Goal: Check status: Check status

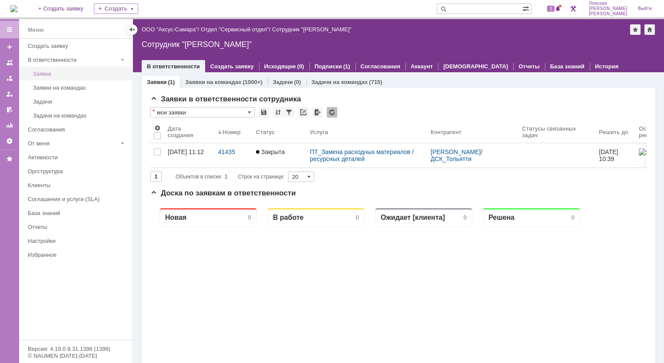
click at [59, 76] on div "Заявки" at bounding box center [80, 73] width 94 height 7
click at [194, 85] on div "Заявки на командах (1000+)" at bounding box center [223, 82] width 87 height 13
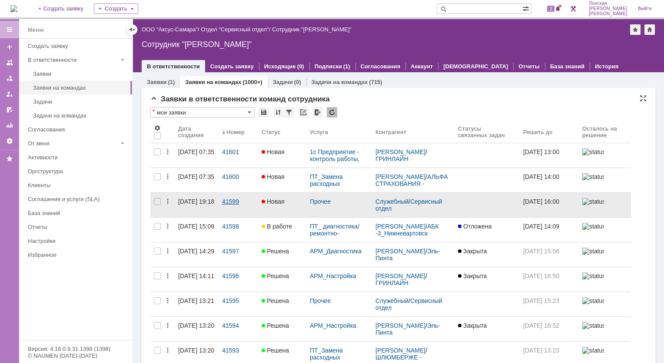
click at [223, 200] on div "41599" at bounding box center [238, 201] width 33 height 7
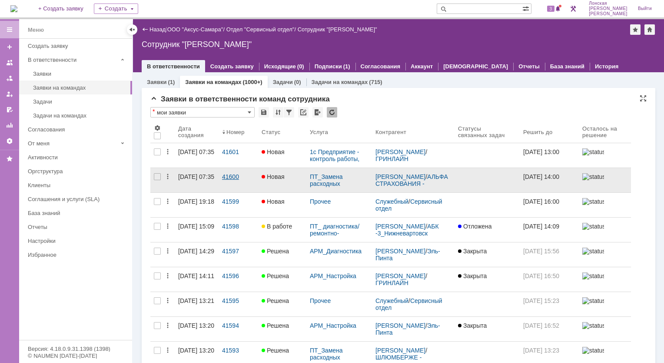
click at [237, 177] on div "41600" at bounding box center [238, 176] width 33 height 7
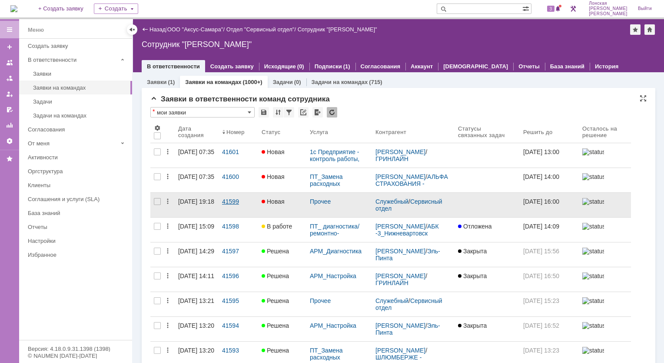
click at [226, 200] on div "41599" at bounding box center [238, 201] width 33 height 7
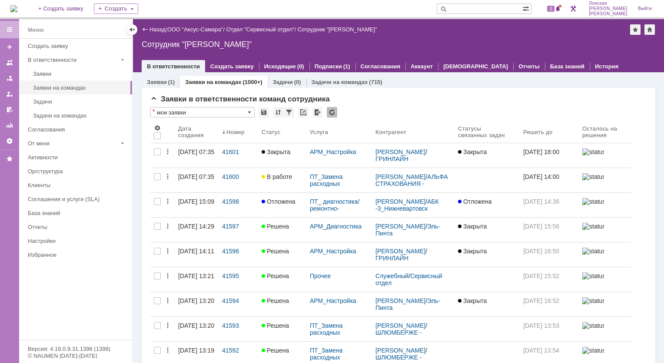
click at [225, 176] on div "41600" at bounding box center [238, 176] width 33 height 7
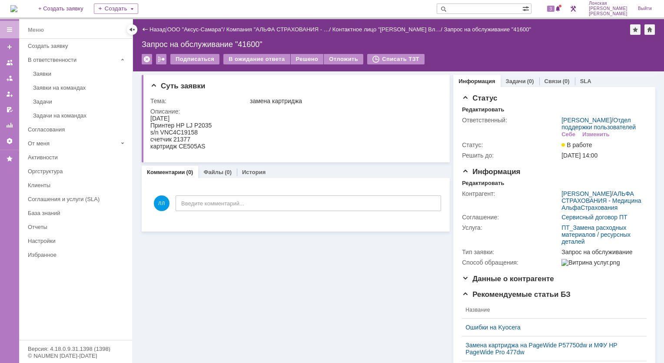
click at [54, 74] on div "Заявки" at bounding box center [80, 73] width 94 height 7
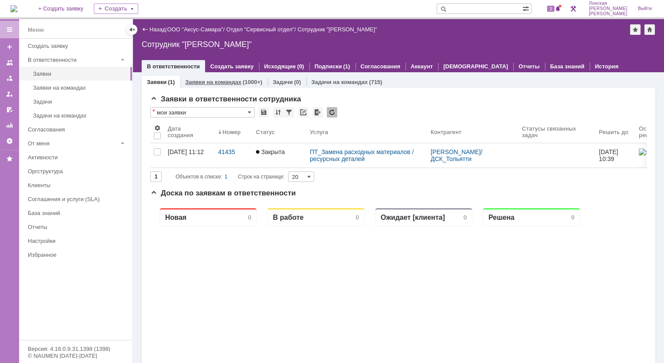
click at [194, 81] on link "Заявки на командах" at bounding box center [213, 82] width 56 height 7
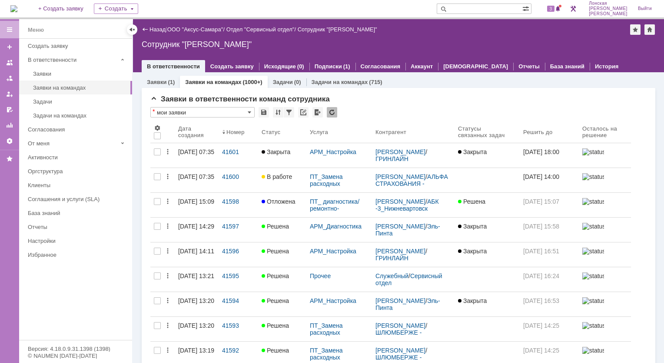
click at [218, 82] on link "Заявки на командах" at bounding box center [213, 82] width 56 height 7
click at [161, 82] on link "Заявки" at bounding box center [157, 82] width 20 height 7
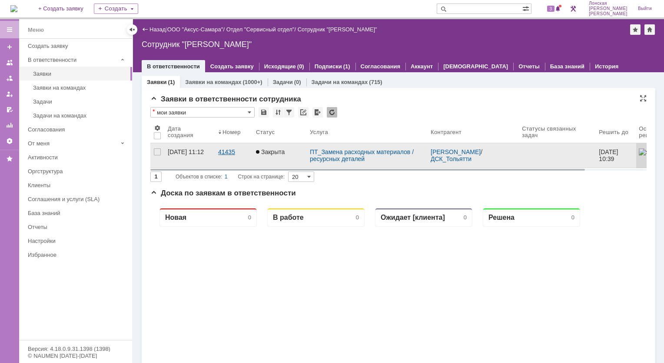
click at [221, 152] on div "41435" at bounding box center [233, 151] width 31 height 7
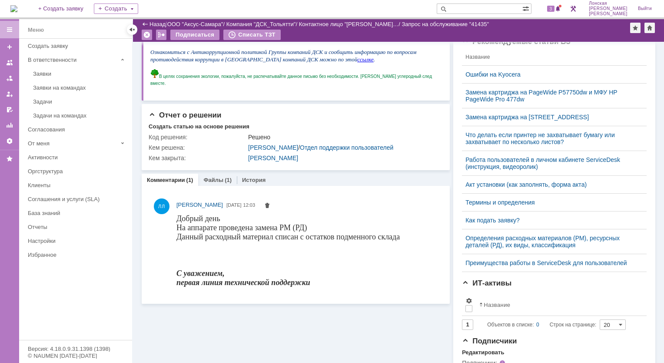
scroll to position [217, 0]
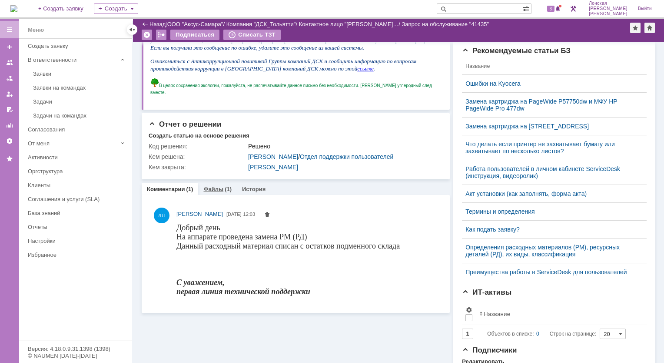
click at [210, 195] on div "Файлы (1)" at bounding box center [217, 189] width 39 height 13
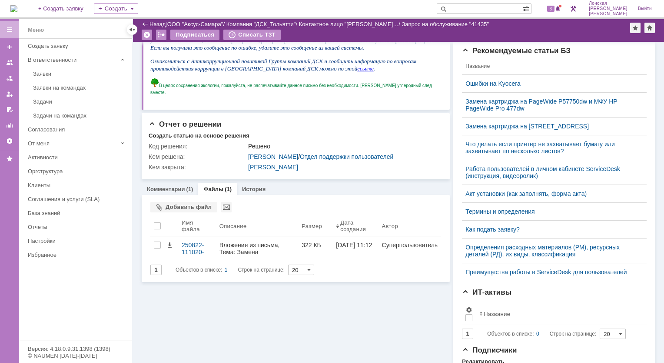
click at [259, 202] on div "Файлы Добавить файл Результаты поиска: 1 Объектов в списке: 1 Строк на странице…" at bounding box center [296, 238] width 308 height 87
click at [254, 192] on link "История" at bounding box center [253, 189] width 23 height 7
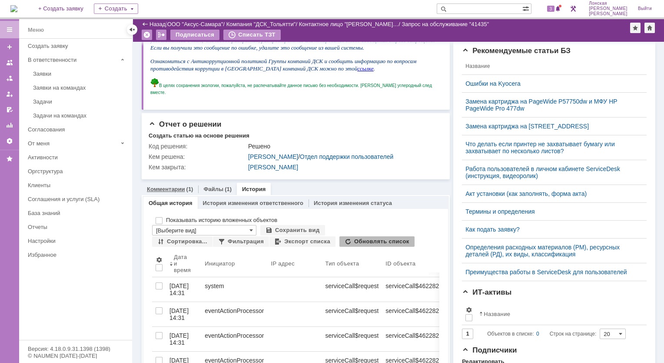
click at [180, 192] on link "Комментарии" at bounding box center [166, 189] width 38 height 7
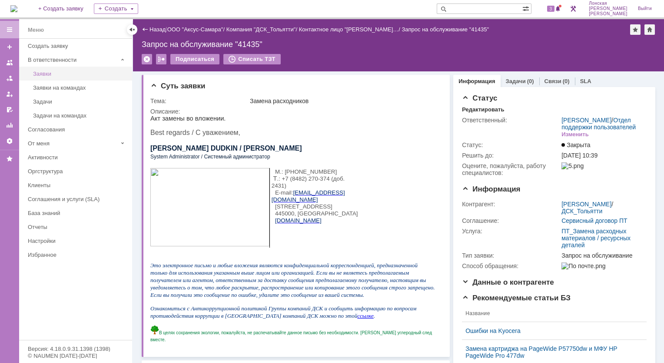
click at [46, 76] on div "Заявки" at bounding box center [80, 73] width 94 height 7
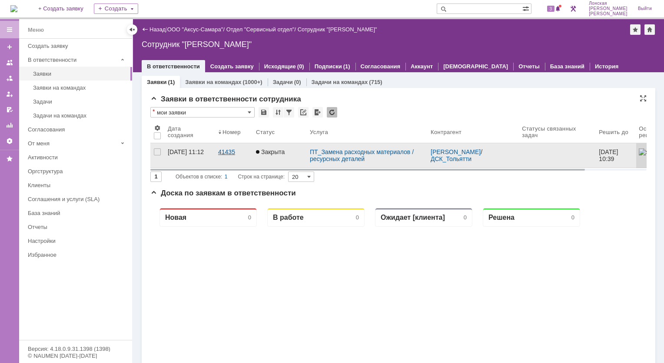
click at [227, 151] on div "41435" at bounding box center [233, 151] width 31 height 7
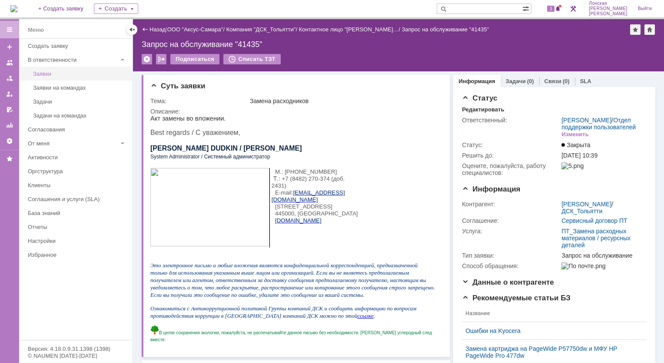
click at [64, 75] on div "Заявки" at bounding box center [80, 73] width 94 height 7
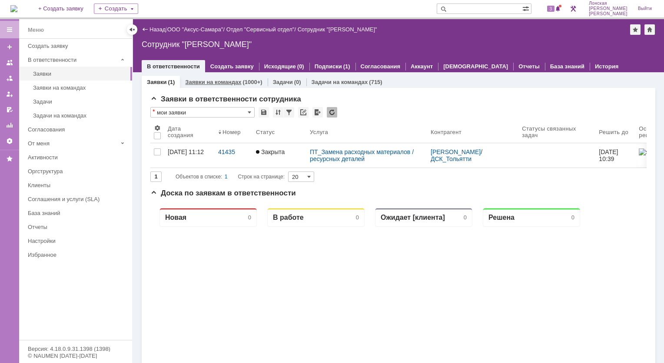
click at [214, 79] on link "Заявки на командах" at bounding box center [213, 82] width 56 height 7
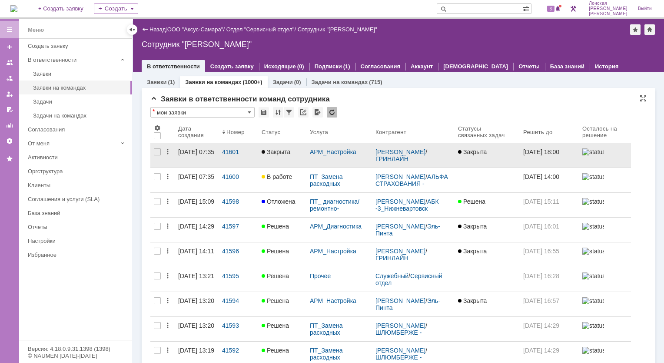
click at [207, 154] on div "[DATE] 07:35" at bounding box center [196, 151] width 36 height 7
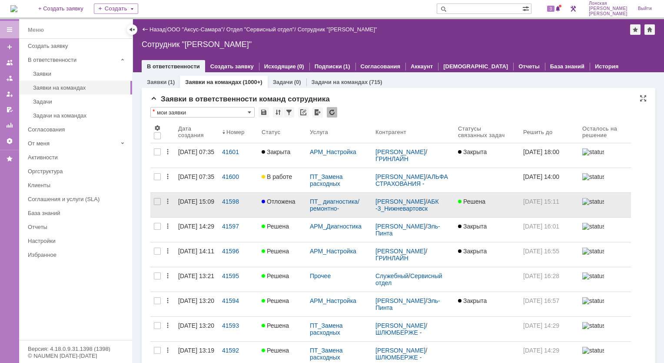
click at [278, 202] on span "Отложена" at bounding box center [279, 201] width 34 height 7
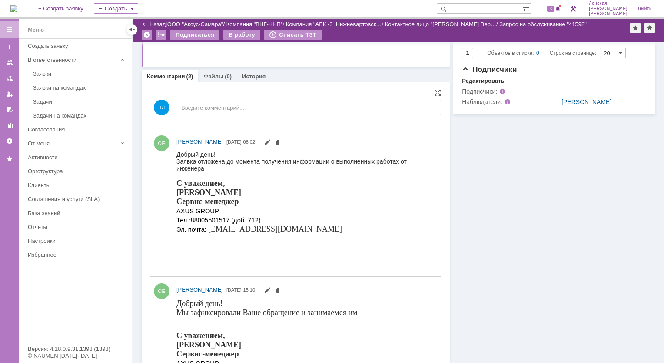
scroll to position [217, 0]
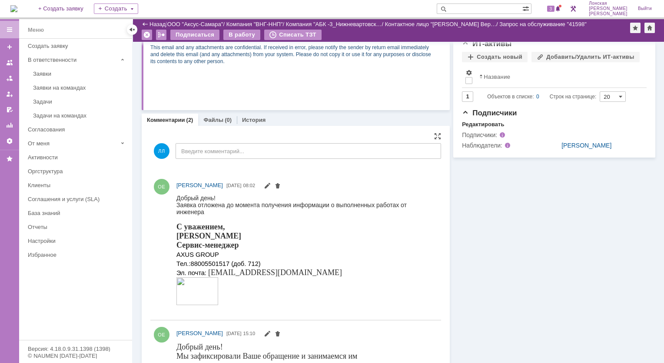
click at [180, 285] on img at bounding box center [198, 291] width 42 height 28
drag, startPoint x: 231, startPoint y: 298, endPoint x: 229, endPoint y: 302, distance: 4.7
click at [230, 302] on div "С уважением, Орлова Елена Сервис-менеджер AXUS GROUP Тел.: 88005501517 (доб. 71…" at bounding box center [305, 264] width 257 height 85
click at [205, 294] on img at bounding box center [198, 291] width 42 height 28
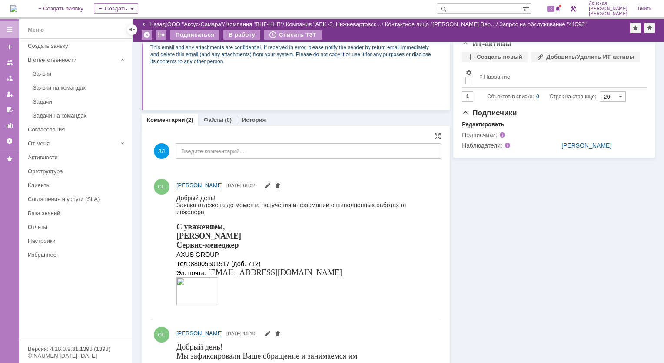
click at [205, 294] on img at bounding box center [198, 291] width 42 height 28
click at [295, 245] on div "С уважением, Орлова Елена Сервис-менеджер AXUS GROUP Тел.: 88005501517 (доб. 71…" at bounding box center [305, 264] width 257 height 85
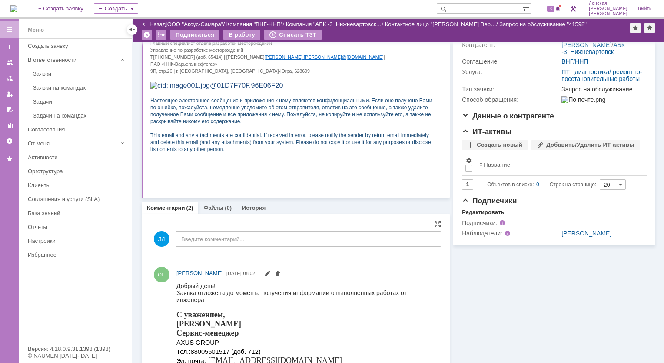
scroll to position [130, 0]
click at [213, 208] on link "Файлы" at bounding box center [214, 207] width 20 height 7
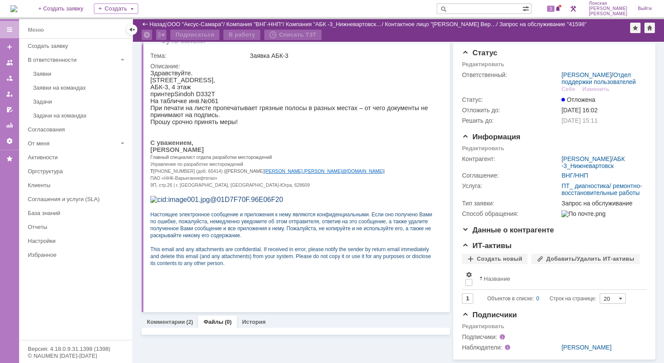
scroll to position [49, 0]
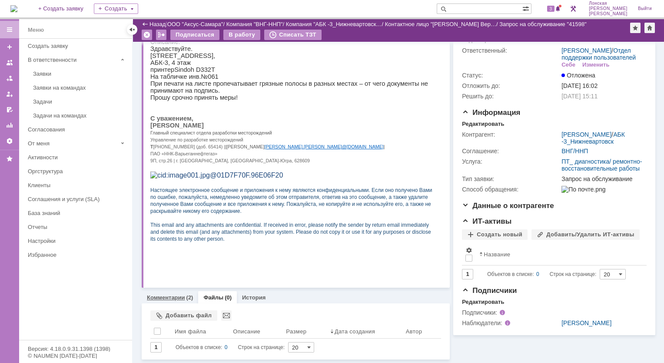
click at [170, 294] on link "Комментарии" at bounding box center [166, 297] width 38 height 7
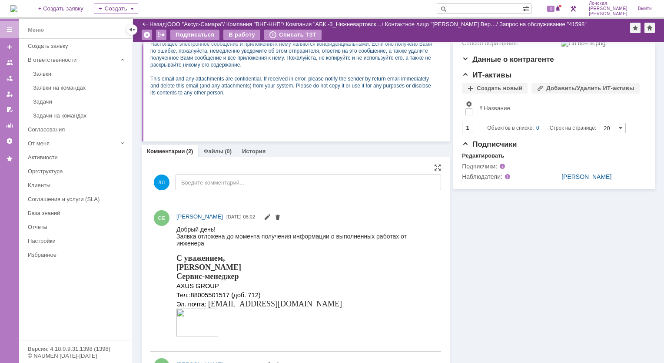
scroll to position [161, 0]
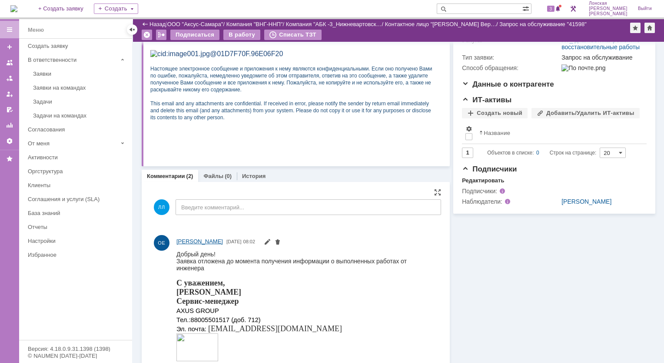
click at [223, 243] on span "[PERSON_NAME]" at bounding box center [200, 241] width 47 height 7
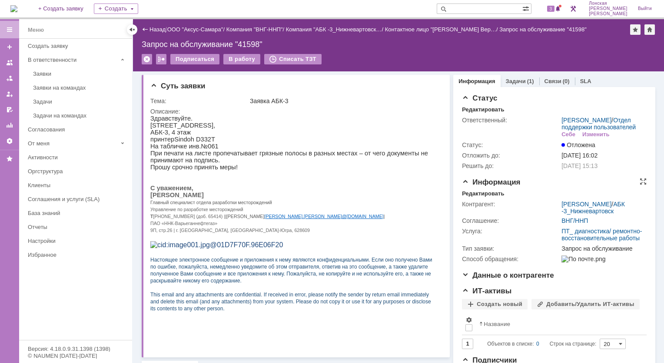
click at [482, 186] on span "Информация" at bounding box center [491, 182] width 58 height 8
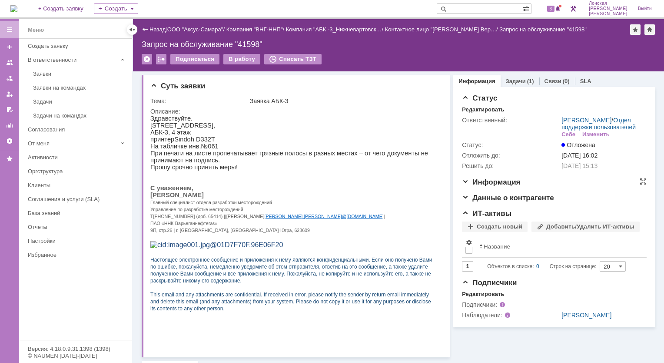
click at [482, 186] on span "Информация" at bounding box center [491, 182] width 58 height 8
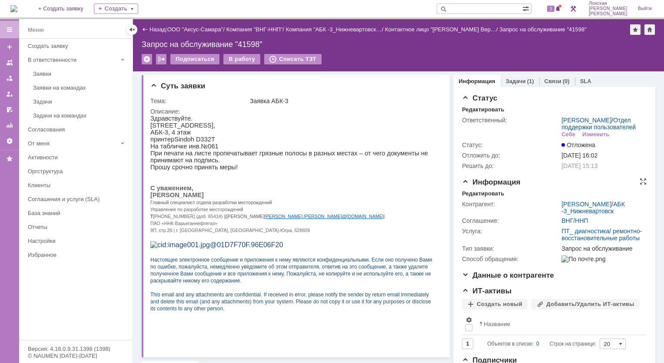
click at [482, 186] on span "Информация" at bounding box center [491, 182] width 58 height 8
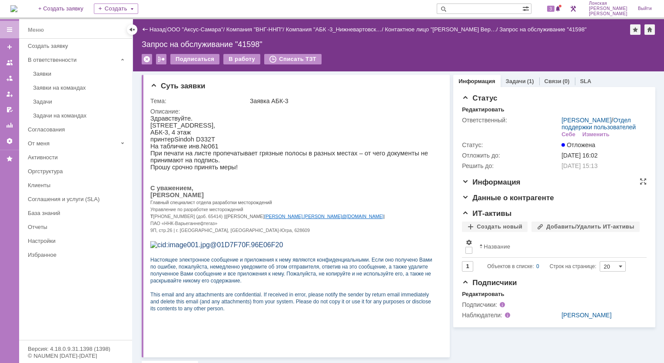
click at [482, 186] on span "Информация" at bounding box center [491, 182] width 58 height 8
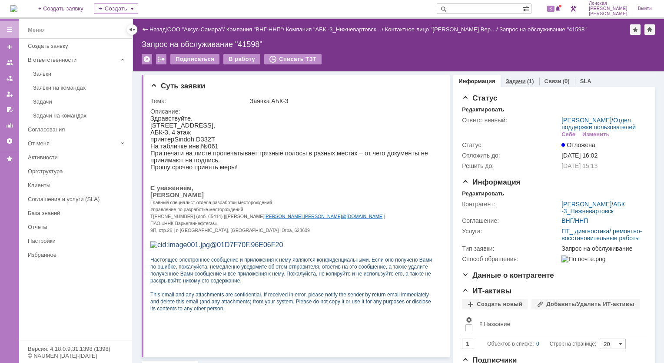
click at [506, 84] on link "Задачи" at bounding box center [516, 81] width 20 height 7
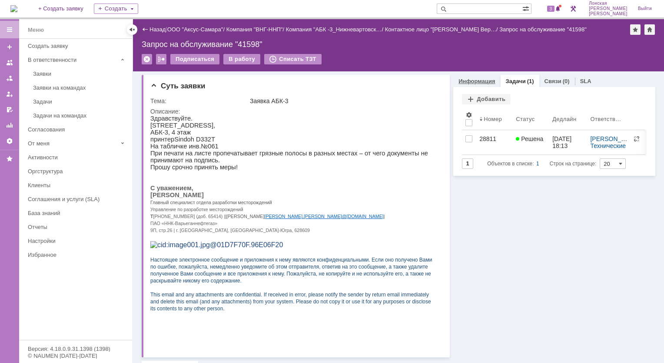
click at [461, 83] on link "Информация" at bounding box center [477, 81] width 37 height 7
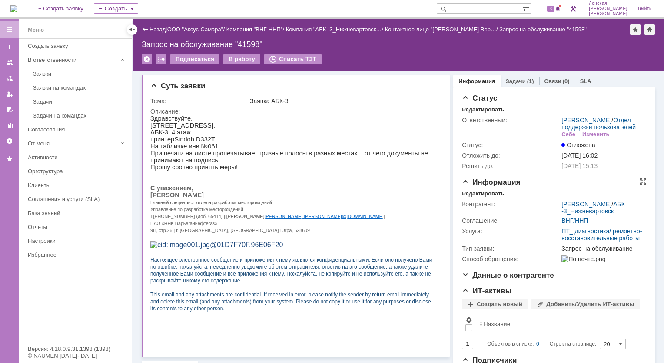
click at [468, 207] on div "Контрагент:" at bounding box center [511, 203] width 98 height 7
click at [467, 207] on div "Контрагент:" at bounding box center [511, 203] width 98 height 7
click at [462, 197] on div "Редактировать" at bounding box center [483, 193] width 42 height 7
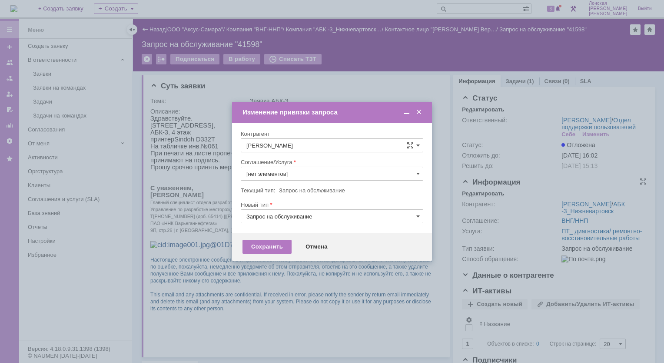
type input "ПТ_ диагностика/ ремонтно-восстановительные работы"
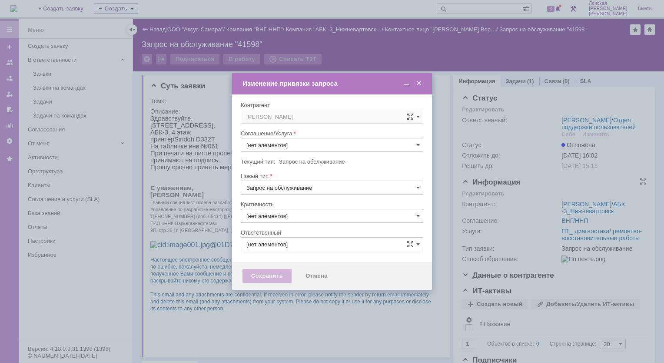
type input "ПТ_ диагностика/ ремонтно-восстановительные работы"
type input "3. Низкая"
type input "[PERSON_NAME]"
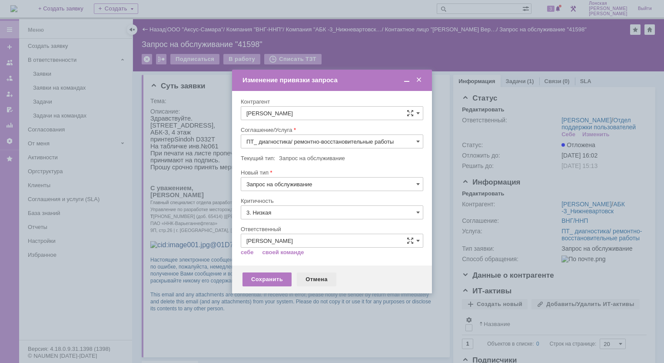
click at [317, 276] on div "Отмена" at bounding box center [317, 279] width 40 height 14
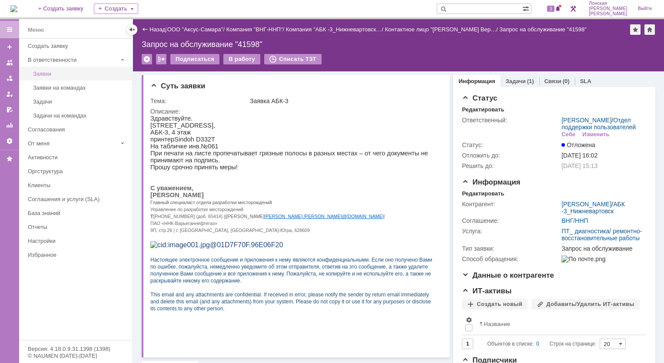
click at [49, 70] on div "Заявки" at bounding box center [80, 73] width 94 height 7
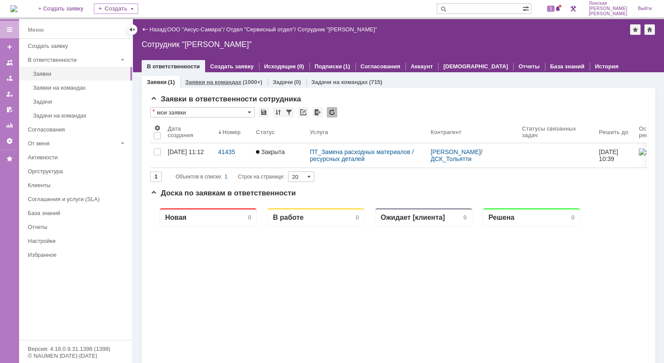
click at [207, 84] on link "Заявки на командах" at bounding box center [213, 82] width 56 height 7
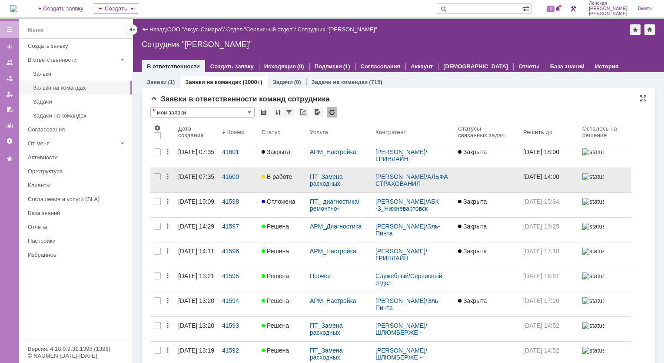
click at [191, 180] on div "[DATE] 07:35" at bounding box center [196, 176] width 36 height 7
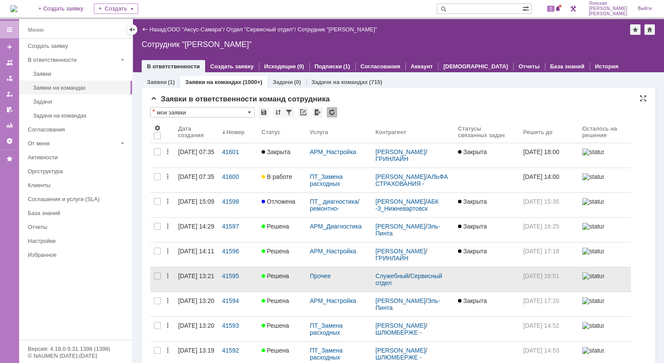
scroll to position [43, 0]
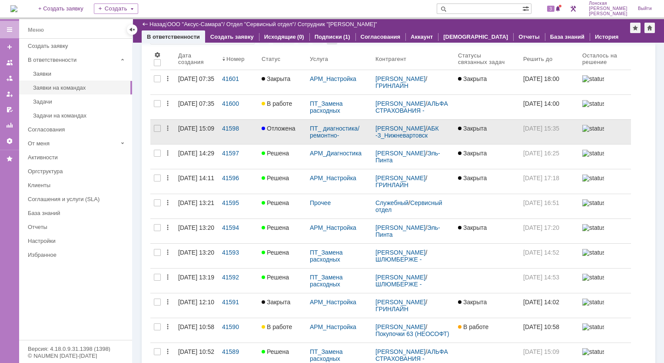
click at [285, 123] on link "Отложена" at bounding box center [282, 132] width 48 height 24
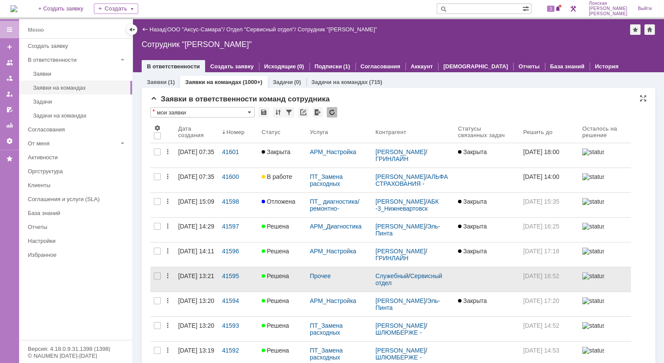
click at [558, 278] on span "03.09.2025 16:52" at bounding box center [542, 275] width 36 height 7
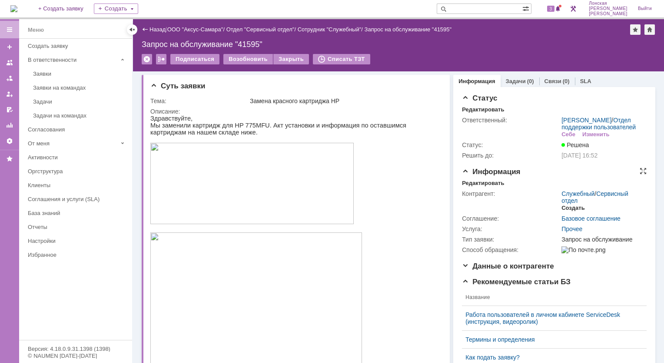
click at [564, 211] on div "Создать" at bounding box center [573, 207] width 23 height 7
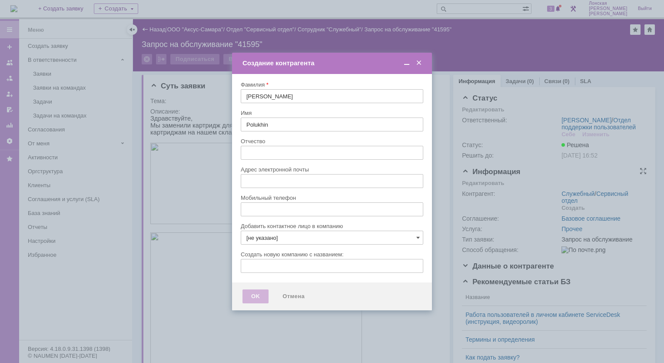
type input "spolukhin@slb.ru"
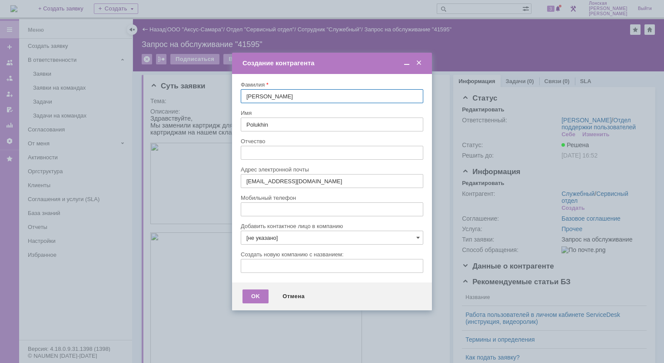
click at [419, 63] on span at bounding box center [419, 63] width 9 height 8
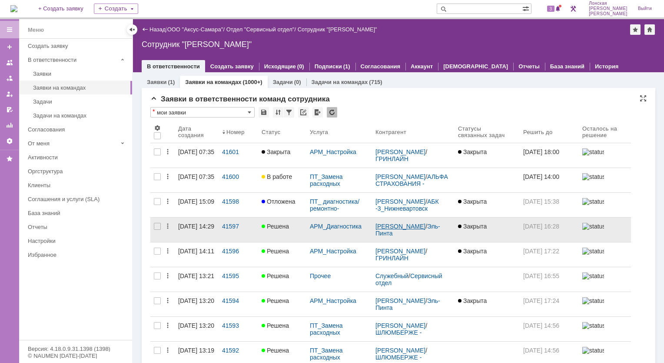
click at [392, 223] on link "[PERSON_NAME]" at bounding box center [401, 226] width 50 height 7
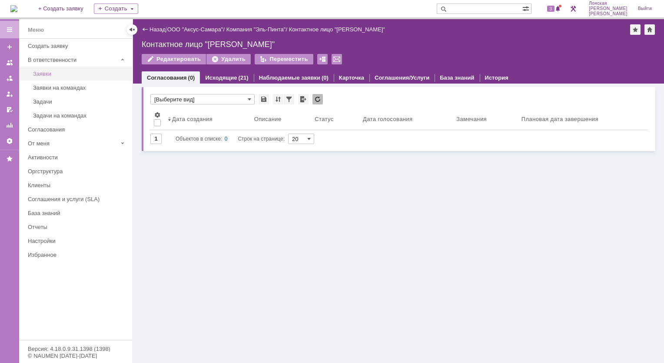
click at [35, 76] on div "Заявки" at bounding box center [80, 73] width 94 height 7
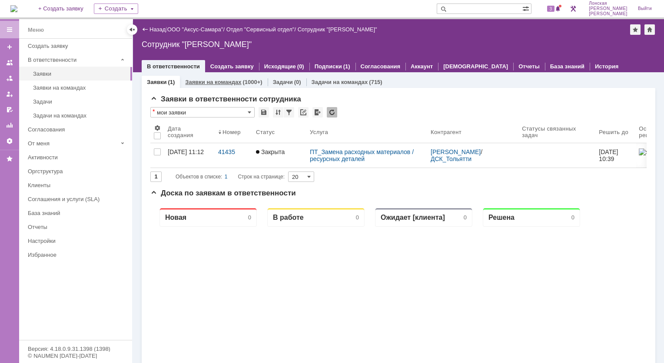
click at [214, 82] on link "Заявки на командах" at bounding box center [213, 82] width 56 height 7
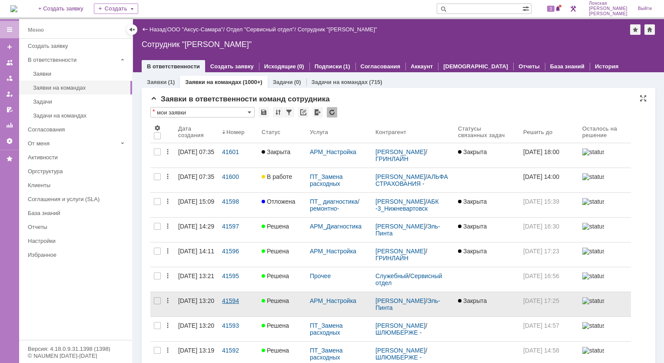
click at [232, 299] on div "41594" at bounding box center [238, 300] width 33 height 7
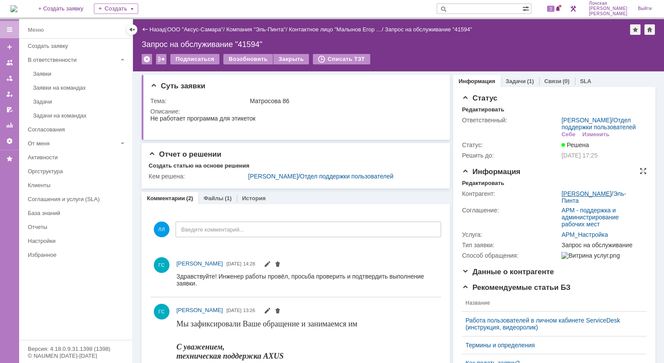
click at [570, 197] on link "[PERSON_NAME]" at bounding box center [587, 193] width 50 height 7
click at [607, 204] on link "Эль-Пинта" at bounding box center [594, 197] width 65 height 14
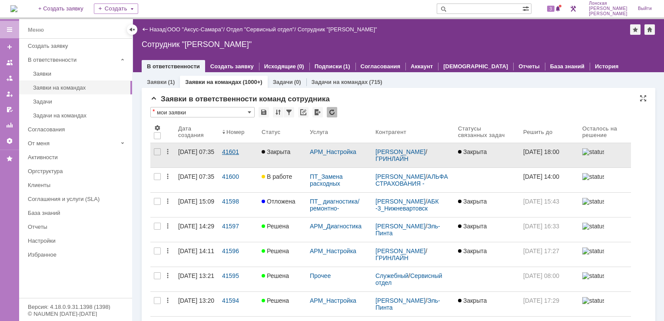
click at [235, 150] on div "41601" at bounding box center [238, 151] width 33 height 7
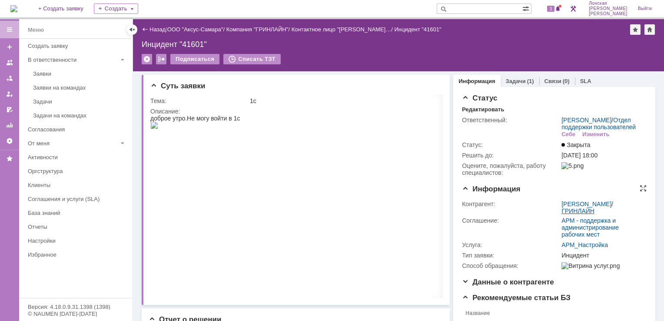
click at [595, 214] on link "ГРИНЛАЙН" at bounding box center [578, 210] width 33 height 7
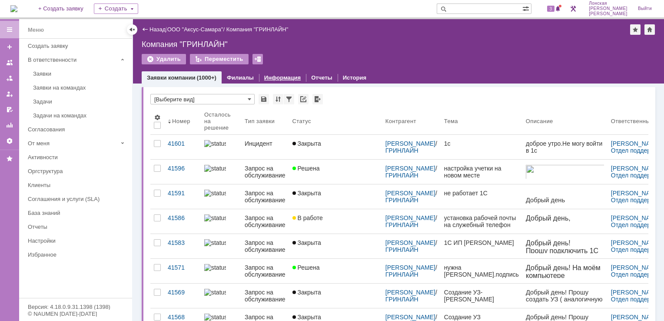
click at [278, 77] on link "Информация" at bounding box center [282, 77] width 37 height 7
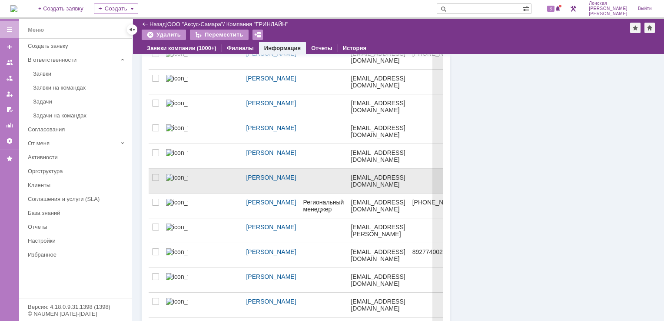
scroll to position [217, 0]
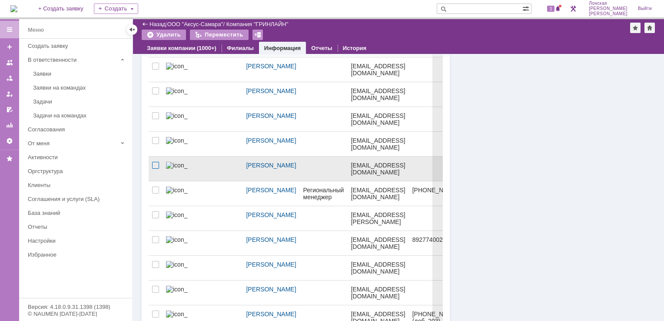
click at [158, 162] on div at bounding box center [155, 165] width 7 height 7
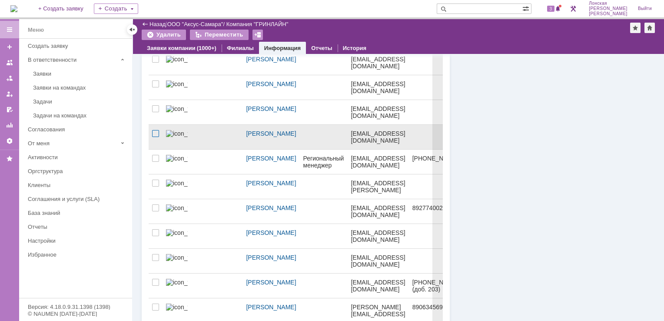
scroll to position [217, 0]
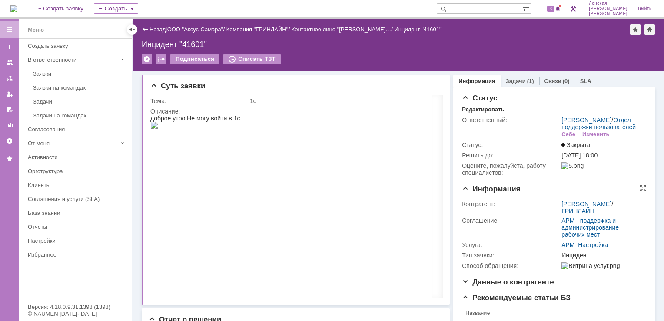
click at [595, 214] on link "ГРИНЛАЙН" at bounding box center [578, 210] width 33 height 7
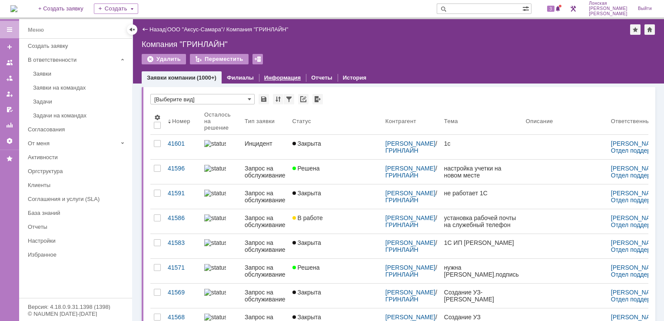
click at [282, 79] on link "Информация" at bounding box center [282, 77] width 37 height 7
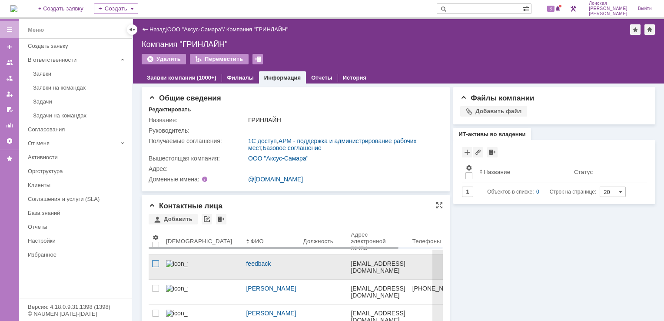
click at [155, 260] on div at bounding box center [155, 263] width 7 height 7
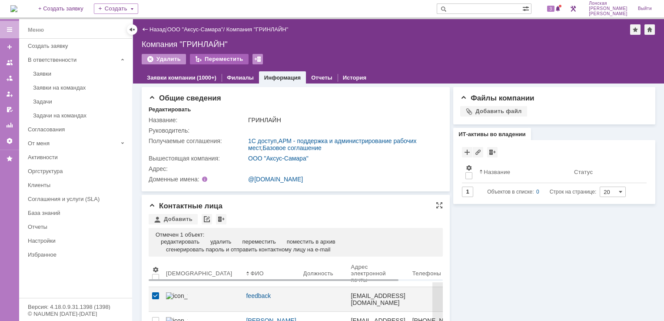
click at [205, 56] on div "Переместить" at bounding box center [219, 59] width 59 height 10
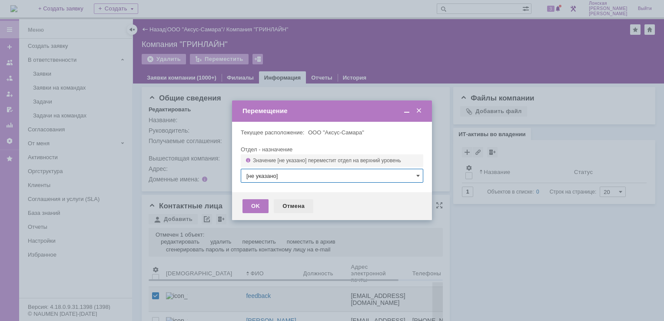
click at [286, 208] on div "Отмена" at bounding box center [294, 206] width 40 height 14
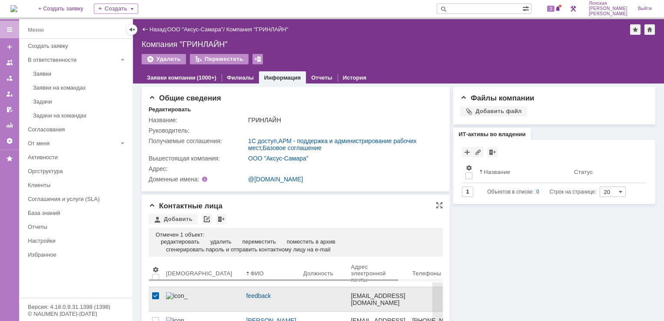
click at [152, 292] on div at bounding box center [155, 295] width 7 height 7
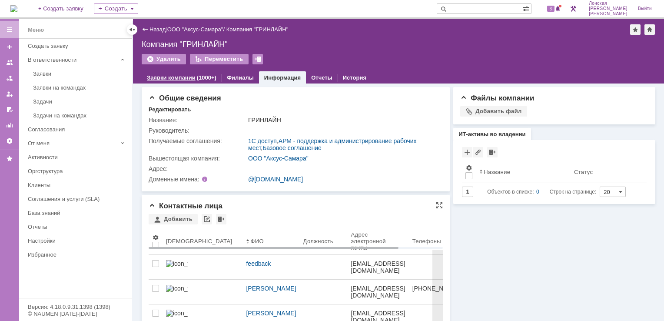
click at [184, 80] on link "Заявки компании" at bounding box center [171, 77] width 49 height 7
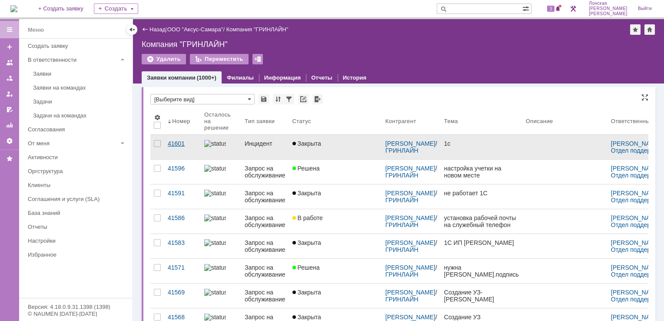
click at [175, 141] on div "41601" at bounding box center [183, 143] width 30 height 7
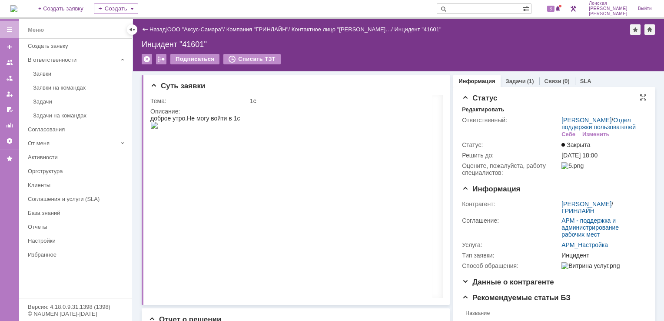
click at [470, 112] on div "Редактировать" at bounding box center [483, 109] width 42 height 7
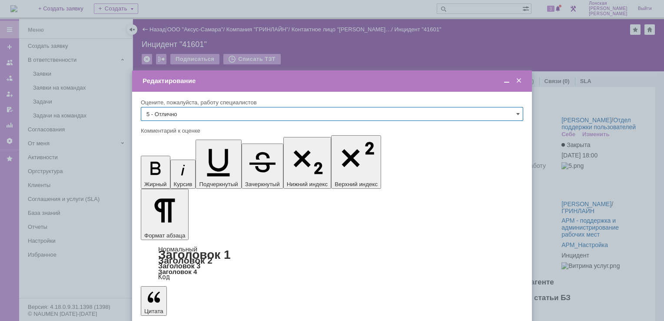
click at [518, 83] on span at bounding box center [519, 81] width 9 height 8
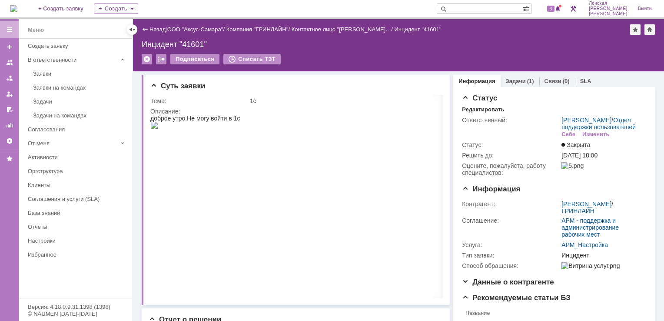
click at [54, 75] on div "Заявки" at bounding box center [80, 73] width 94 height 7
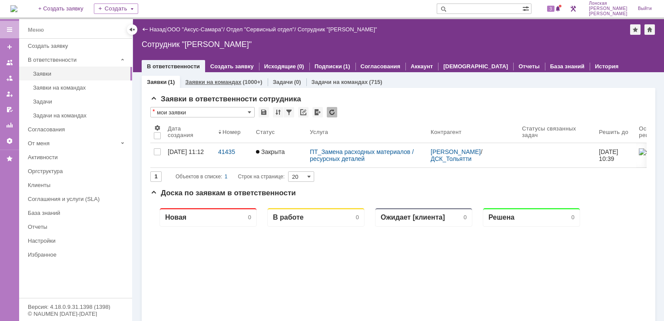
click at [214, 86] on div "Заявки на командах (1000+)" at bounding box center [223, 82] width 87 height 13
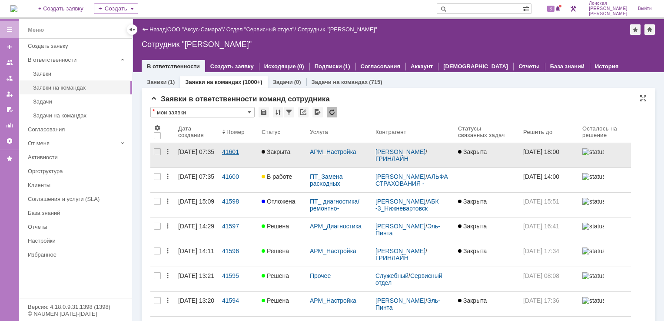
click at [229, 150] on div "41601" at bounding box center [238, 151] width 33 height 7
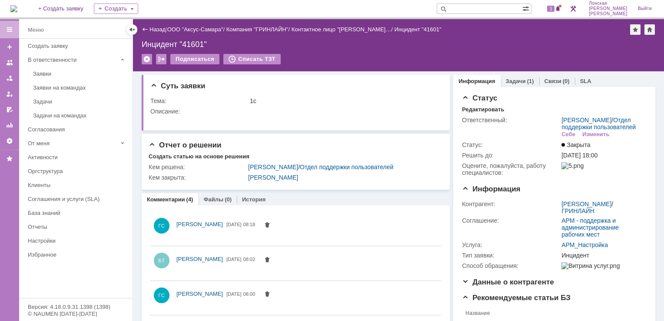
click at [595, 214] on link "ГРИНЛАЙН" at bounding box center [578, 210] width 33 height 7
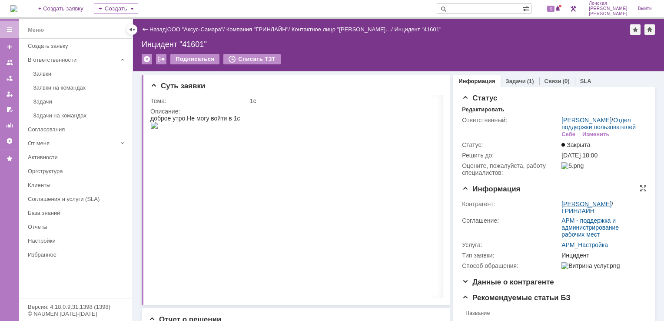
click at [576, 207] on link "[PERSON_NAME]" at bounding box center [587, 203] width 50 height 7
click at [468, 109] on div "Редактировать" at bounding box center [483, 109] width 42 height 7
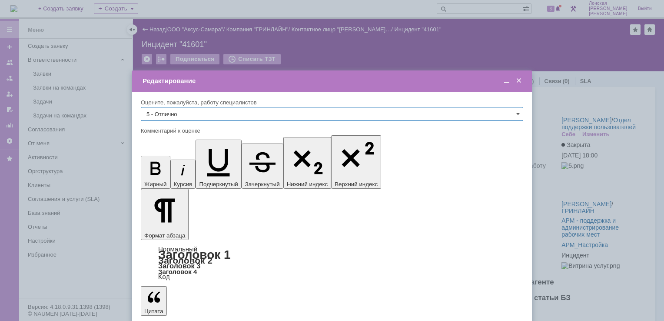
click at [520, 80] on span at bounding box center [519, 81] width 9 height 8
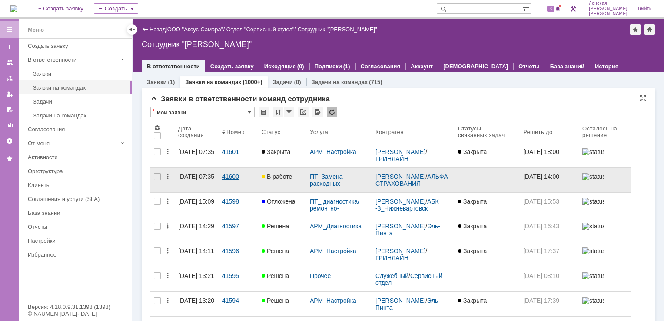
click at [232, 172] on link "41600" at bounding box center [239, 180] width 40 height 24
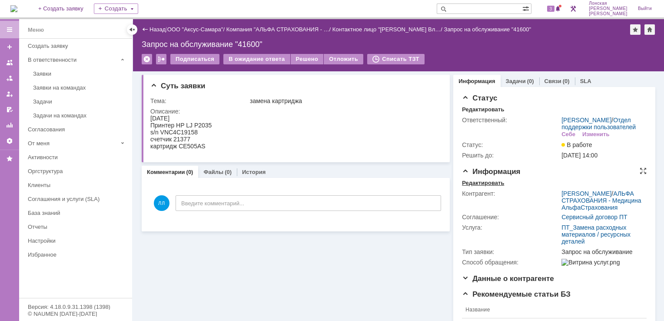
click at [478, 187] on div "Редактировать" at bounding box center [483, 183] width 42 height 7
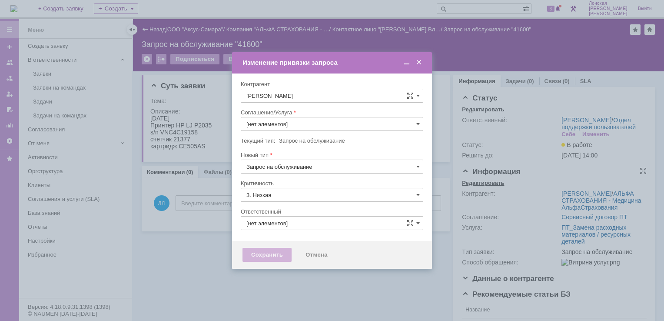
type input "[PERSON_NAME]"
type input "ПТ_Замена расходных материалов / ресурсных деталей"
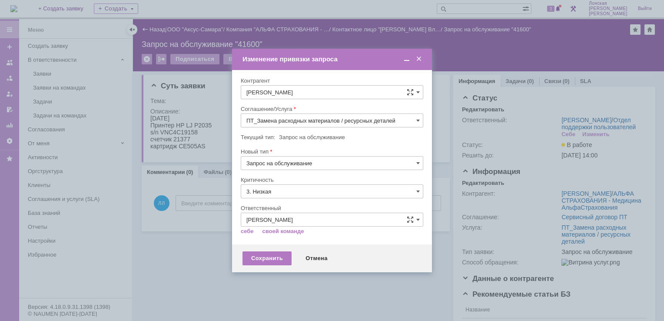
click at [420, 56] on span at bounding box center [419, 59] width 9 height 8
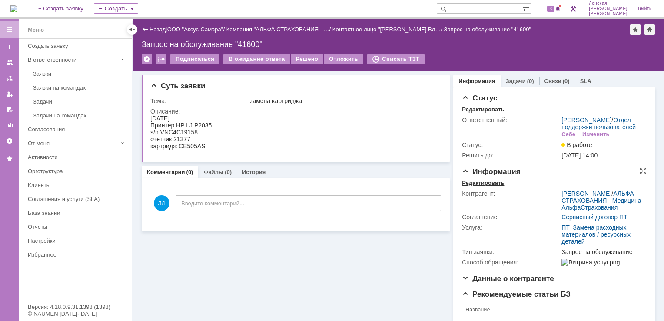
click at [479, 187] on div "Редактировать" at bounding box center [483, 183] width 42 height 7
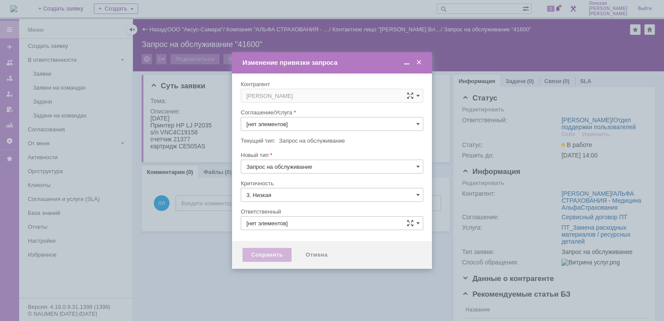
type input "ПТ_Замена расходных материалов / ресурсных деталей"
type input "[PERSON_NAME]"
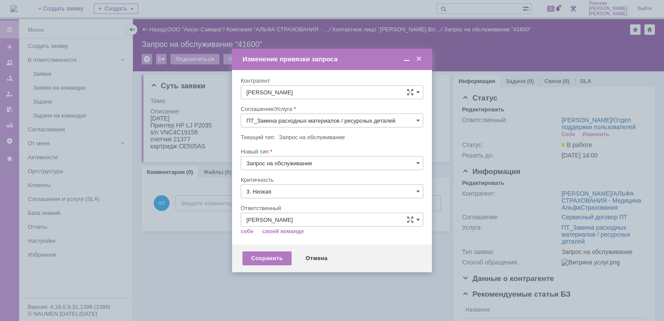
click at [417, 58] on span at bounding box center [419, 59] width 9 height 8
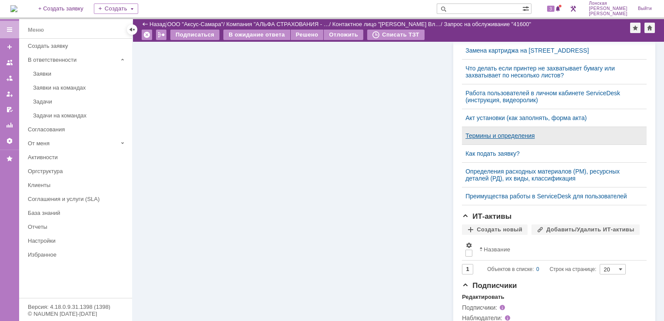
scroll to position [321, 0]
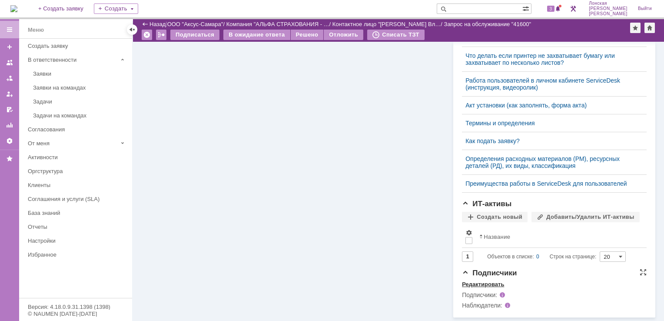
click at [477, 283] on div "Редактировать" at bounding box center [483, 284] width 42 height 7
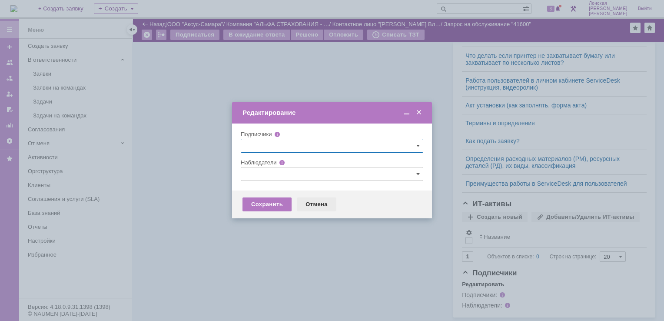
click at [317, 201] on div "Отмена" at bounding box center [317, 204] width 40 height 14
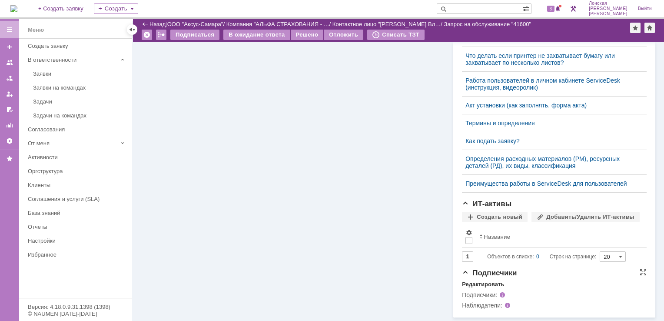
click at [478, 308] on div "Наблюдатели:" at bounding box center [505, 305] width 87 height 7
click at [477, 284] on div "Редактировать" at bounding box center [483, 284] width 42 height 7
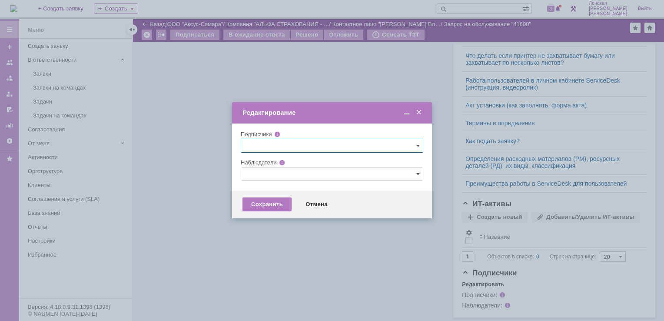
click at [415, 173] on input "text" at bounding box center [332, 174] width 183 height 14
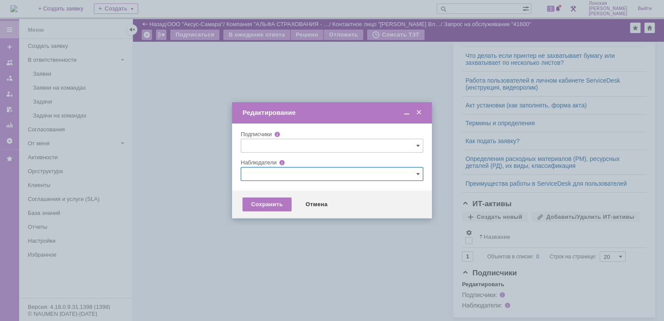
click at [421, 113] on span at bounding box center [419, 113] width 9 height 8
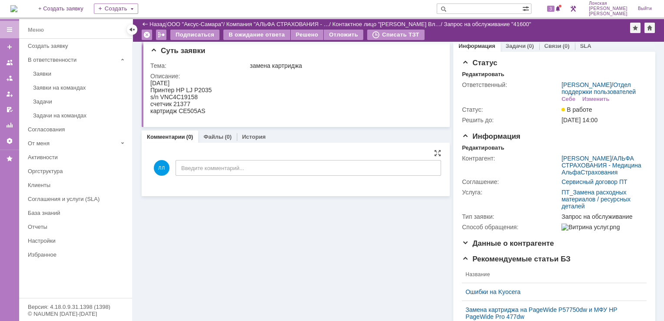
scroll to position [0, 0]
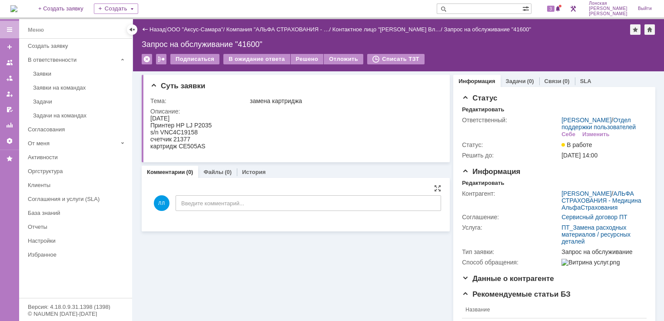
click at [337, 212] on div "ЛЛ Введите комментарий..." at bounding box center [295, 204] width 291 height 40
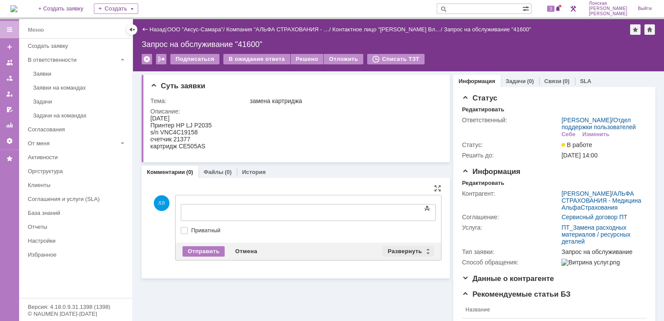
click at [423, 250] on div "Развернуть" at bounding box center [409, 251] width 52 height 10
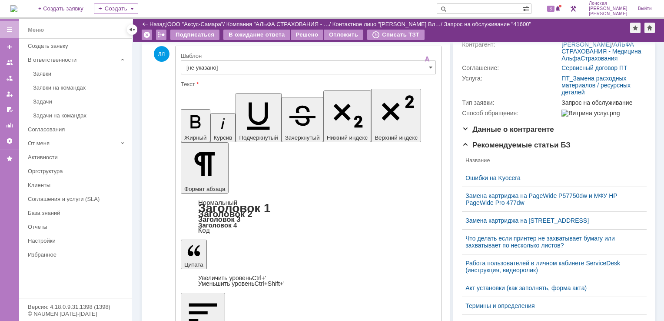
scroll to position [217, 0]
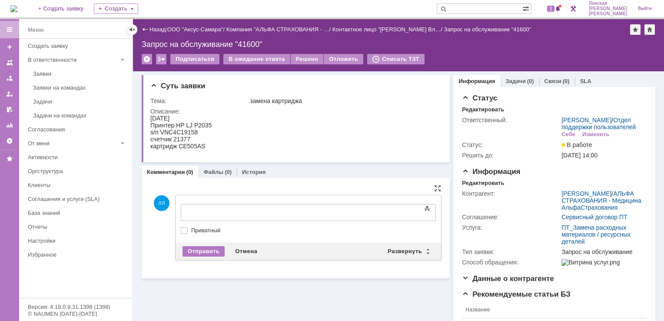
scroll to position [0, 0]
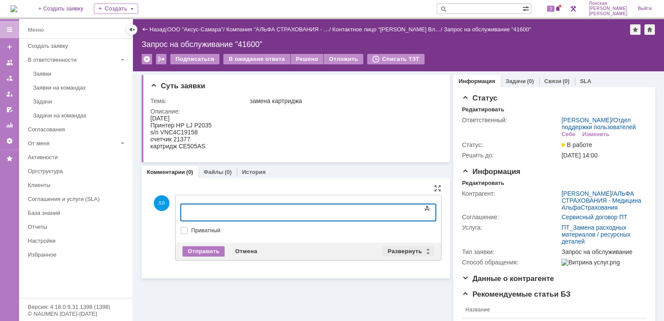
click at [406, 248] on div "Развернуть" at bounding box center [409, 251] width 52 height 10
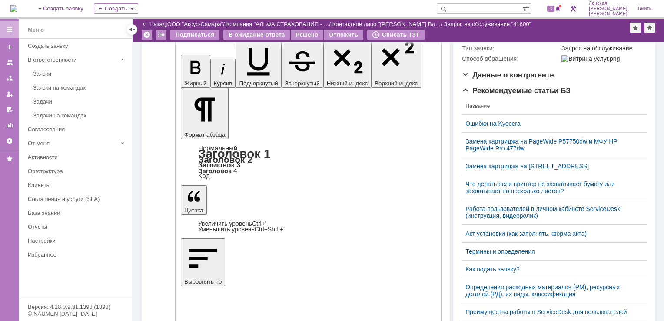
scroll to position [130, 0]
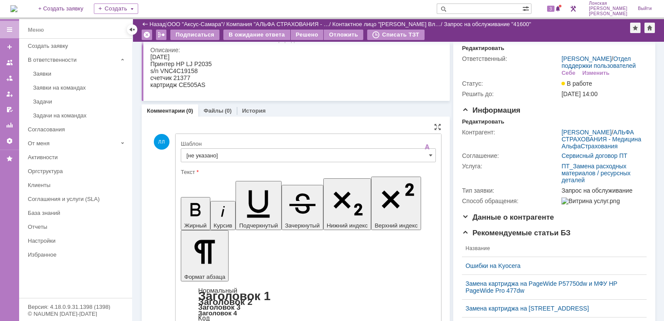
scroll to position [43, 0]
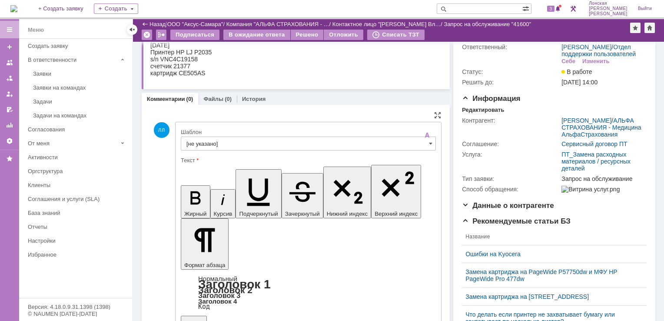
click at [234, 130] on div "Шаблон" at bounding box center [308, 132] width 254 height 6
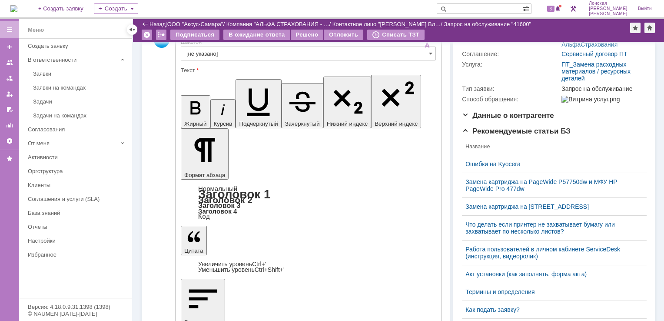
scroll to position [217, 0]
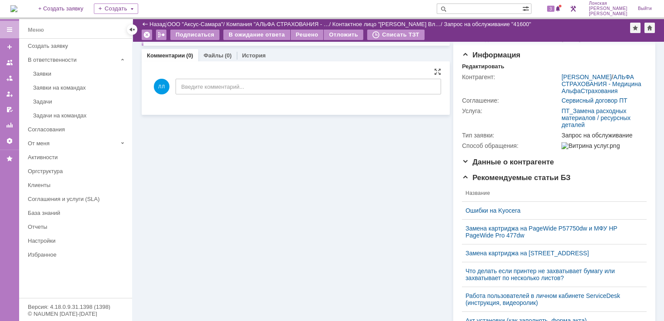
scroll to position [43, 0]
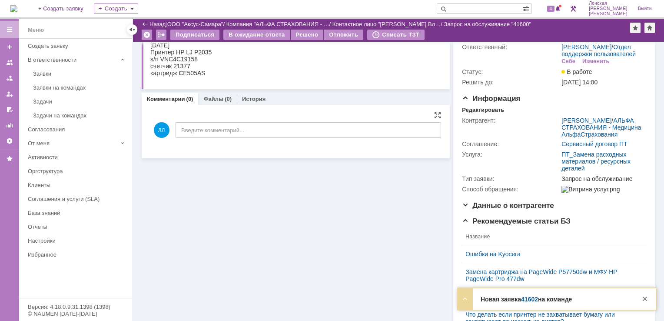
click at [487, 305] on div "Новая заявка 41602 на команде Тема Доступ на диске G Контрагент Чурикова Юлия А…" at bounding box center [557, 298] width 198 height 21
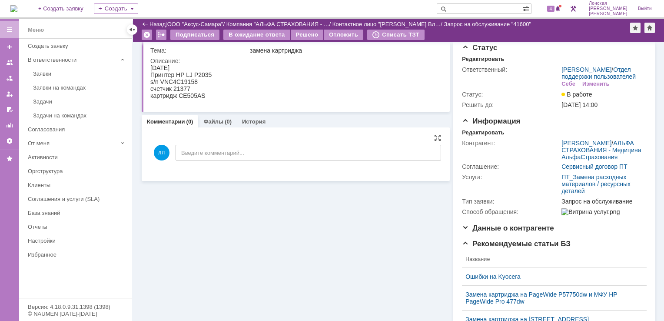
scroll to position [0, 0]
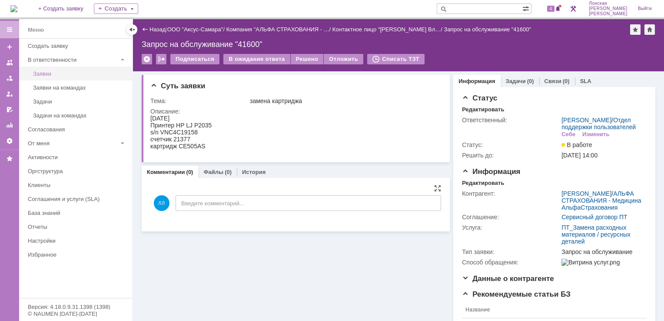
click at [47, 70] on link "Заявки" at bounding box center [80, 73] width 101 height 13
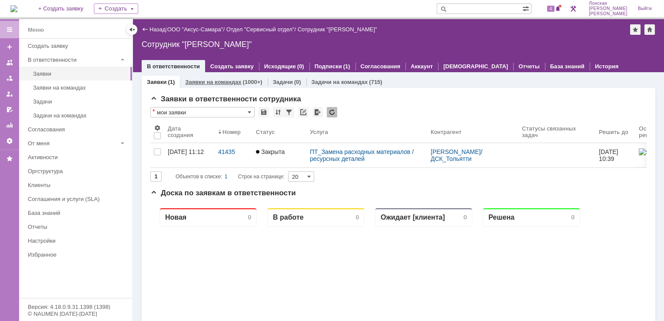
click at [210, 83] on link "Заявки на командах" at bounding box center [213, 82] width 56 height 7
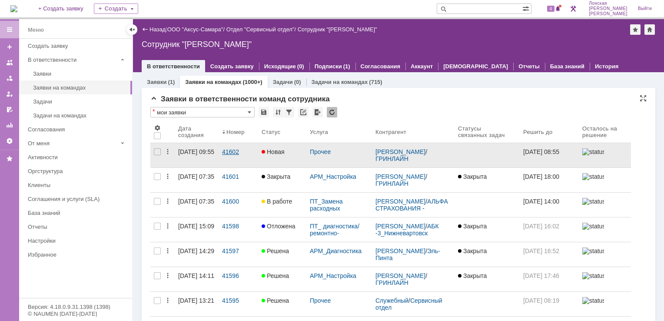
click at [230, 150] on div "41602" at bounding box center [238, 151] width 33 height 7
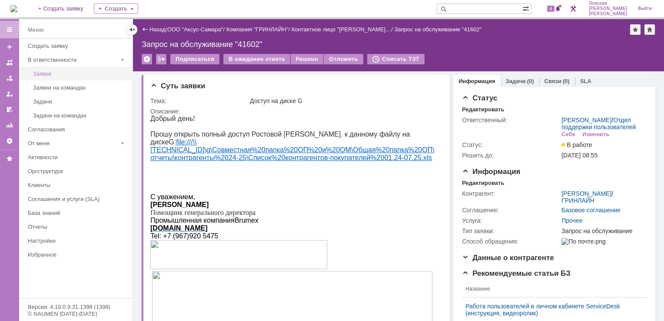
click at [39, 76] on div "Заявки" at bounding box center [80, 73] width 94 height 7
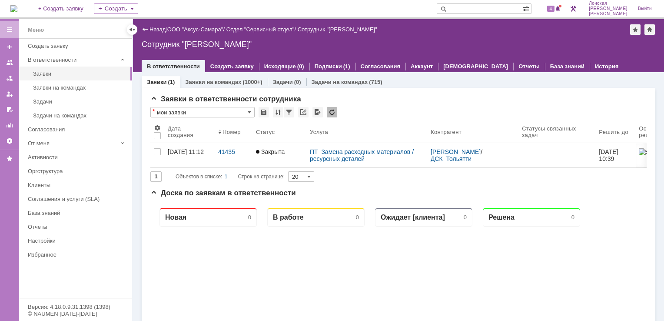
click at [234, 67] on link "Создать заявку" at bounding box center [231, 66] width 43 height 7
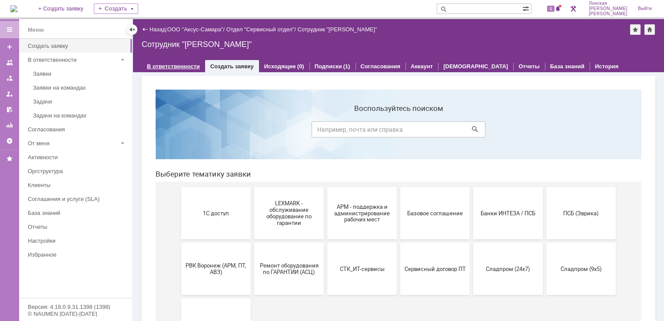
click at [169, 63] on link "В ответственности" at bounding box center [173, 66] width 53 height 7
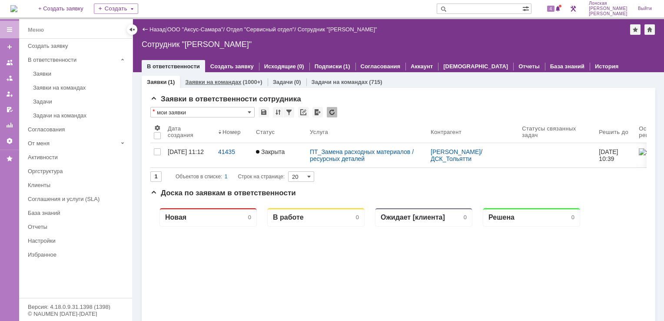
click at [205, 84] on link "Заявки на командах" at bounding box center [213, 82] width 56 height 7
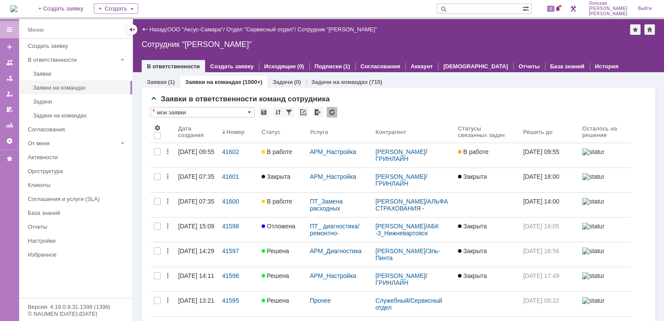
click at [215, 80] on link "Заявки на командах" at bounding box center [213, 82] width 56 height 7
click at [206, 83] on link "Заявки на командах" at bounding box center [213, 82] width 56 height 7
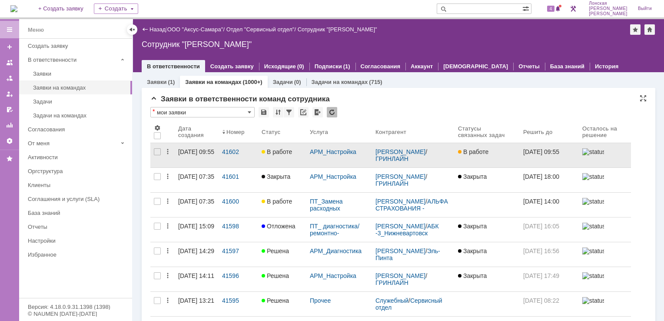
click at [271, 154] on span "В работе" at bounding box center [277, 151] width 30 height 7
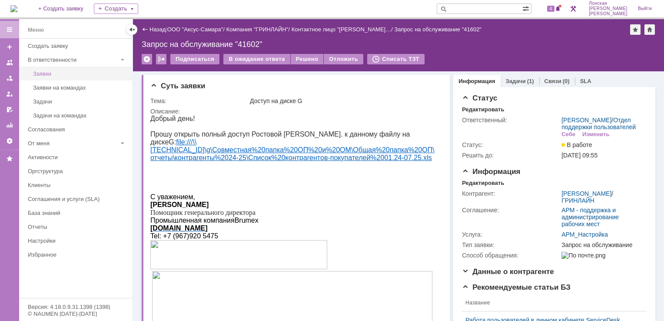
click at [45, 76] on div "Заявки" at bounding box center [80, 73] width 94 height 7
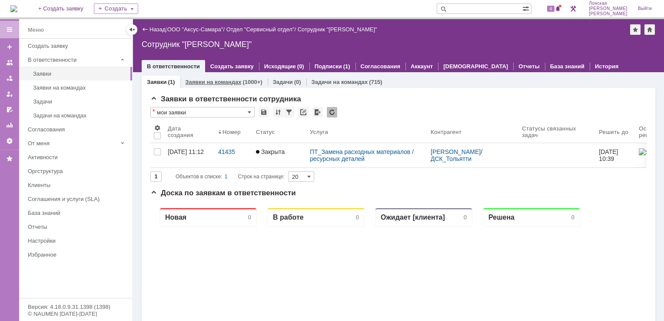
click at [220, 83] on link "Заявки на командах" at bounding box center [213, 82] width 56 height 7
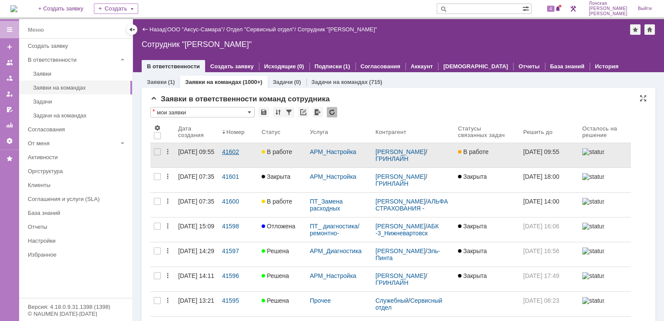
click at [220, 152] on link "41602" at bounding box center [239, 155] width 40 height 24
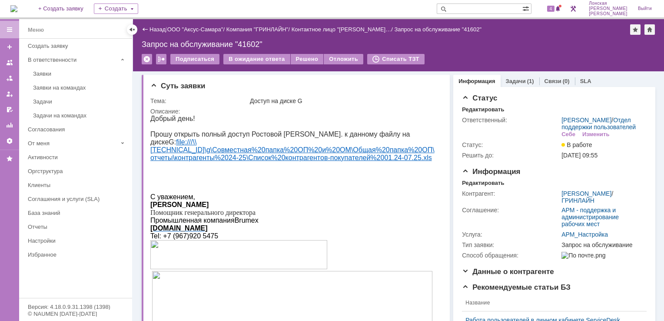
scroll to position [217, 0]
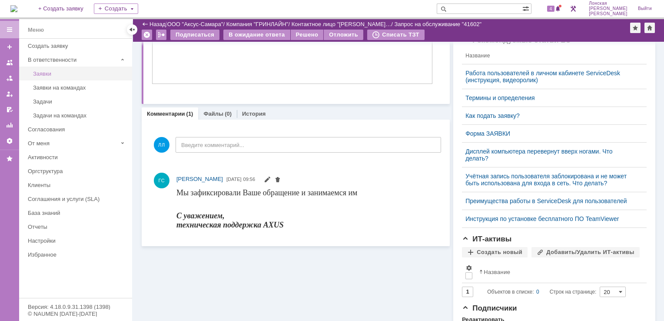
click at [70, 78] on link "Заявки" at bounding box center [80, 73] width 101 height 13
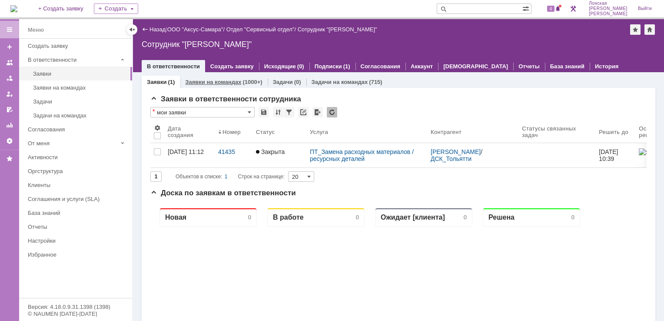
click at [214, 82] on link "Заявки на командах" at bounding box center [213, 82] width 56 height 7
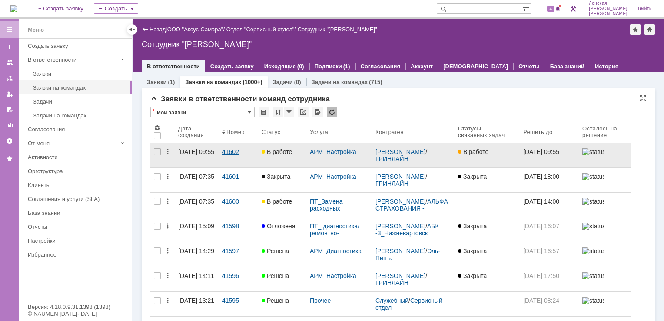
click at [229, 151] on div "41602" at bounding box center [238, 151] width 33 height 7
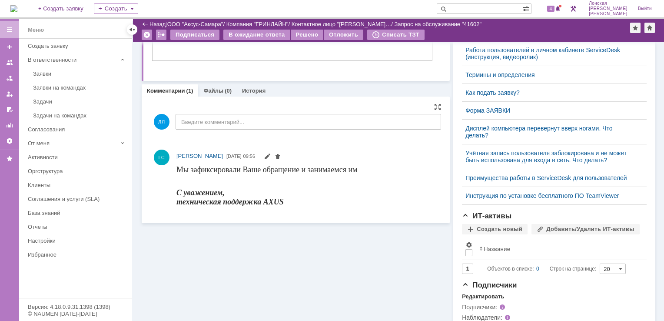
scroll to position [261, 0]
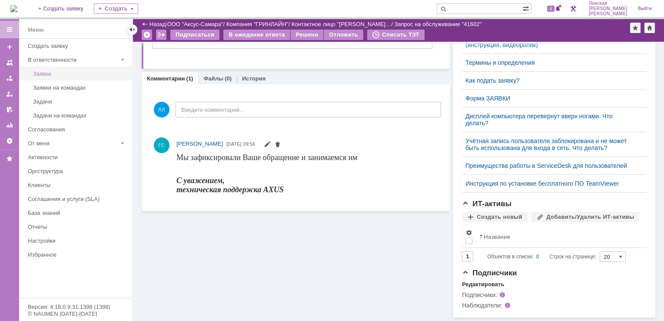
click at [48, 72] on div "Заявки" at bounding box center [80, 73] width 94 height 7
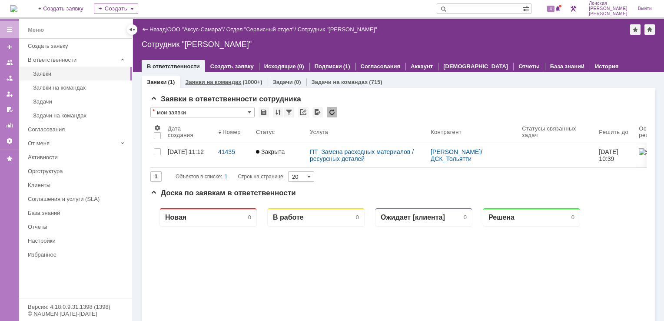
click at [207, 84] on link "Заявки на командах" at bounding box center [213, 82] width 56 height 7
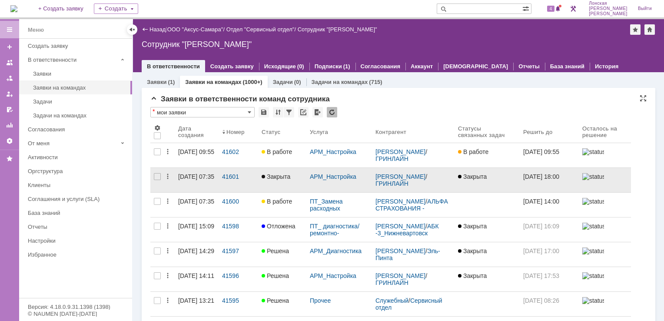
click at [196, 177] on div "[DATE] 07:35" at bounding box center [196, 176] width 36 height 7
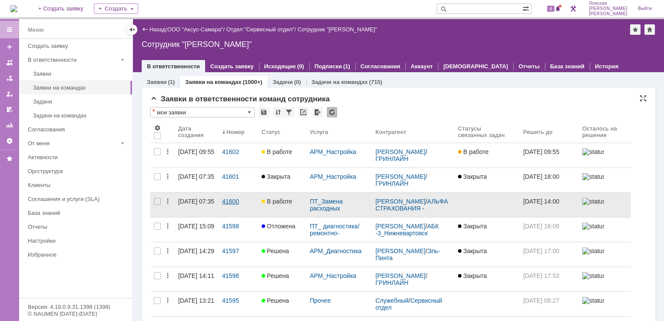
click at [228, 199] on div "41600" at bounding box center [238, 201] width 33 height 7
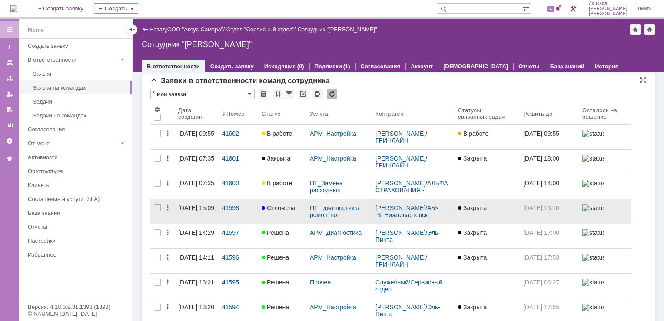
scroll to position [43, 0]
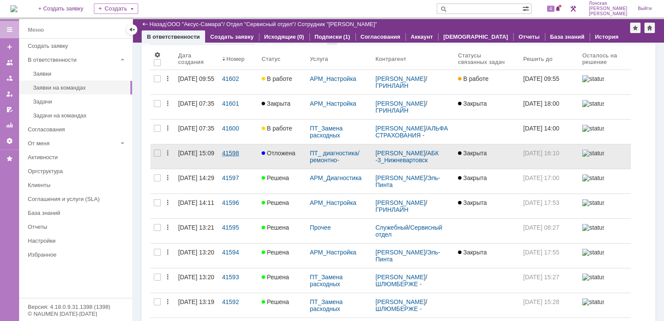
click at [240, 151] on div "41598" at bounding box center [238, 153] width 33 height 7
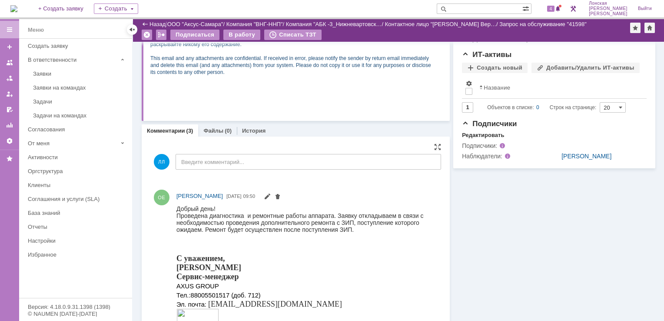
scroll to position [261, 0]
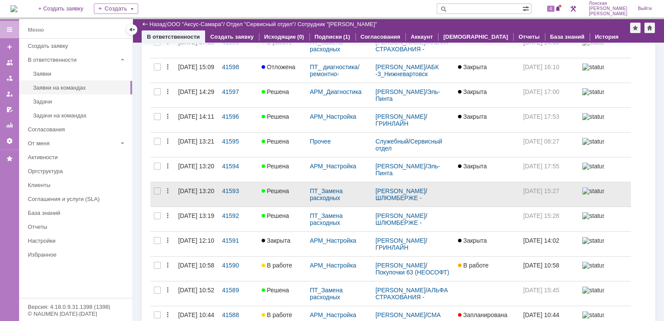
scroll to position [130, 0]
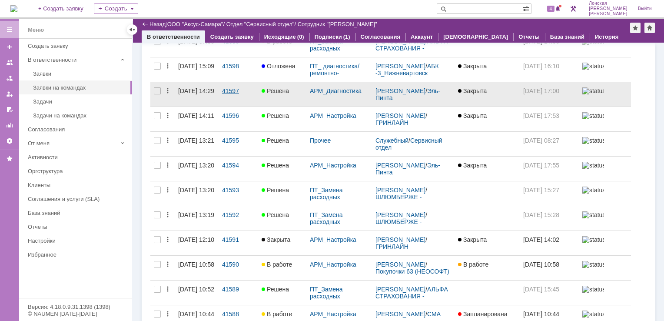
click at [236, 89] on div "41597" at bounding box center [238, 90] width 33 height 7
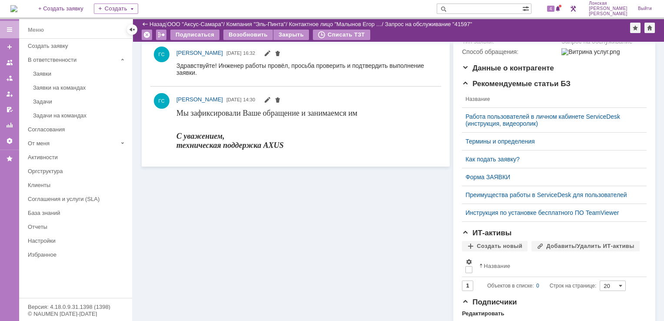
scroll to position [43, 0]
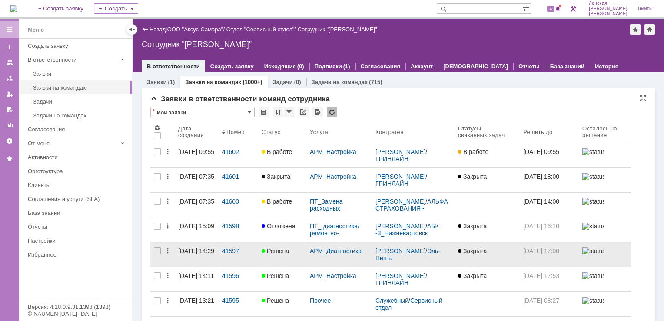
click at [242, 255] on link "41597" at bounding box center [239, 254] width 40 height 24
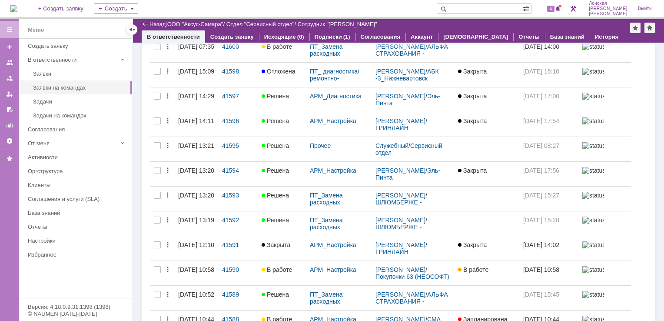
scroll to position [130, 0]
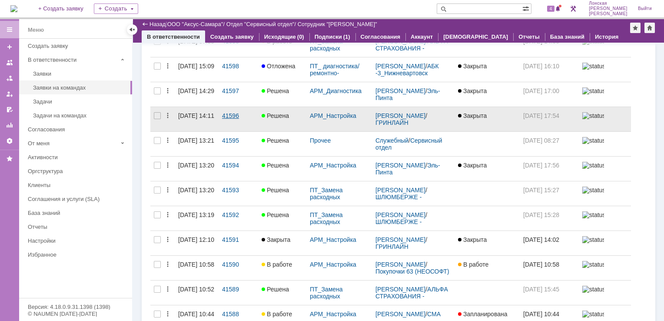
click at [234, 112] on div "41596" at bounding box center [238, 115] width 33 height 7
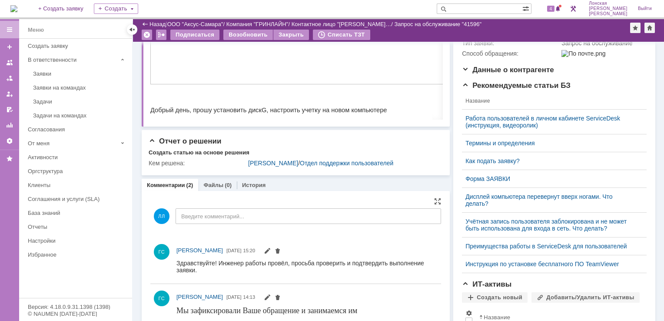
scroll to position [174, 0]
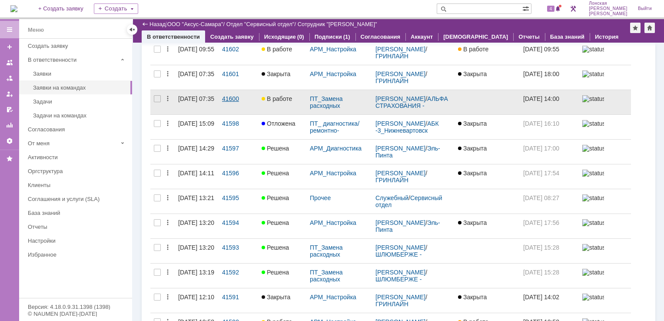
scroll to position [87, 0]
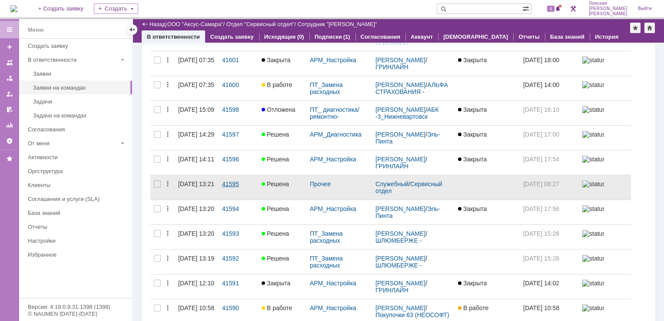
click at [243, 184] on div "41595" at bounding box center [238, 183] width 33 height 7
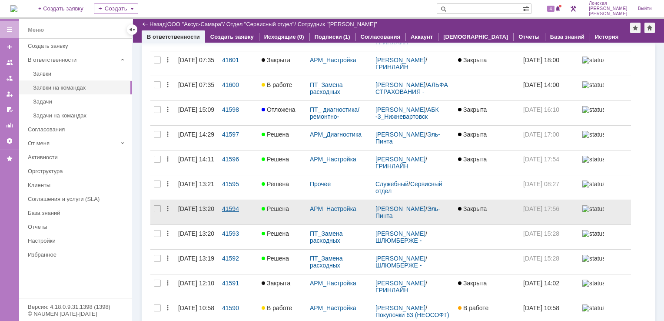
click at [243, 204] on link "41594" at bounding box center [239, 212] width 40 height 24
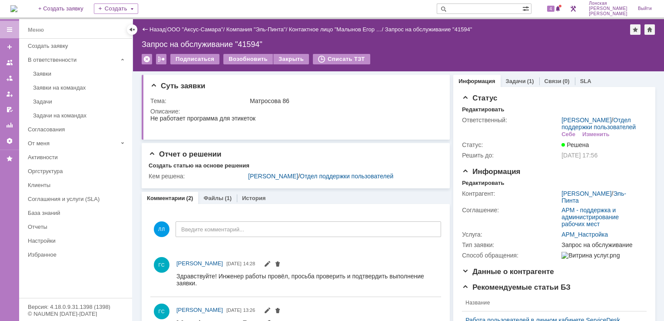
click at [216, 201] on link "Файлы" at bounding box center [214, 198] width 20 height 7
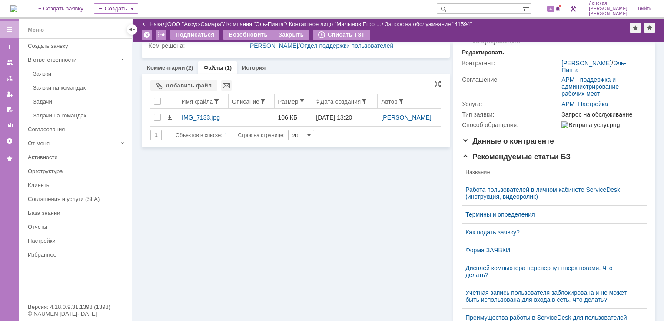
scroll to position [87, 0]
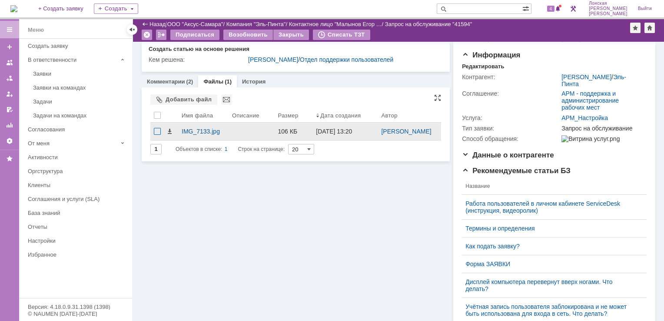
click at [160, 135] on div at bounding box center [157, 131] width 7 height 7
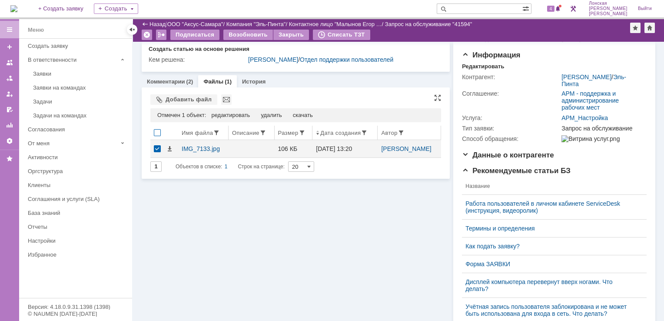
click at [157, 136] on div at bounding box center [157, 132] width 7 height 7
click at [158, 136] on div at bounding box center [157, 132] width 7 height 7
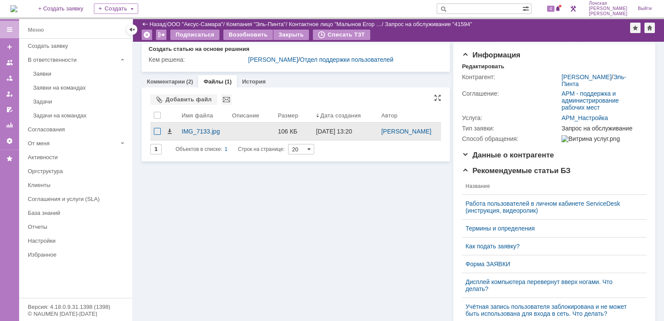
click at [155, 135] on div at bounding box center [157, 131] width 7 height 7
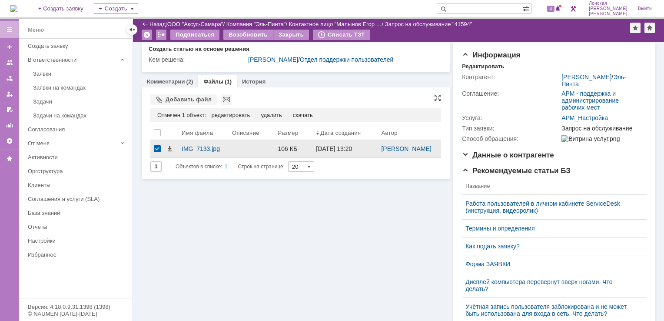
click at [157, 152] on div at bounding box center [157, 148] width 7 height 7
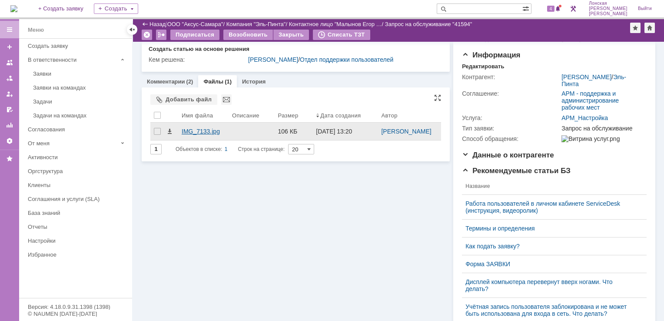
click at [201, 135] on div "IMG_7133.jpg" at bounding box center [203, 131] width 43 height 7
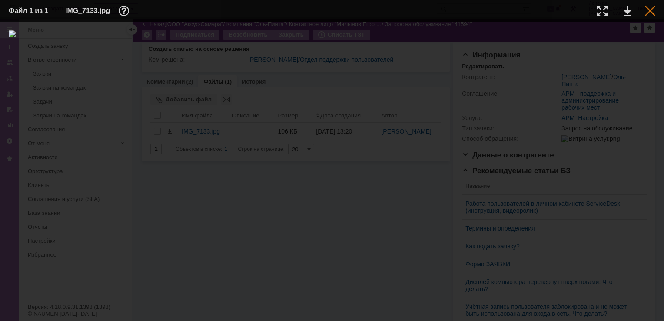
click at [650, 10] on div at bounding box center [650, 11] width 10 height 10
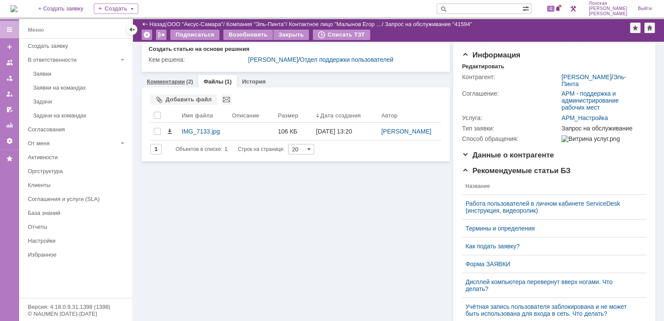
click at [170, 85] on link "Комментарии" at bounding box center [166, 81] width 38 height 7
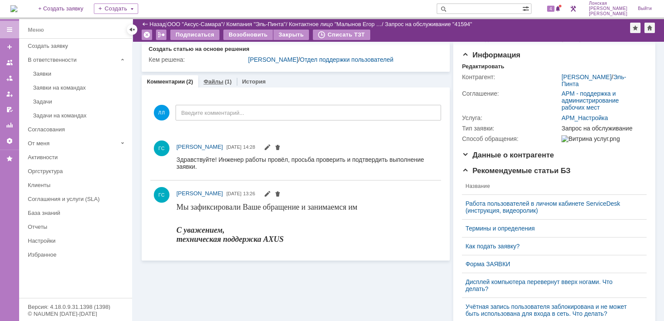
click at [214, 85] on link "Файлы" at bounding box center [214, 81] width 20 height 7
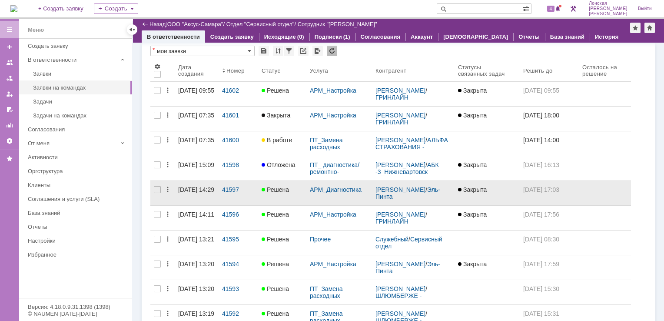
scroll to position [87, 0]
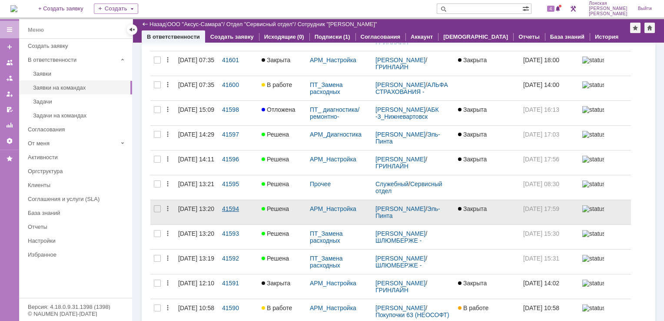
click at [226, 207] on div "41594" at bounding box center [238, 208] width 33 height 7
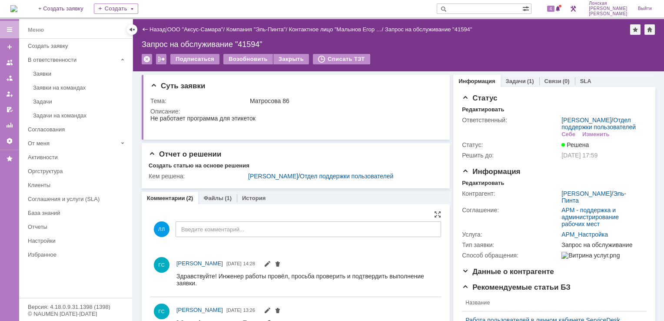
scroll to position [43, 0]
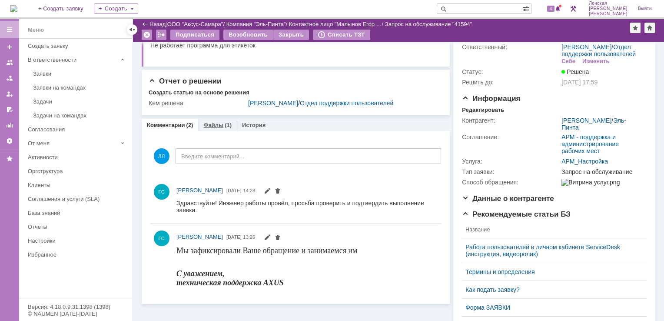
click at [220, 131] on div "Файлы (1)" at bounding box center [217, 125] width 39 height 13
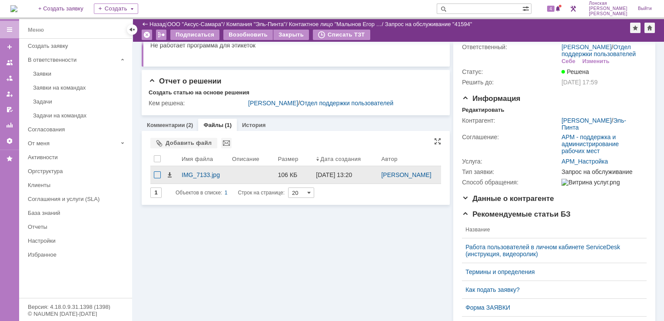
click at [158, 178] on div at bounding box center [157, 174] width 7 height 7
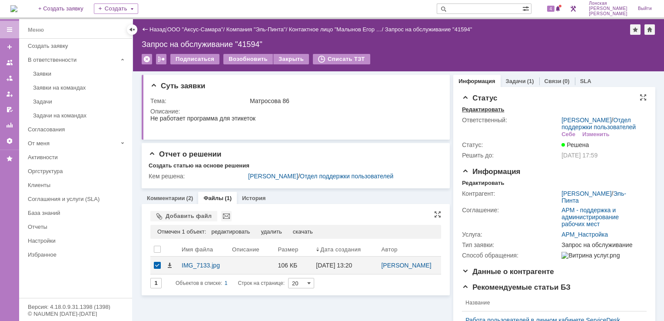
click at [484, 109] on div "Редактировать" at bounding box center [483, 109] width 42 height 7
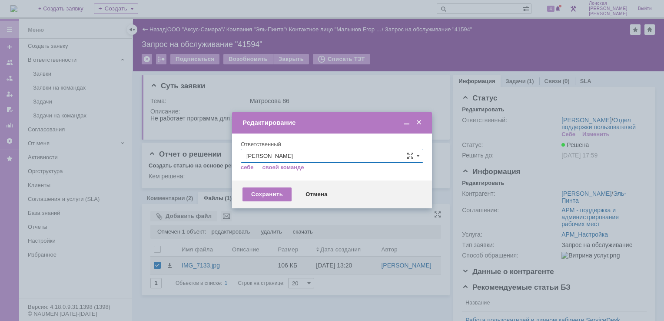
click at [419, 123] on span at bounding box center [419, 123] width 9 height 8
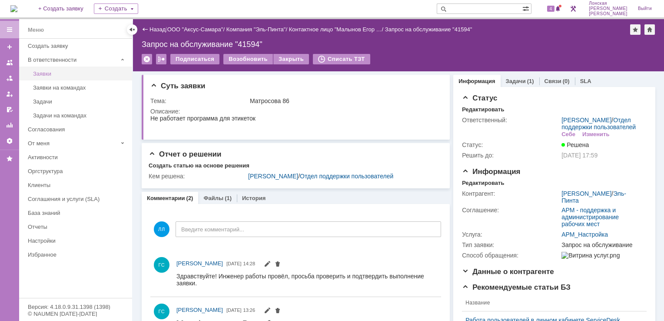
click at [42, 72] on div "Заявки" at bounding box center [80, 73] width 94 height 7
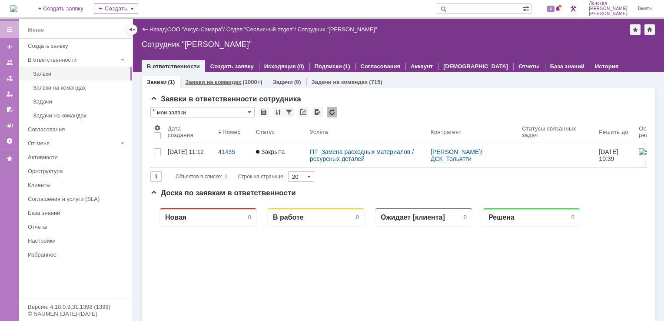
click at [212, 81] on link "Заявки на командах" at bounding box center [213, 82] width 56 height 7
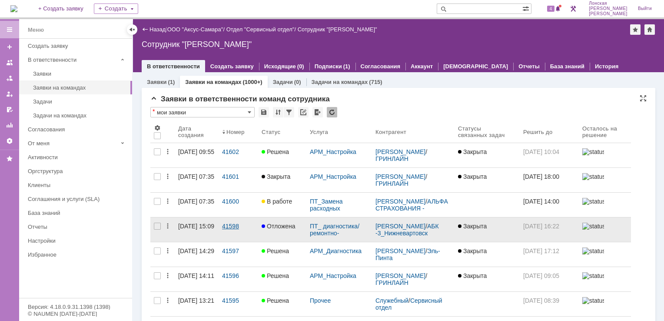
click at [231, 228] on div "41598" at bounding box center [238, 226] width 33 height 7
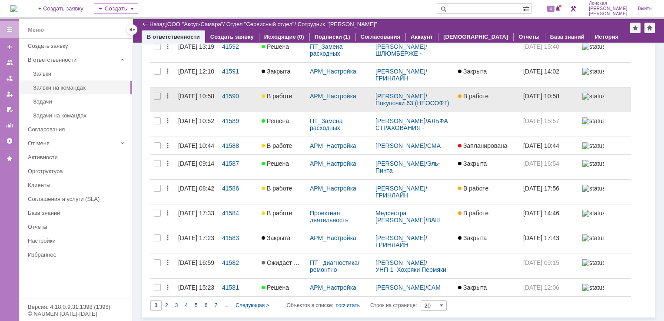
scroll to position [310, 0]
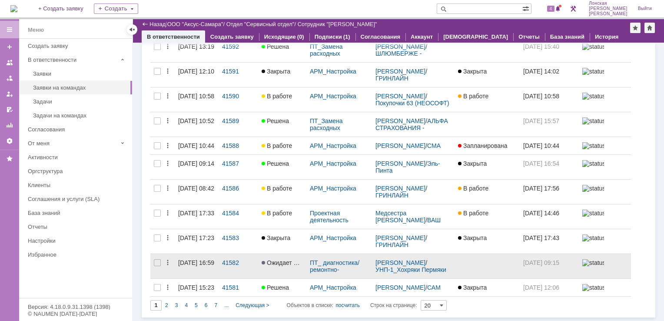
click at [282, 254] on link "Ожидает ответа контрагента" at bounding box center [282, 266] width 48 height 24
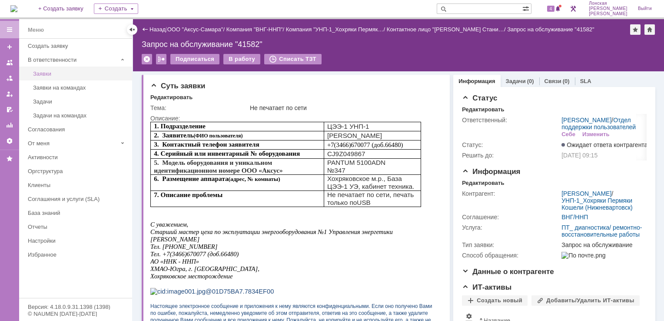
click at [48, 73] on div "Заявки" at bounding box center [80, 73] width 94 height 7
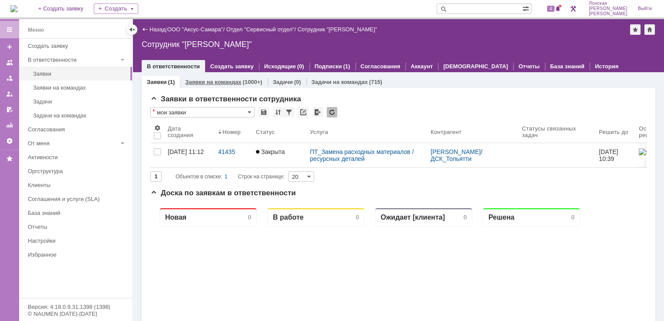
click at [220, 81] on link "Заявки на командах" at bounding box center [213, 82] width 56 height 7
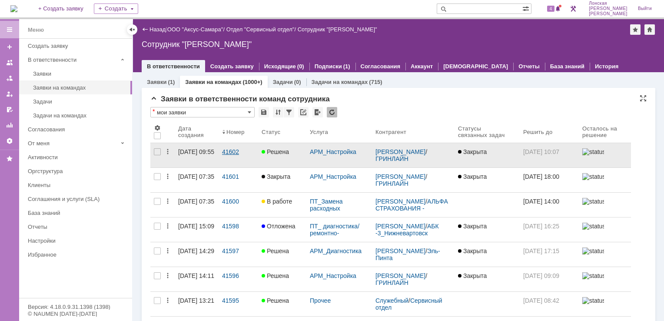
click at [229, 152] on div "41602" at bounding box center [238, 151] width 33 height 7
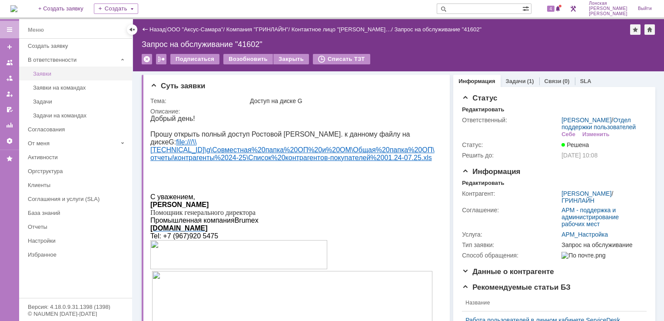
click at [44, 74] on div "Заявки" at bounding box center [80, 73] width 94 height 7
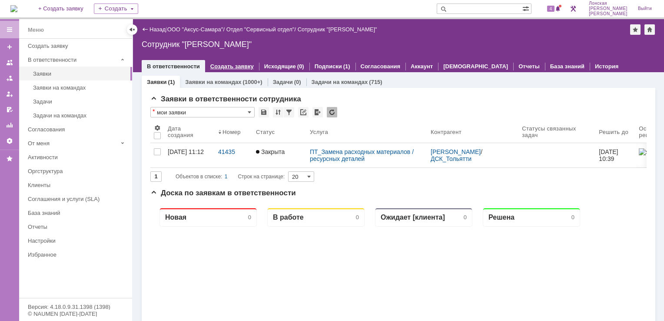
click at [232, 66] on link "Создать заявку" at bounding box center [231, 66] width 43 height 7
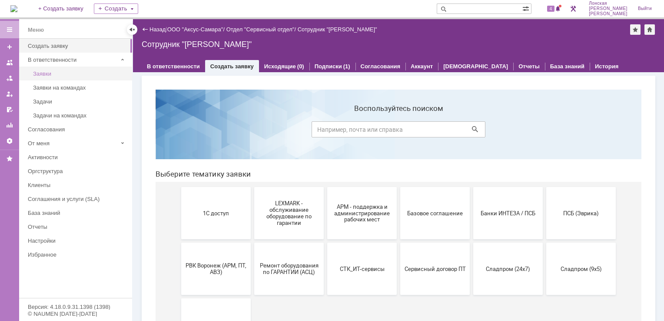
click at [43, 73] on div "Заявки" at bounding box center [80, 73] width 94 height 7
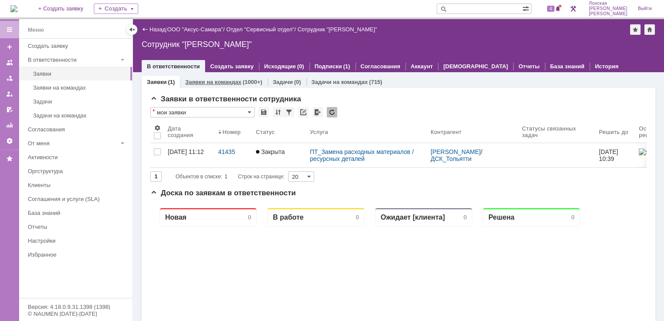
click at [232, 82] on link "Заявки на командах" at bounding box center [213, 82] width 56 height 7
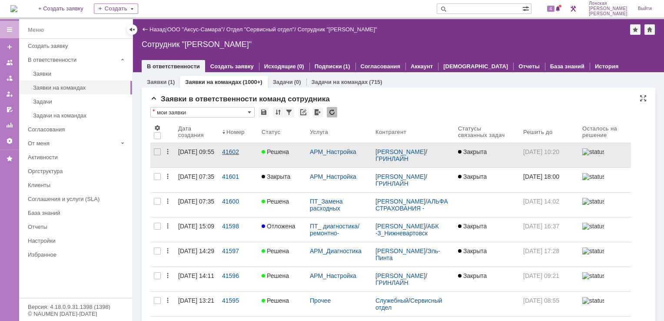
click at [238, 150] on div "41602" at bounding box center [238, 151] width 33 height 7
click at [239, 152] on div "41602" at bounding box center [238, 151] width 33 height 7
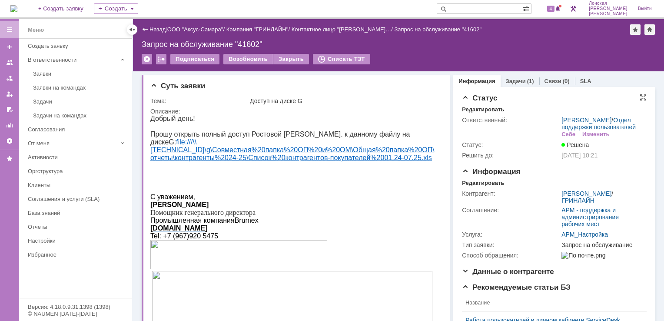
click at [481, 108] on div "Редактировать" at bounding box center [483, 109] width 42 height 7
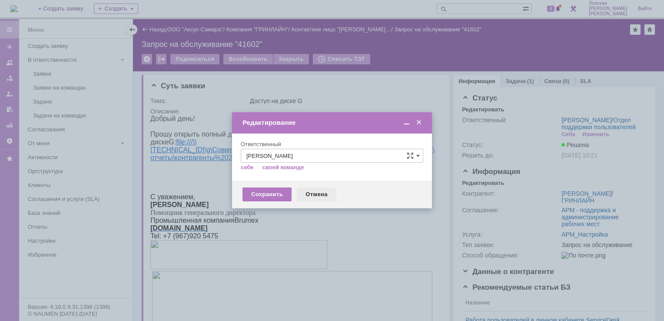
click at [315, 191] on div "Отмена" at bounding box center [317, 194] width 40 height 14
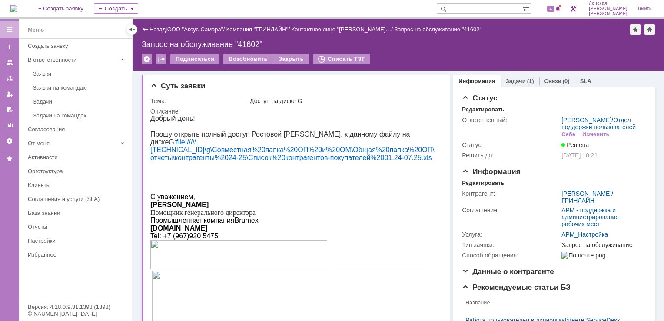
click at [509, 80] on link "Задачи" at bounding box center [516, 81] width 20 height 7
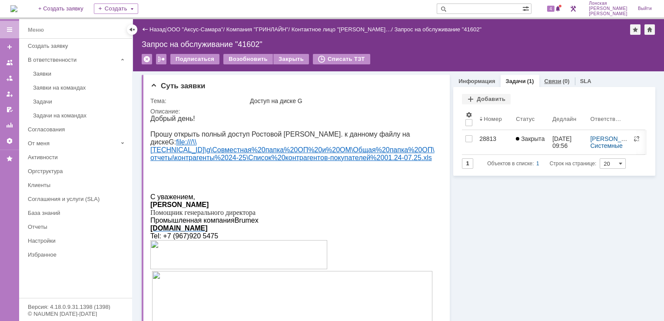
click at [540, 75] on div "Связи (0)" at bounding box center [558, 81] width 36 height 13
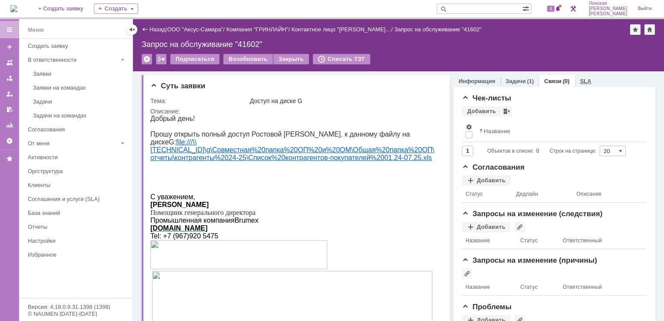
click at [581, 80] on link "SLA" at bounding box center [586, 81] width 11 height 7
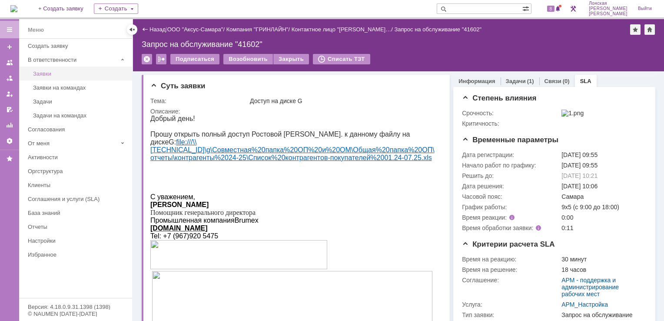
click at [51, 69] on link "Заявки" at bounding box center [80, 73] width 101 height 13
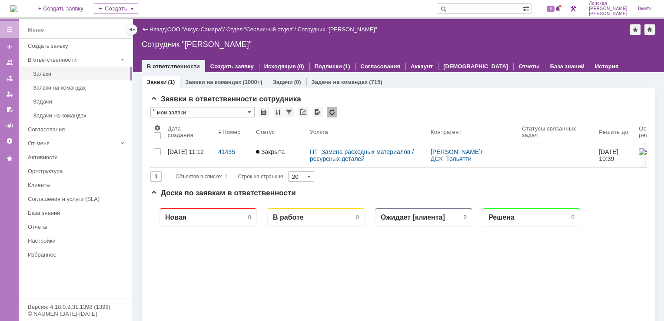
click at [223, 69] on div "Создать заявку" at bounding box center [232, 66] width 54 height 13
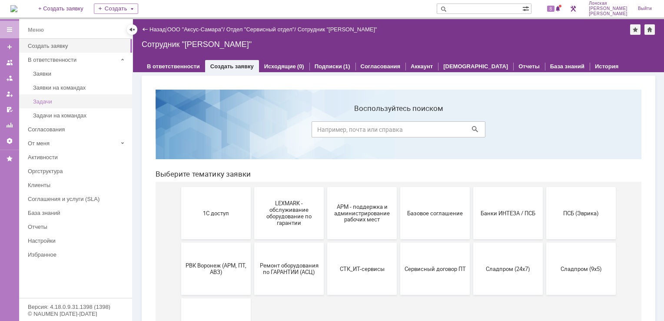
click at [49, 103] on link "Задачи" at bounding box center [80, 101] width 101 height 13
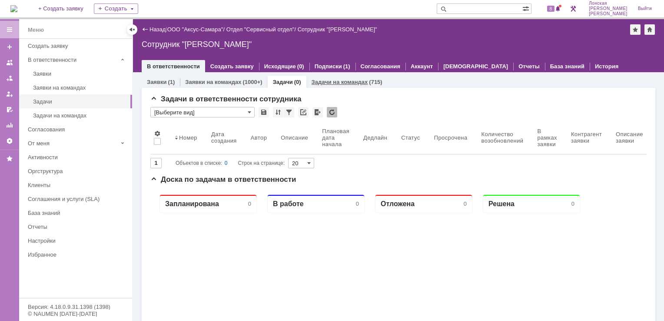
click at [318, 81] on link "Задачи на командах" at bounding box center [340, 82] width 57 height 7
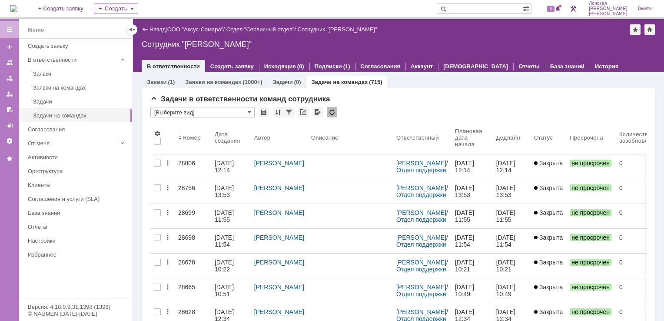
click at [491, 7] on input "text" at bounding box center [480, 8] width 86 height 10
paste input "28798"
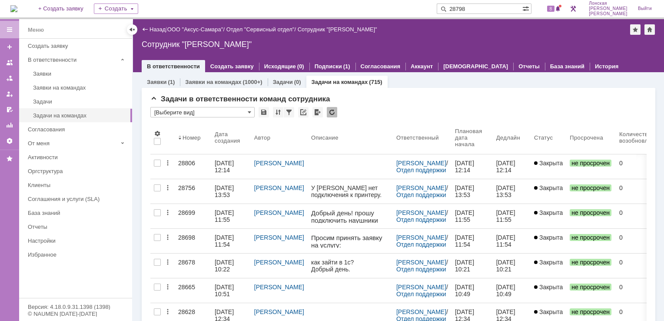
type input "28798"
click at [447, 8] on span at bounding box center [442, 8] width 10 height 10
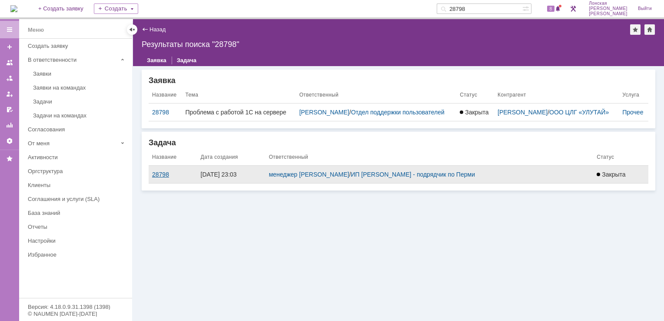
click at [159, 178] on div "28798" at bounding box center [173, 174] width 42 height 7
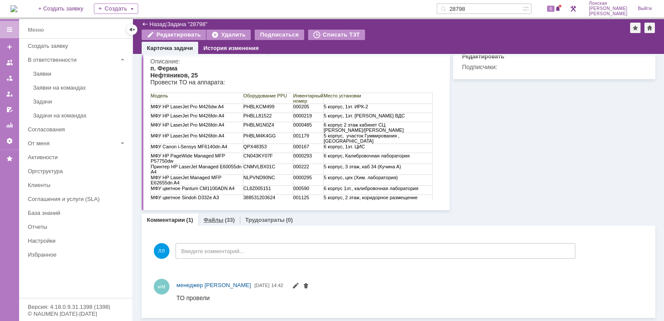
drag, startPoint x: 212, startPoint y: 219, endPoint x: 55, endPoint y: 69, distance: 217.4
click at [212, 219] on link "Файлы" at bounding box center [214, 220] width 20 height 7
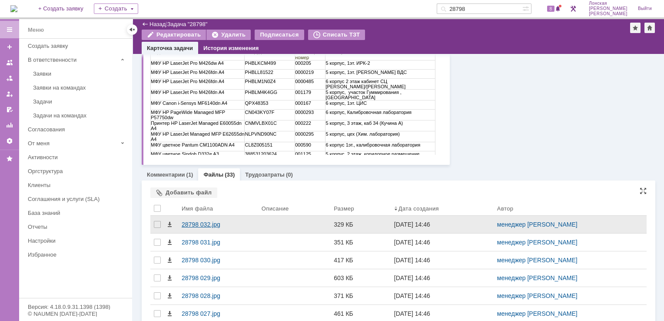
click at [183, 222] on div "28798 032.jpg" at bounding box center [218, 224] width 73 height 7
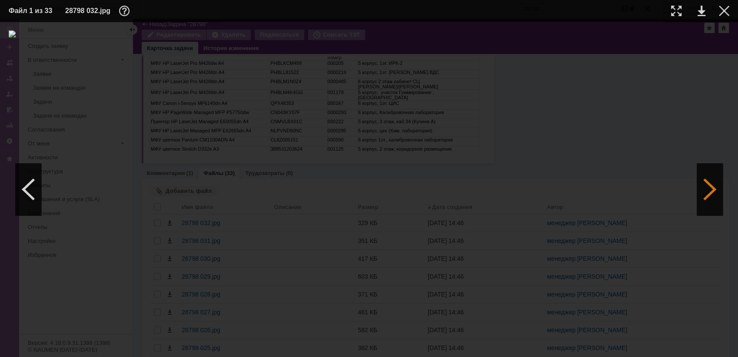
click at [664, 188] on div at bounding box center [710, 189] width 26 height 52
click at [664, 12] on link at bounding box center [702, 11] width 8 height 10
click at [24, 188] on div at bounding box center [28, 189] width 26 height 52
click at [664, 195] on div at bounding box center [710, 189] width 26 height 52
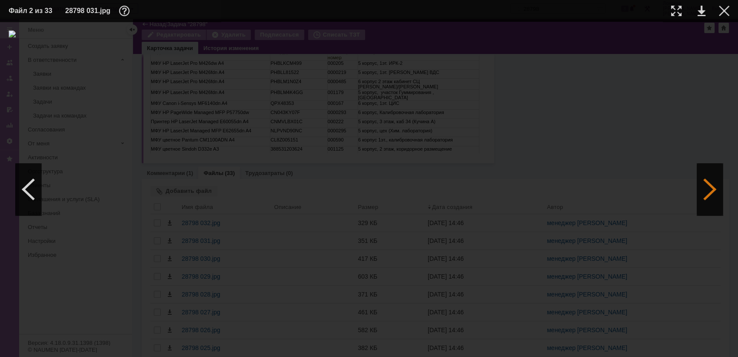
click at [664, 195] on div at bounding box center [710, 189] width 26 height 52
click at [664, 10] on link at bounding box center [702, 11] width 8 height 10
click at [314, 120] on img at bounding box center [369, 188] width 721 height 317
click at [28, 197] on div at bounding box center [28, 189] width 26 height 52
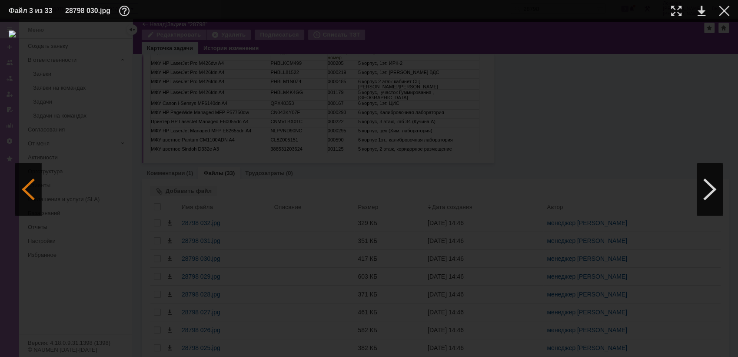
click at [28, 197] on div at bounding box center [28, 189] width 26 height 52
click at [664, 14] on link at bounding box center [702, 11] width 8 height 10
click at [266, 159] on img at bounding box center [369, 188] width 721 height 317
click at [664, 193] on div at bounding box center [710, 189] width 26 height 52
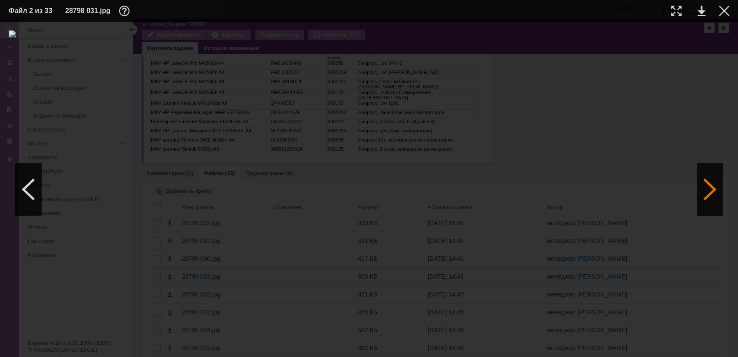
click at [664, 193] on div at bounding box center [710, 189] width 26 height 52
click at [664, 190] on div at bounding box center [710, 189] width 26 height 52
click at [664, 9] on link at bounding box center [702, 11] width 8 height 10
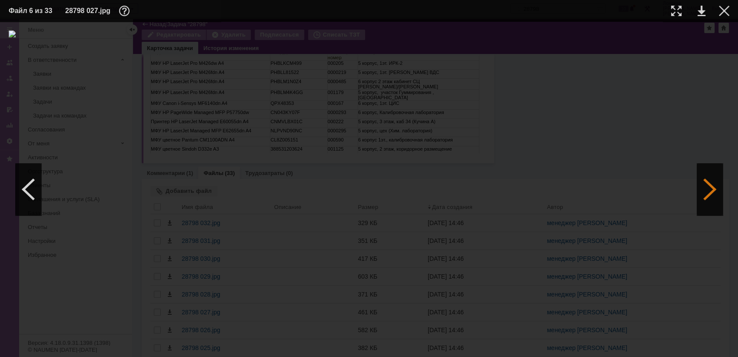
click at [664, 193] on div at bounding box center [710, 189] width 26 height 52
click at [664, 13] on link at bounding box center [702, 11] width 8 height 10
click at [28, 186] on div at bounding box center [28, 189] width 26 height 52
click at [664, 12] on link at bounding box center [702, 11] width 8 height 10
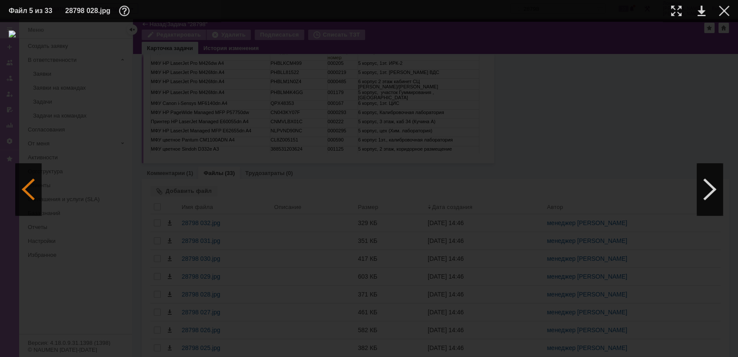
click at [31, 197] on div at bounding box center [28, 189] width 26 height 52
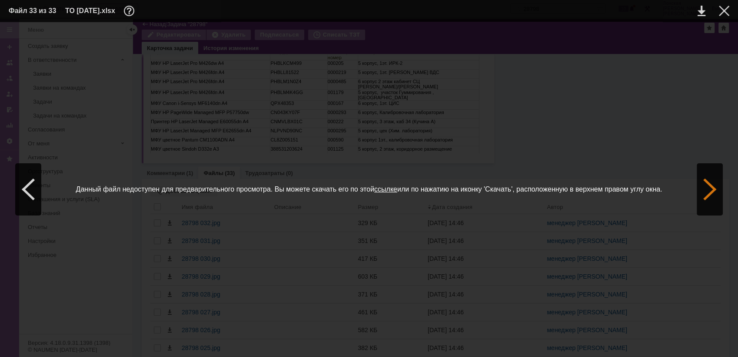
click at [664, 194] on div at bounding box center [710, 189] width 26 height 52
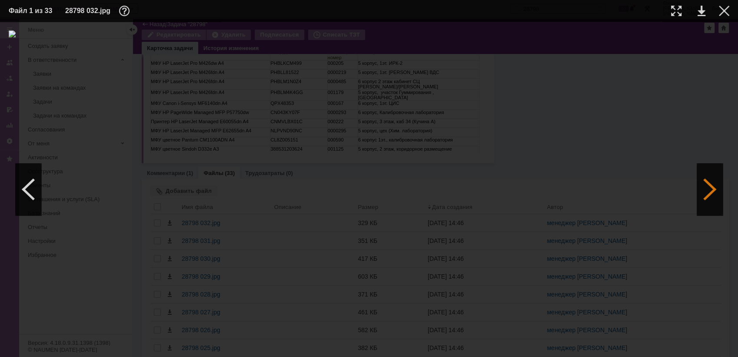
click at [664, 194] on div at bounding box center [710, 189] width 26 height 52
click at [664, 189] on div at bounding box center [710, 189] width 26 height 52
click at [664, 190] on div at bounding box center [710, 189] width 26 height 52
click at [664, 180] on div at bounding box center [710, 189] width 26 height 52
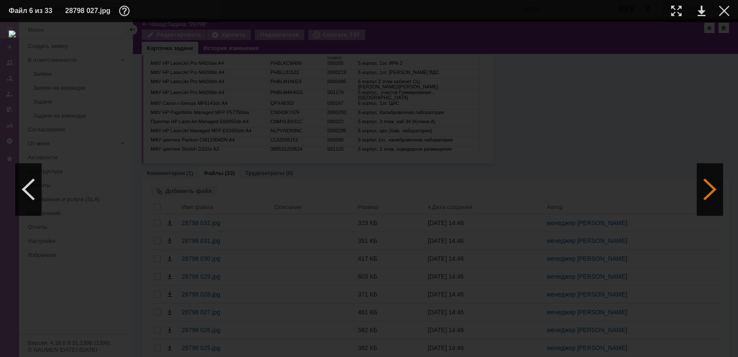
click at [664, 180] on div at bounding box center [710, 189] width 26 height 52
click at [31, 186] on div at bounding box center [28, 189] width 26 height 52
click at [463, 281] on img at bounding box center [369, 188] width 721 height 317
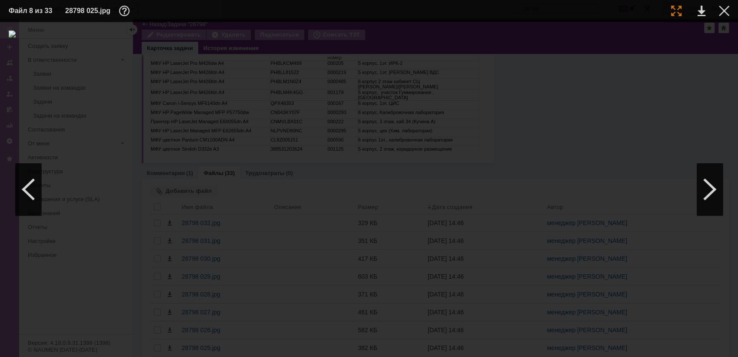
click at [664, 11] on div at bounding box center [676, 11] width 10 height 10
click at [30, 192] on div at bounding box center [28, 189] width 26 height 52
click at [664, 187] on div at bounding box center [710, 189] width 26 height 52
click at [664, 9] on div at bounding box center [676, 11] width 10 height 10
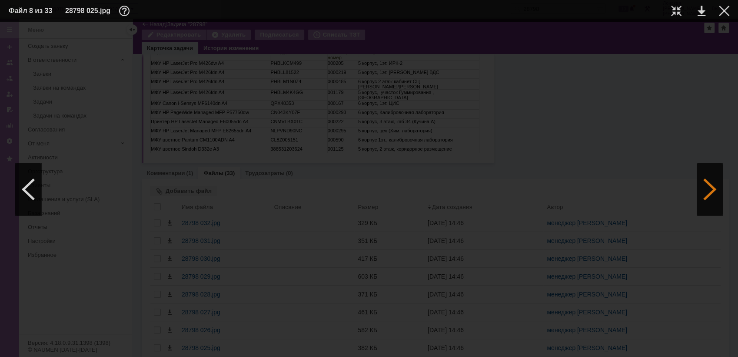
click at [664, 195] on div at bounding box center [710, 189] width 26 height 52
click at [664, 8] on div at bounding box center [676, 11] width 10 height 10
click at [664, 10] on div at bounding box center [676, 11] width 10 height 10
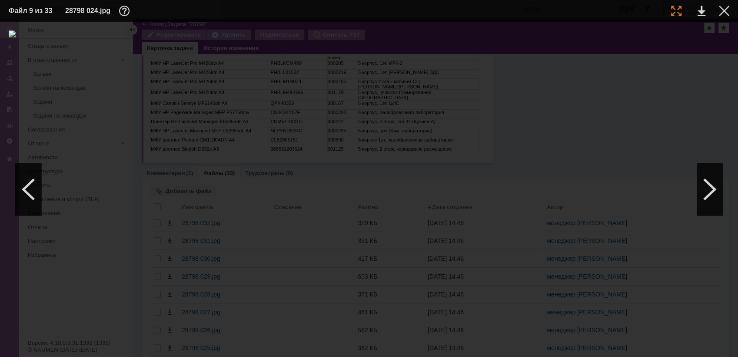
click at [664, 6] on div at bounding box center [676, 11] width 10 height 10
click at [28, 183] on div at bounding box center [28, 189] width 26 height 52
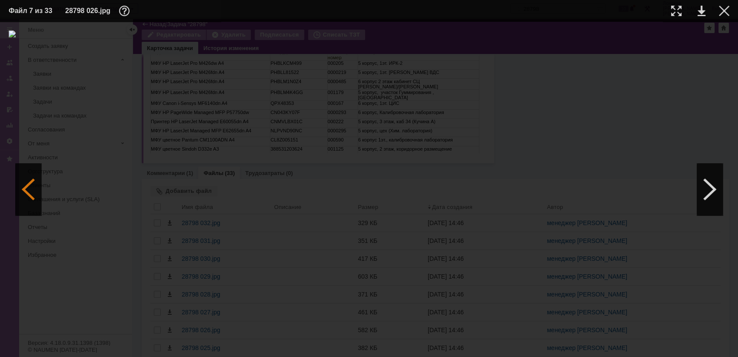
click at [30, 190] on div at bounding box center [28, 189] width 26 height 52
click at [664, 189] on div at bounding box center [710, 189] width 26 height 52
click at [34, 176] on div at bounding box center [28, 189] width 26 height 52
click at [664, 10] on div at bounding box center [676, 11] width 10 height 10
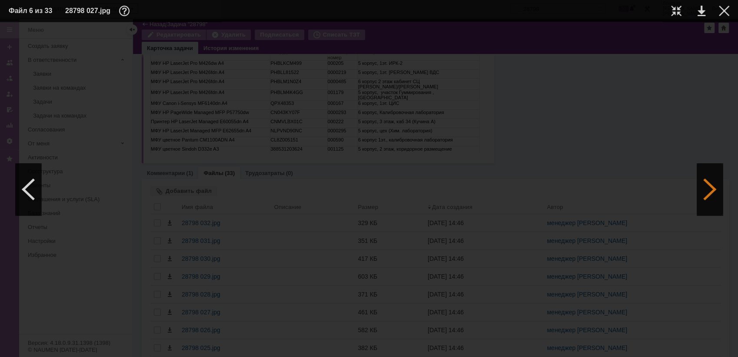
click at [664, 188] on div at bounding box center [710, 189] width 26 height 52
click at [664, 187] on div at bounding box center [710, 189] width 26 height 52
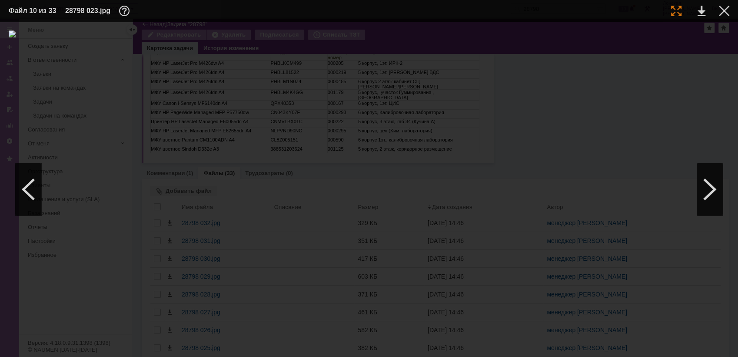
click at [664, 9] on div at bounding box center [676, 11] width 10 height 10
click at [31, 189] on div at bounding box center [28, 189] width 26 height 52
click at [664, 10] on div at bounding box center [676, 11] width 10 height 10
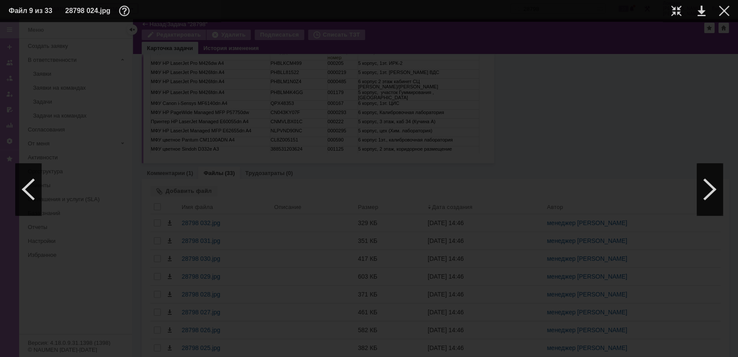
scroll to position [51, 0]
click at [664, 191] on div at bounding box center [710, 189] width 26 height 52
click at [664, 192] on div at bounding box center [710, 189] width 26 height 52
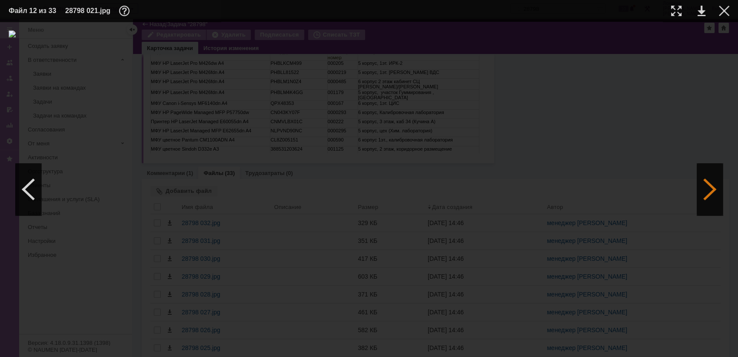
click at [664, 192] on div at bounding box center [710, 189] width 26 height 52
click at [29, 185] on div at bounding box center [28, 189] width 26 height 52
click at [664, 7] on div at bounding box center [676, 11] width 10 height 10
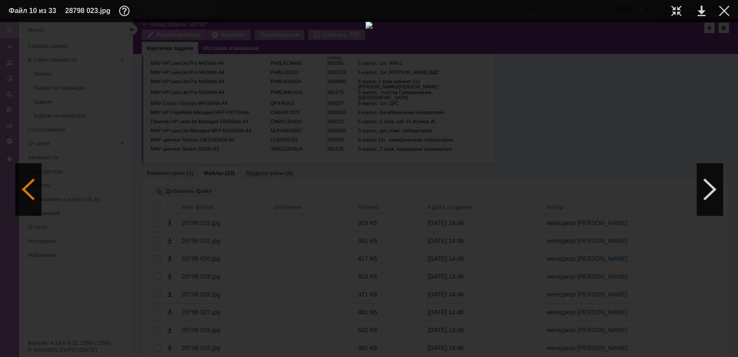
click at [19, 187] on div at bounding box center [28, 189] width 26 height 52
click at [327, 252] on img at bounding box center [369, 188] width 721 height 317
click at [664, 8] on div at bounding box center [676, 11] width 10 height 10
click at [31, 188] on div at bounding box center [28, 189] width 26 height 52
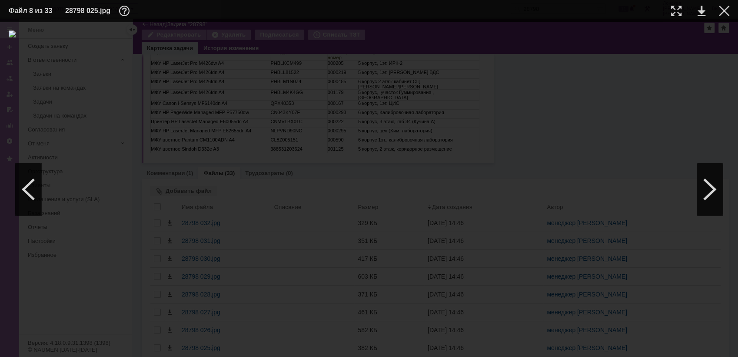
scroll to position [0, 0]
click at [664, 12] on div at bounding box center [676, 11] width 10 height 10
click at [664, 8] on div at bounding box center [676, 11] width 10 height 10
click at [664, 191] on div at bounding box center [710, 189] width 26 height 52
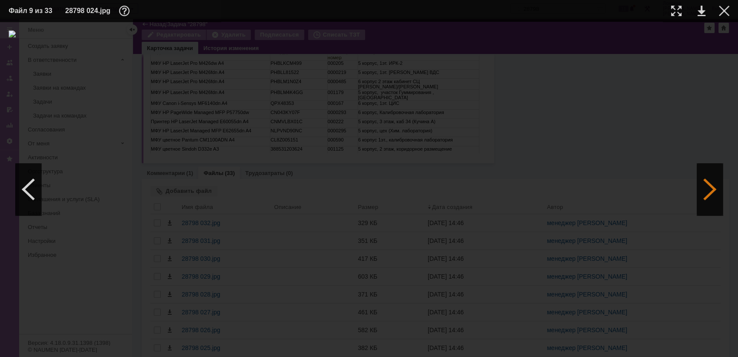
scroll to position [0, 0]
click at [664, 191] on div at bounding box center [710, 189] width 26 height 52
click at [664, 9] on div at bounding box center [676, 11] width 10 height 10
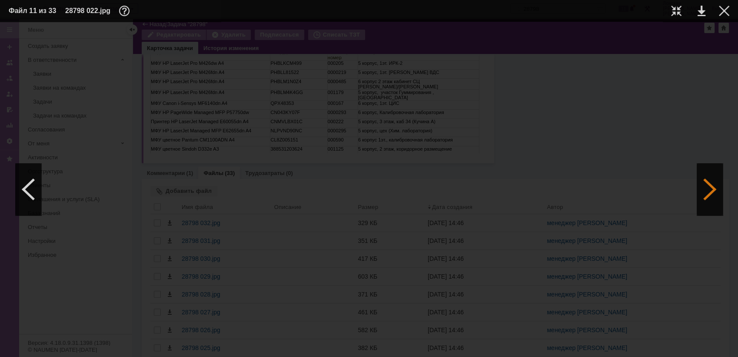
click at [664, 179] on div at bounding box center [710, 189] width 26 height 52
click at [664, 7] on div at bounding box center [676, 11] width 10 height 10
click at [31, 187] on div at bounding box center [28, 189] width 26 height 52
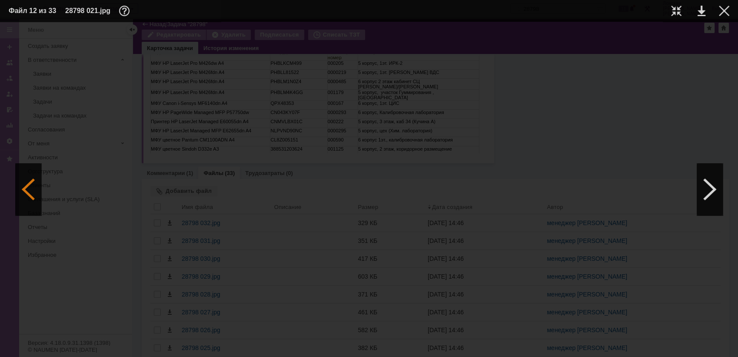
scroll to position [0, 0]
click at [664, 13] on div at bounding box center [676, 11] width 10 height 10
click at [664, 190] on div at bounding box center [710, 189] width 26 height 52
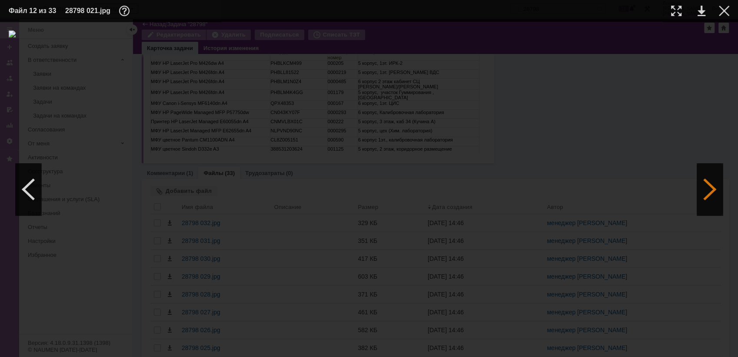
click at [664, 188] on div at bounding box center [710, 189] width 26 height 52
click at [664, 7] on div at bounding box center [676, 11] width 10 height 10
click at [664, 184] on div at bounding box center [710, 189] width 26 height 52
click at [664, 189] on div at bounding box center [710, 189] width 26 height 52
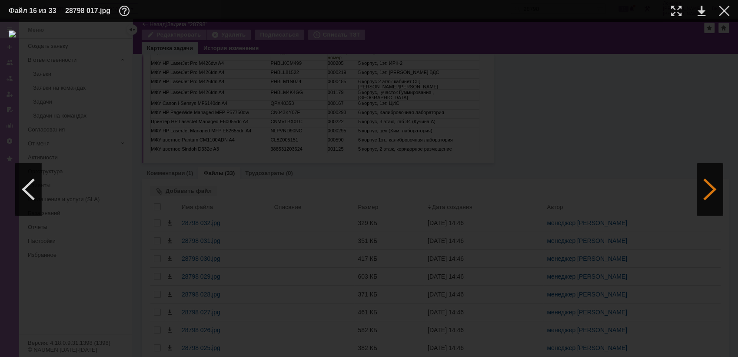
click at [664, 189] on div at bounding box center [710, 189] width 26 height 52
click at [664, 185] on div at bounding box center [710, 189] width 26 height 52
click at [31, 184] on div at bounding box center [28, 189] width 26 height 52
click at [664, 15] on div at bounding box center [676, 11] width 10 height 10
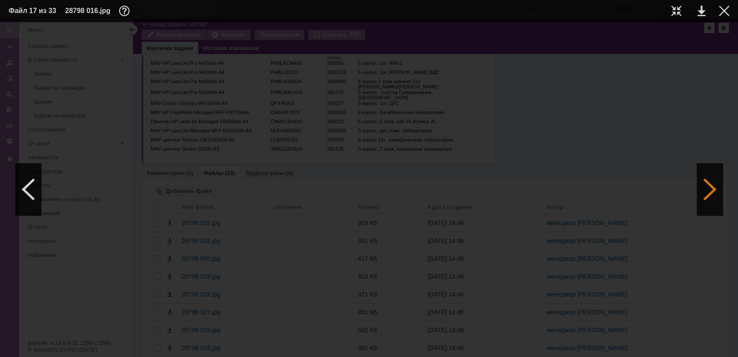
click at [664, 191] on div at bounding box center [710, 189] width 26 height 52
click at [664, 9] on div at bounding box center [676, 11] width 10 height 10
click at [35, 194] on div at bounding box center [28, 189] width 26 height 52
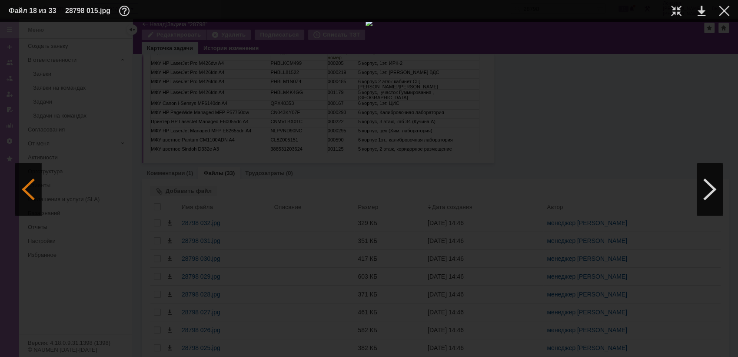
scroll to position [0, 0]
click at [35, 194] on div at bounding box center [28, 189] width 26 height 52
click at [664, 10] on div at bounding box center [676, 11] width 10 height 10
click at [22, 184] on div at bounding box center [28, 189] width 26 height 52
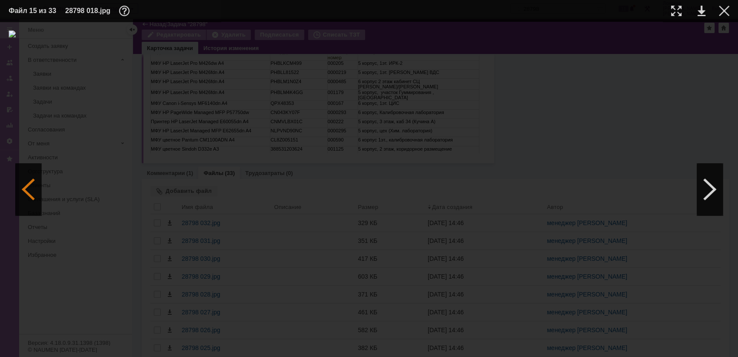
scroll to position [0, 0]
click at [22, 184] on div at bounding box center [28, 189] width 26 height 52
click at [25, 190] on div at bounding box center [28, 189] width 26 height 52
click at [664, 195] on div at bounding box center [710, 189] width 26 height 52
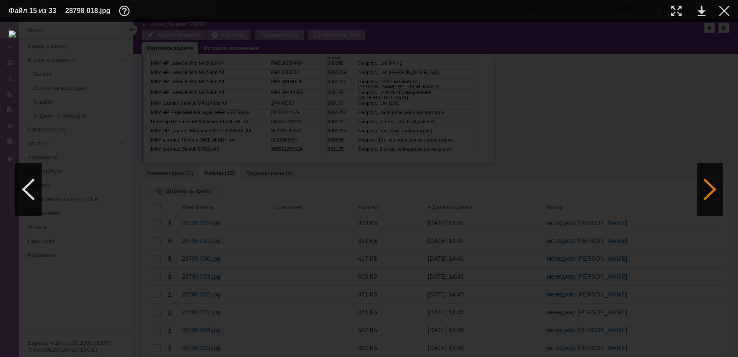
click at [664, 195] on div at bounding box center [710, 189] width 26 height 52
click at [664, 9] on div at bounding box center [676, 11] width 10 height 10
click at [31, 197] on div at bounding box center [28, 189] width 26 height 52
click at [664, 12] on div at bounding box center [676, 11] width 10 height 10
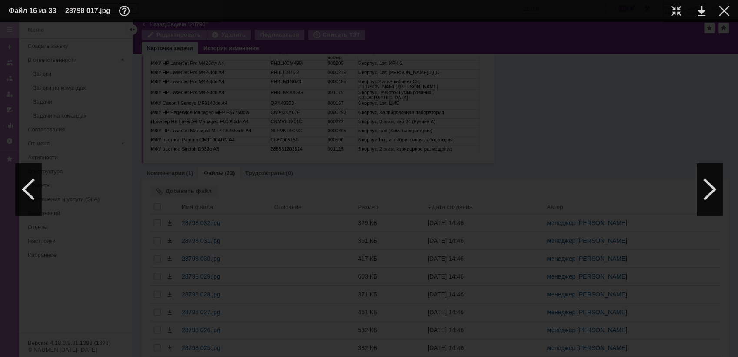
scroll to position [631, 0]
click at [664, 15] on div at bounding box center [676, 11] width 10 height 10
click at [664, 186] on div at bounding box center [710, 189] width 26 height 52
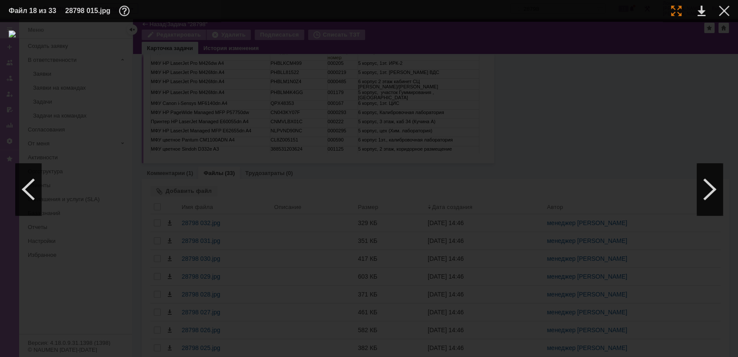
click at [664, 10] on div at bounding box center [676, 11] width 10 height 10
click at [664, 182] on div at bounding box center [710, 189] width 26 height 52
click at [664, 5] on td at bounding box center [670, 10] width 24 height 13
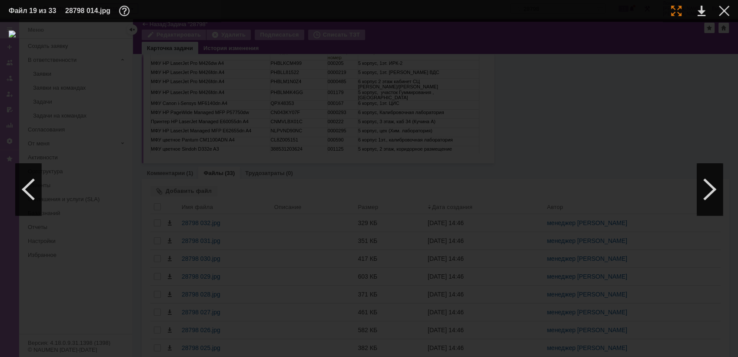
click at [664, 7] on div at bounding box center [676, 11] width 10 height 10
click at [31, 183] on div at bounding box center [28, 189] width 26 height 52
click at [379, 149] on img at bounding box center [369, 188] width 721 height 317
click at [664, 14] on div at bounding box center [676, 11] width 10 height 10
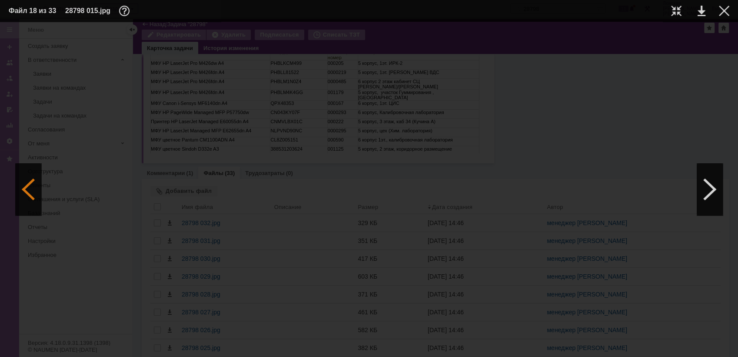
click at [34, 193] on div at bounding box center [28, 189] width 26 height 52
click at [664, 190] on div at bounding box center [710, 189] width 26 height 52
click at [664, 189] on div at bounding box center [710, 189] width 26 height 52
drag, startPoint x: 713, startPoint y: 189, endPoint x: 700, endPoint y: 194, distance: 14.5
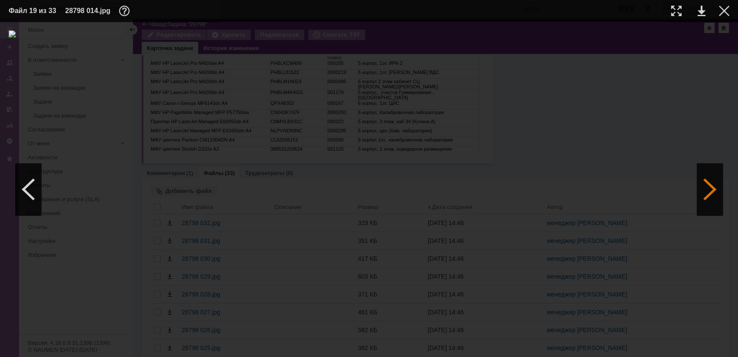
click at [664, 195] on div at bounding box center [710, 189] width 26 height 52
click at [664, 184] on div at bounding box center [710, 189] width 26 height 52
click at [318, 131] on img at bounding box center [369, 188] width 721 height 317
click at [303, 65] on img at bounding box center [369, 188] width 721 height 317
click at [664, 192] on div at bounding box center [710, 189] width 26 height 52
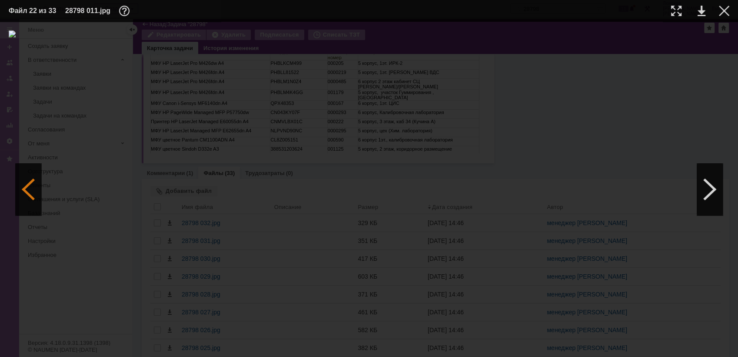
click at [30, 195] on div at bounding box center [28, 189] width 26 height 52
click at [664, 169] on div at bounding box center [710, 189] width 26 height 52
click at [664, 176] on div at bounding box center [710, 189] width 26 height 52
click at [664, 190] on div at bounding box center [710, 189] width 26 height 52
click at [664, 187] on div at bounding box center [710, 189] width 26 height 52
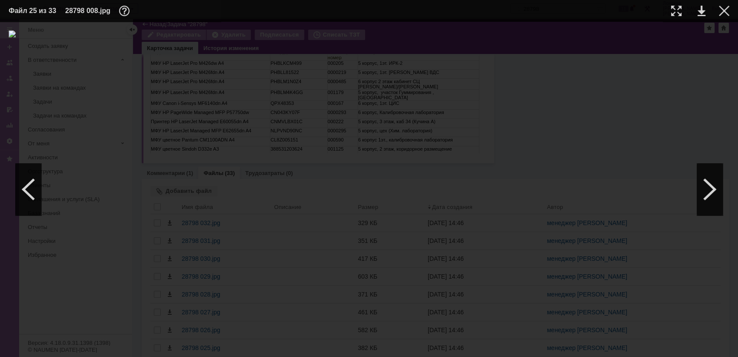
click at [454, 96] on img at bounding box center [369, 188] width 721 height 317
click at [40, 191] on div at bounding box center [28, 189] width 26 height 52
click at [324, 85] on img at bounding box center [369, 188] width 721 height 317
click at [37, 189] on div at bounding box center [28, 189] width 26 height 52
click at [26, 190] on div at bounding box center [28, 189] width 26 height 52
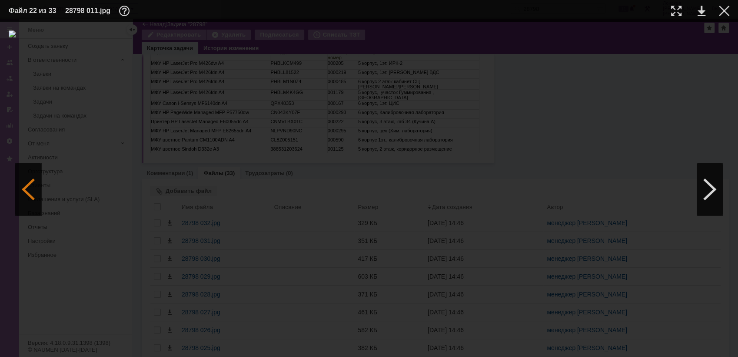
click at [30, 187] on div at bounding box center [28, 189] width 26 height 52
click at [33, 185] on div at bounding box center [28, 189] width 26 height 52
click at [28, 190] on div at bounding box center [28, 189] width 26 height 52
drag, startPoint x: 676, startPoint y: 10, endPoint x: 681, endPoint y: 12, distance: 5.5
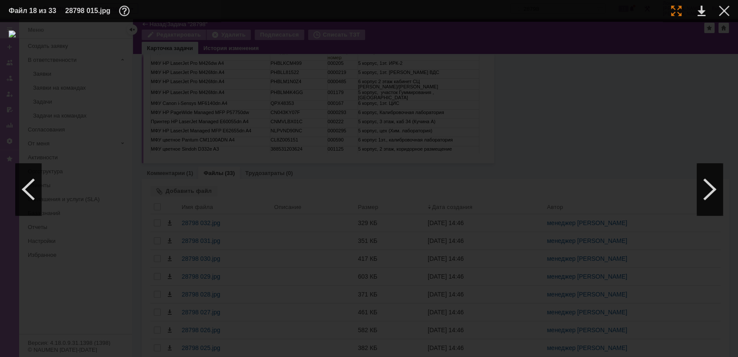
click at [664, 11] on div at bounding box center [676, 11] width 10 height 10
click at [664, 195] on div at bounding box center [710, 189] width 26 height 52
click at [30, 190] on div at bounding box center [28, 189] width 26 height 52
click at [664, 202] on div at bounding box center [710, 189] width 26 height 52
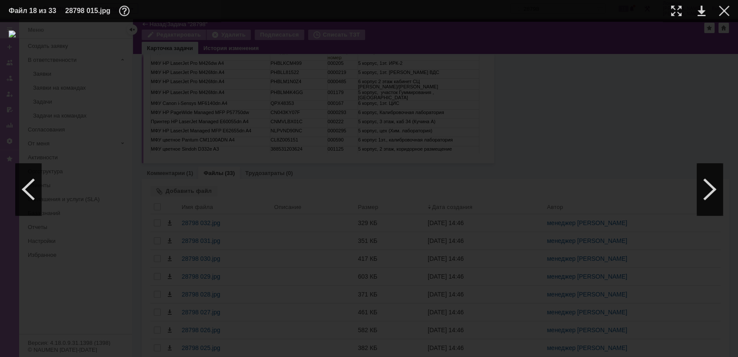
click at [344, 64] on img at bounding box center [369, 188] width 721 height 317
click at [664, 11] on div at bounding box center [676, 11] width 10 height 10
click at [664, 188] on div at bounding box center [710, 189] width 26 height 52
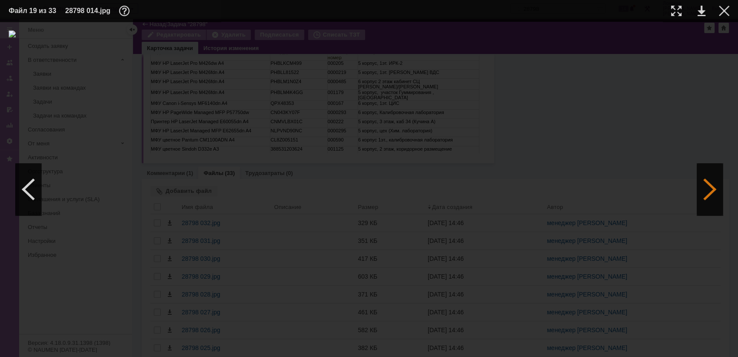
click at [664, 192] on div at bounding box center [710, 189] width 26 height 52
click at [664, 5] on td at bounding box center [670, 10] width 24 height 13
click at [664, 10] on div at bounding box center [676, 11] width 10 height 10
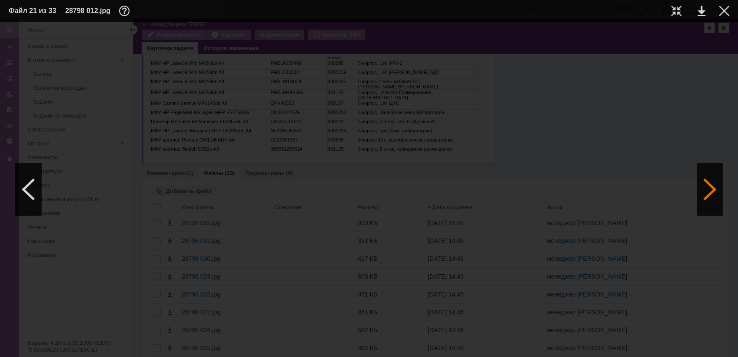
click at [664, 188] on div at bounding box center [710, 189] width 26 height 52
click at [664, 12] on div at bounding box center [676, 11] width 10 height 10
click at [664, 194] on div at bounding box center [710, 189] width 26 height 52
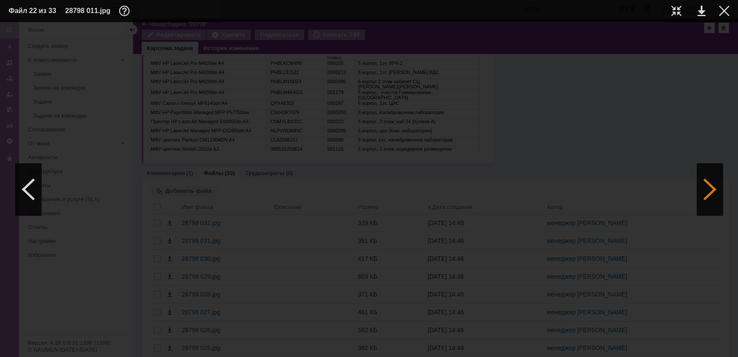
scroll to position [0, 0]
click at [664, 190] on div at bounding box center [710, 189] width 26 height 52
click at [664, 9] on div at bounding box center [676, 11] width 10 height 10
click at [664, 181] on div at bounding box center [710, 189] width 26 height 52
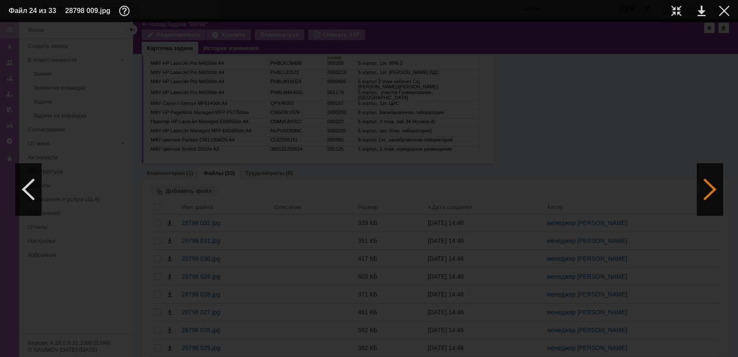
scroll to position [0, 0]
click at [664, 10] on div at bounding box center [676, 11] width 10 height 10
click at [22, 193] on div at bounding box center [28, 189] width 26 height 52
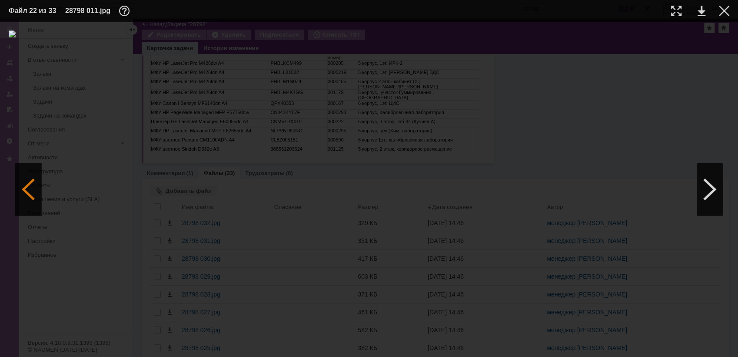
click at [22, 193] on div at bounding box center [28, 189] width 26 height 52
click at [664, 191] on div at bounding box center [710, 189] width 26 height 52
click at [35, 174] on div at bounding box center [28, 189] width 26 height 52
click at [33, 174] on div at bounding box center [28, 189] width 26 height 52
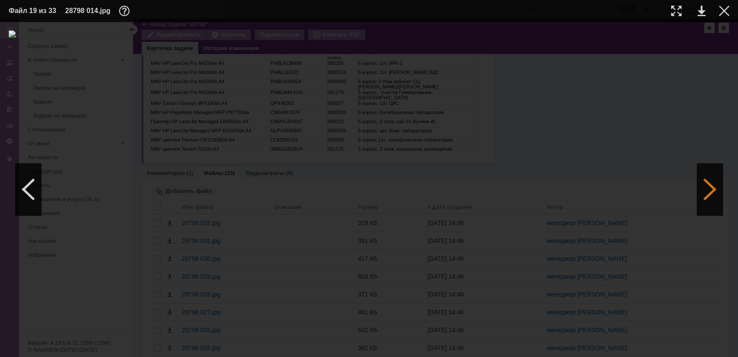
click at [664, 184] on div at bounding box center [710, 189] width 26 height 52
click at [664, 181] on div at bounding box center [710, 189] width 26 height 52
click at [664, 192] on div at bounding box center [710, 189] width 26 height 52
click at [664, 184] on div at bounding box center [710, 189] width 26 height 52
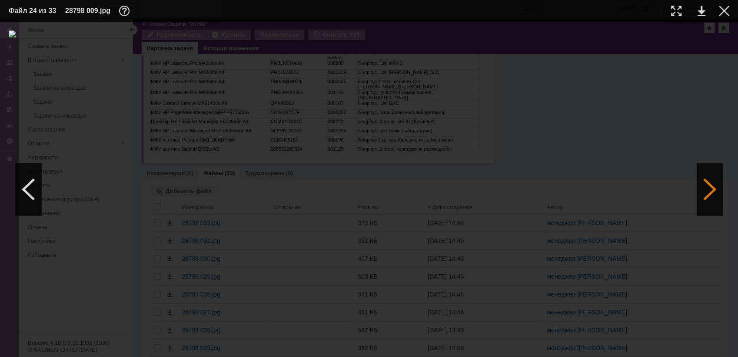
click at [664, 190] on div at bounding box center [710, 189] width 26 height 52
click at [664, 194] on div at bounding box center [710, 189] width 26 height 52
click at [664, 186] on div at bounding box center [710, 189] width 26 height 52
click at [664, 183] on div at bounding box center [710, 189] width 26 height 52
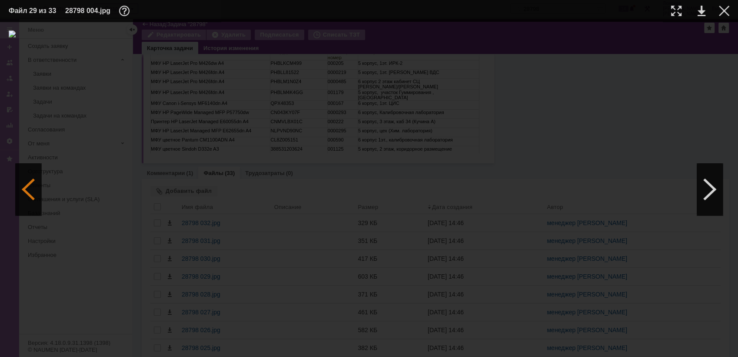
click at [40, 197] on div at bounding box center [28, 189] width 26 height 52
click at [39, 195] on div at bounding box center [28, 189] width 26 height 52
click at [39, 194] on div at bounding box center [28, 189] width 26 height 52
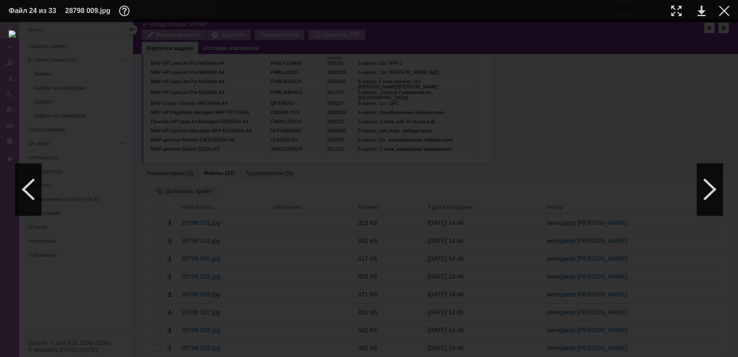
click at [664, 194] on div at bounding box center [369, 188] width 721 height 317
click at [664, 193] on div at bounding box center [710, 189] width 26 height 52
click at [664, 10] on div at bounding box center [676, 11] width 10 height 10
click at [39, 184] on div at bounding box center [28, 189] width 26 height 52
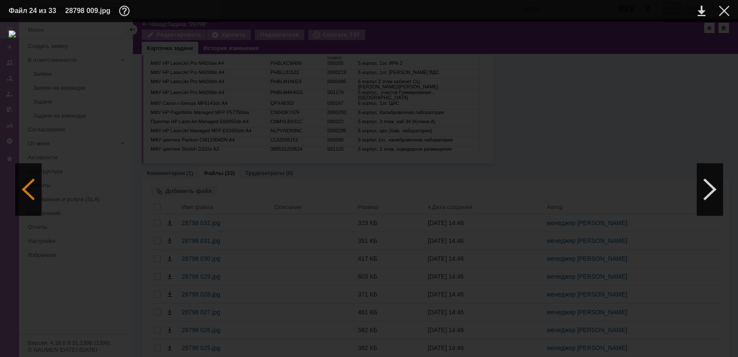
scroll to position [0, 0]
click at [39, 184] on div at bounding box center [28, 189] width 26 height 52
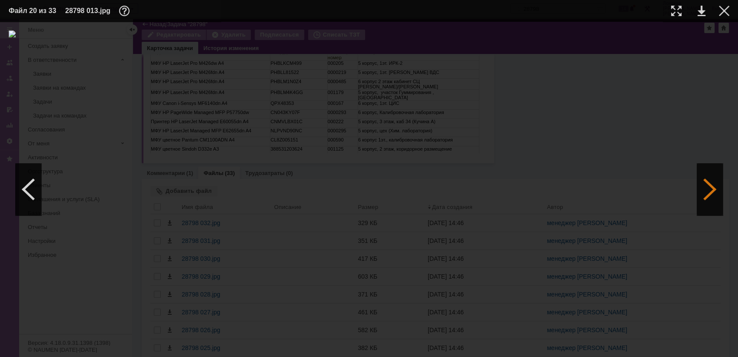
click at [664, 187] on div at bounding box center [710, 189] width 26 height 52
click at [664, 10] on div at bounding box center [676, 11] width 10 height 10
click at [664, 186] on div at bounding box center [710, 189] width 26 height 52
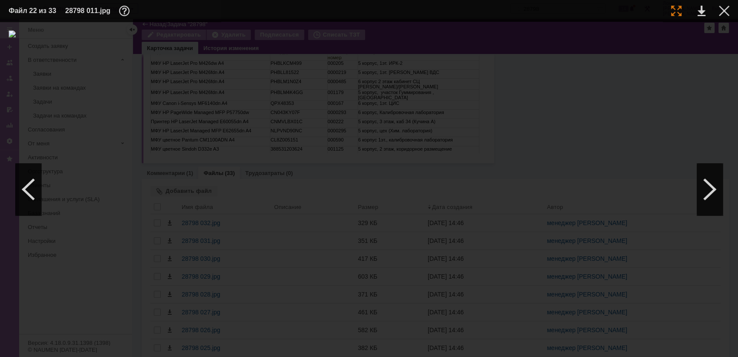
click at [664, 7] on div at bounding box center [676, 11] width 10 height 10
click at [664, 193] on div at bounding box center [710, 189] width 26 height 52
click at [664, 10] on div at bounding box center [676, 11] width 10 height 10
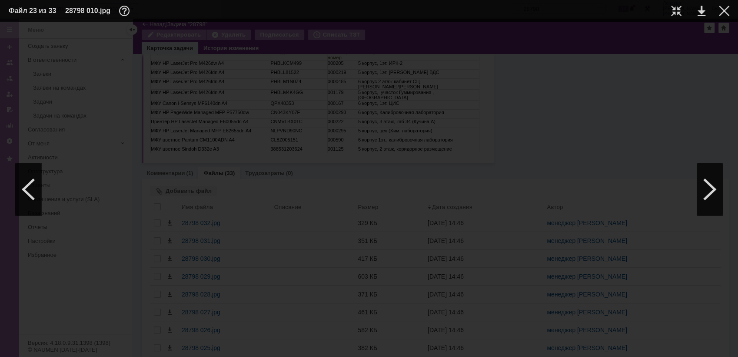
scroll to position [681, 0]
click at [664, 191] on div at bounding box center [710, 189] width 26 height 52
click at [664, 10] on div at bounding box center [676, 11] width 10 height 10
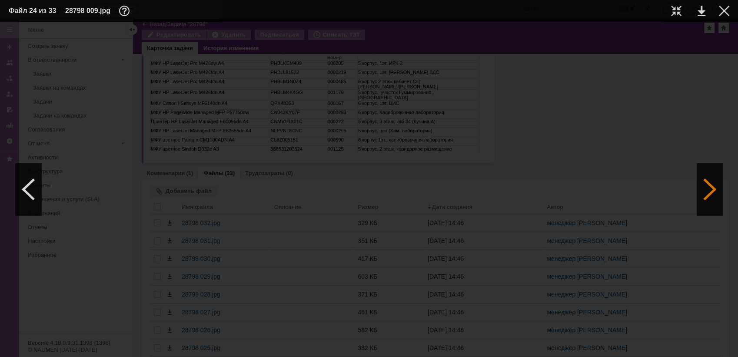
click at [664, 178] on div at bounding box center [710, 189] width 26 height 52
click at [664, 8] on td at bounding box center [670, 10] width 24 height 13
click at [664, 12] on div at bounding box center [676, 11] width 10 height 10
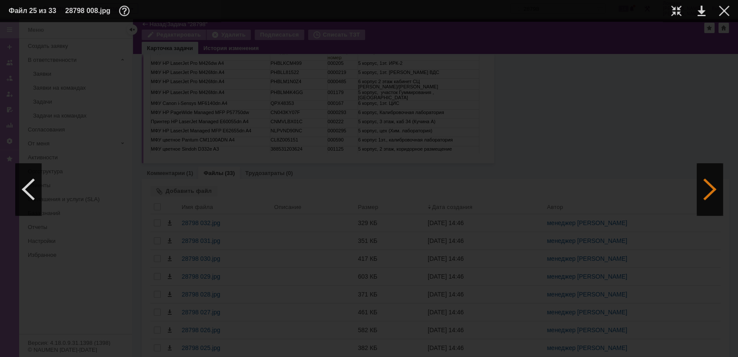
click at [664, 190] on div at bounding box center [710, 189] width 26 height 52
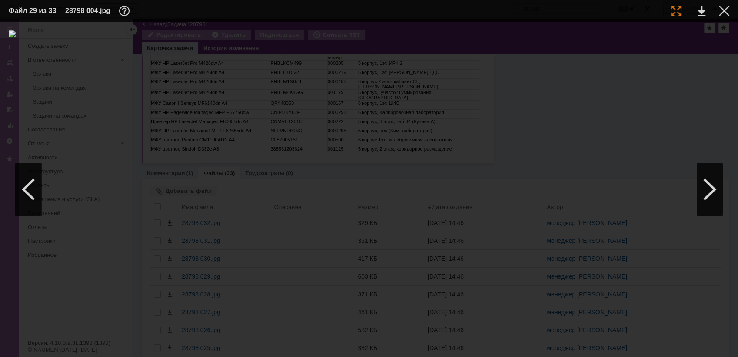
click at [664, 10] on div at bounding box center [676, 11] width 10 height 10
click at [664, 193] on div at bounding box center [710, 189] width 26 height 52
click at [664, 190] on div at bounding box center [710, 189] width 26 height 52
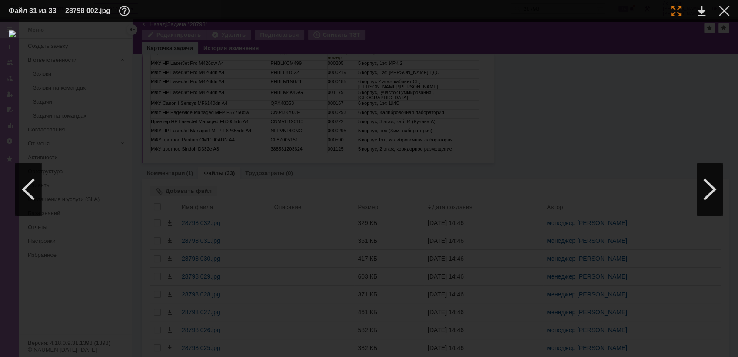
click at [664, 11] on div at bounding box center [676, 11] width 10 height 10
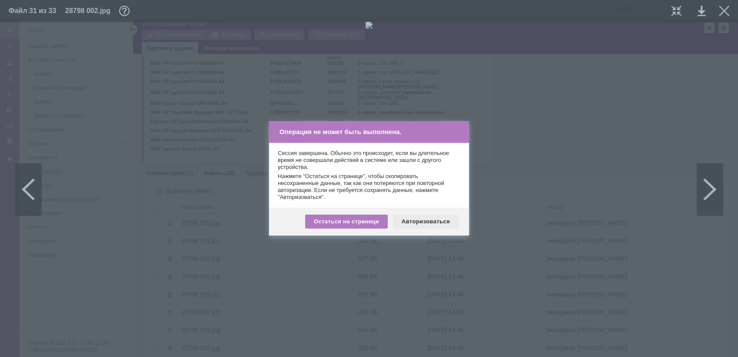
click at [426, 222] on div "Авторизоваться" at bounding box center [426, 221] width 66 height 14
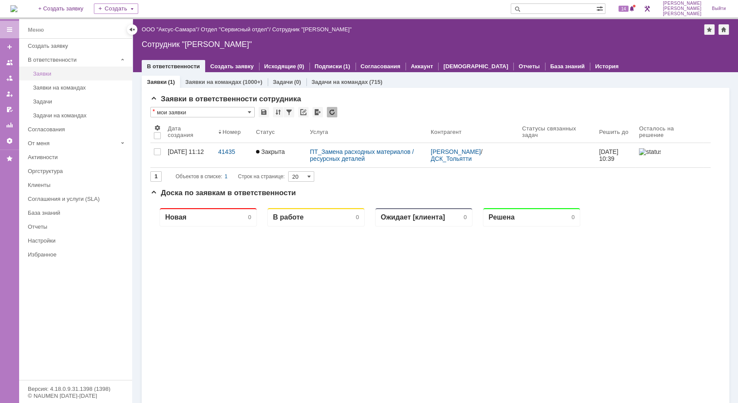
click at [48, 73] on div "Заявки" at bounding box center [80, 73] width 94 height 7
click at [240, 67] on link "Создать заявку" at bounding box center [231, 66] width 43 height 7
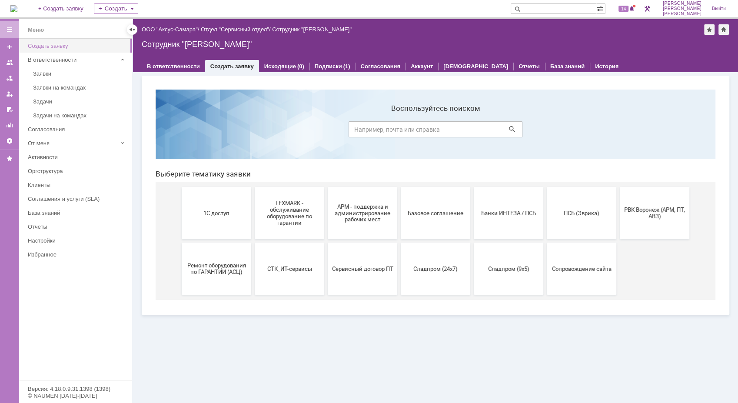
click at [53, 41] on link "Создать заявку" at bounding box center [77, 45] width 106 height 13
click at [43, 71] on div "Заявки" at bounding box center [80, 73] width 94 height 7
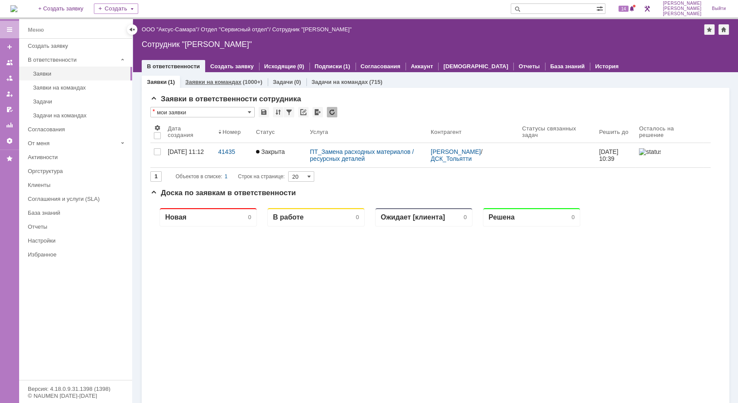
click at [226, 82] on link "Заявки на командах" at bounding box center [213, 82] width 56 height 7
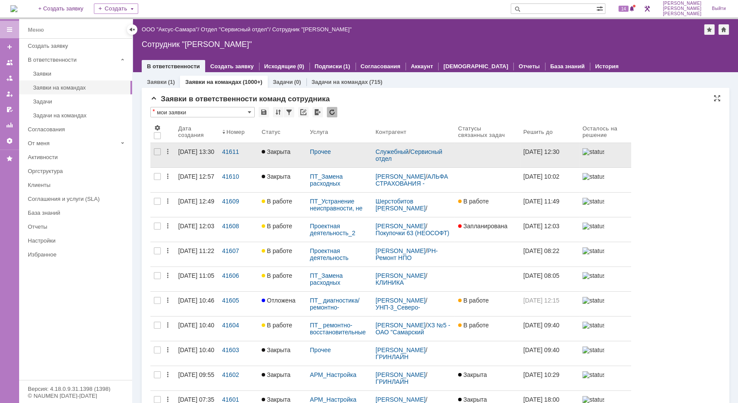
click at [196, 150] on div "[DATE] 13:30" at bounding box center [196, 151] width 36 height 7
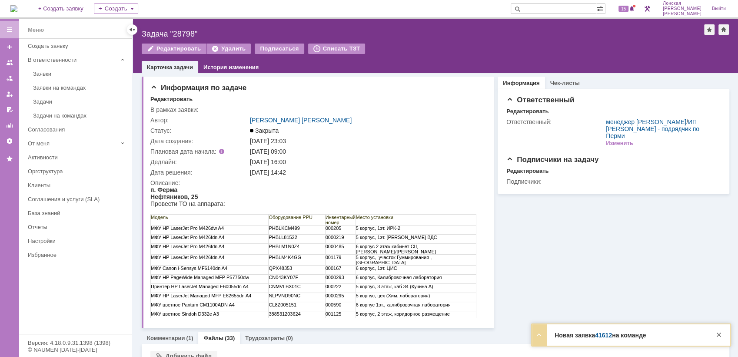
click at [53, 75] on div "Заявки" at bounding box center [80, 73] width 94 height 7
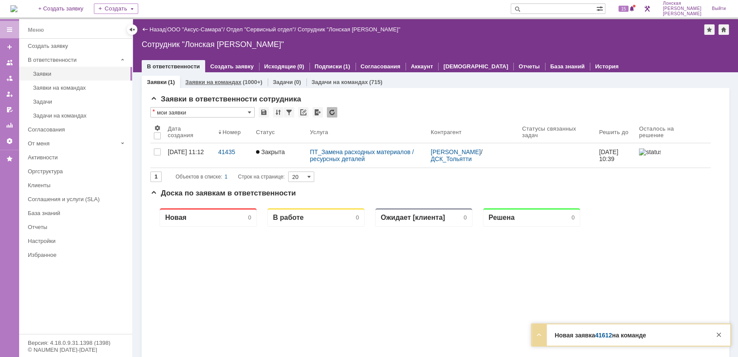
click at [202, 82] on link "Заявки на командах" at bounding box center [213, 82] width 56 height 7
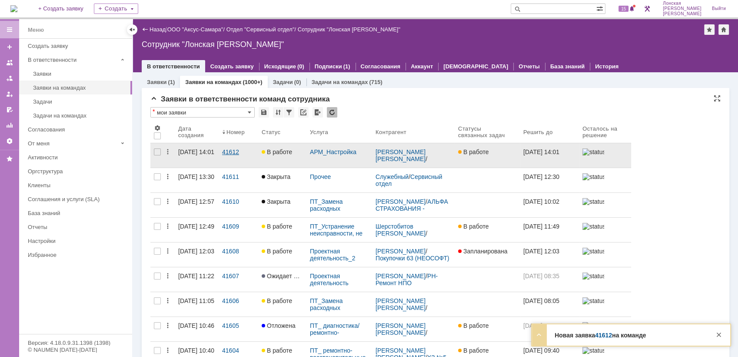
click at [230, 152] on div "41612" at bounding box center [238, 151] width 33 height 7
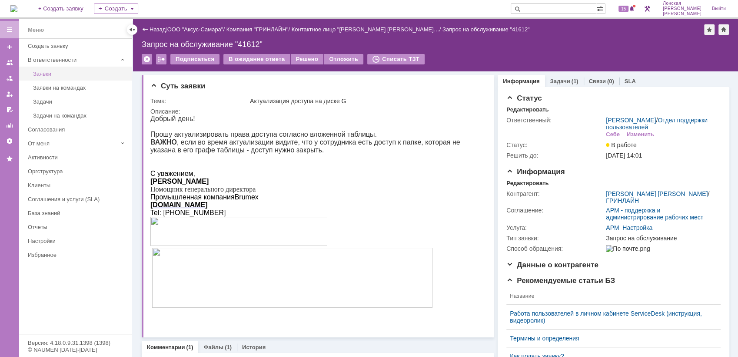
click at [48, 72] on div "Заявки" at bounding box center [80, 73] width 94 height 7
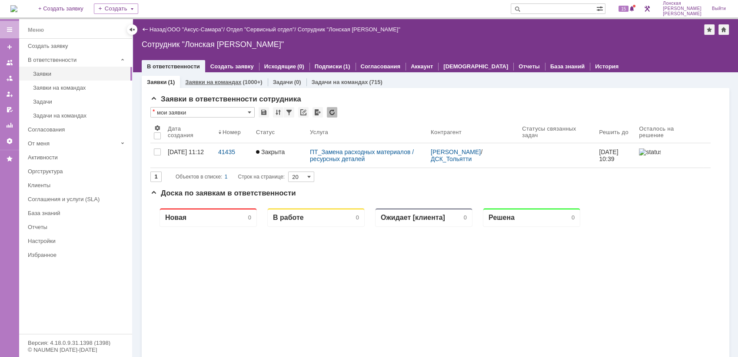
click at [216, 84] on link "Заявки на командах" at bounding box center [213, 82] width 56 height 7
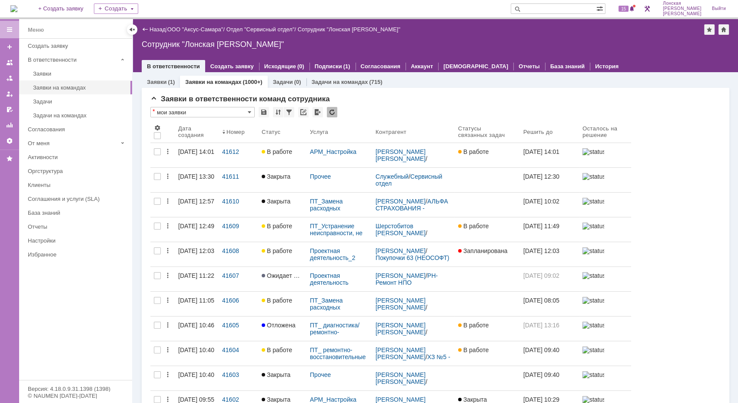
click at [228, 83] on link "Заявки на командах" at bounding box center [213, 82] width 56 height 7
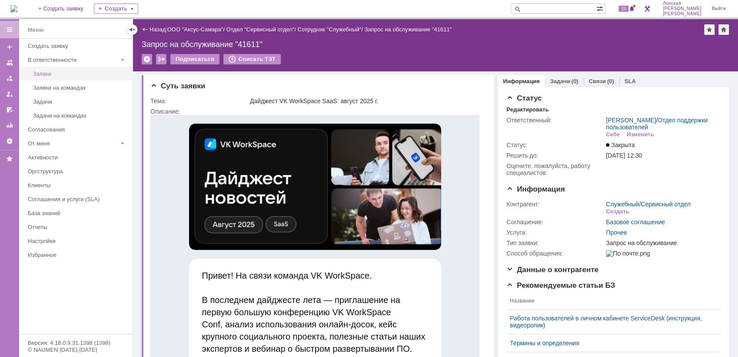
click at [47, 72] on div "Заявки" at bounding box center [80, 73] width 94 height 7
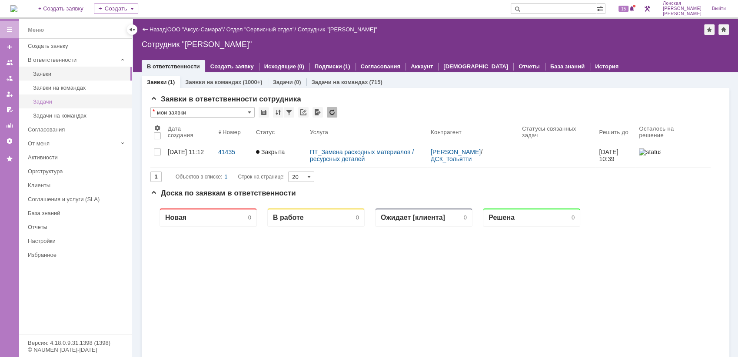
click at [43, 102] on div "Задачи" at bounding box center [80, 101] width 94 height 7
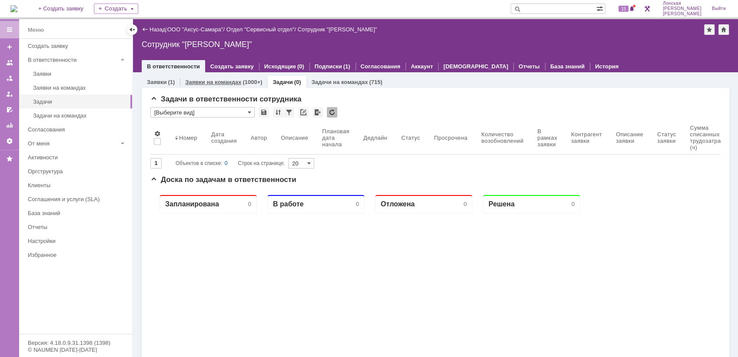
click at [216, 76] on div "Заявки на командах (1000+)" at bounding box center [223, 82] width 87 height 13
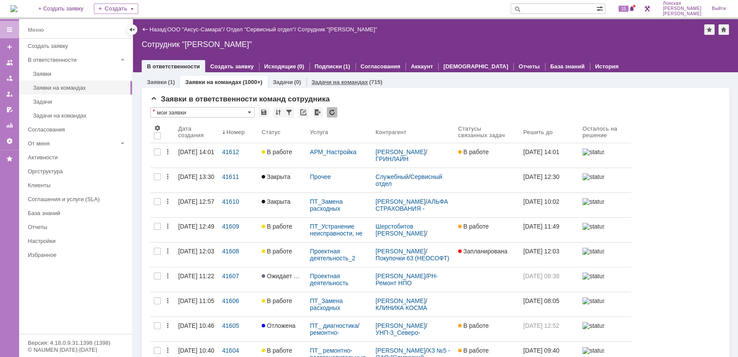
click at [350, 85] on div "Задачи на командах (715)" at bounding box center [347, 82] width 81 height 13
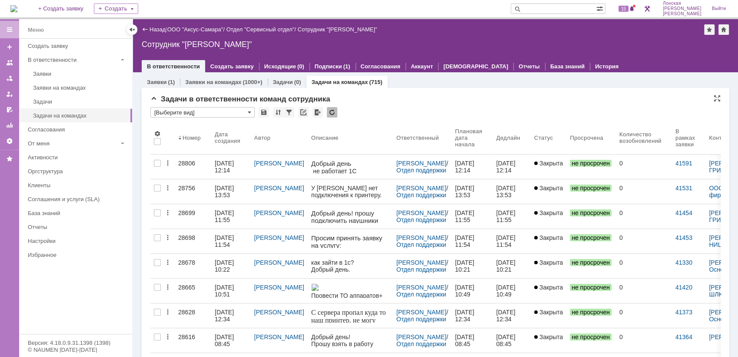
click at [201, 113] on input "[Выберите вид]" at bounding box center [202, 112] width 104 height 10
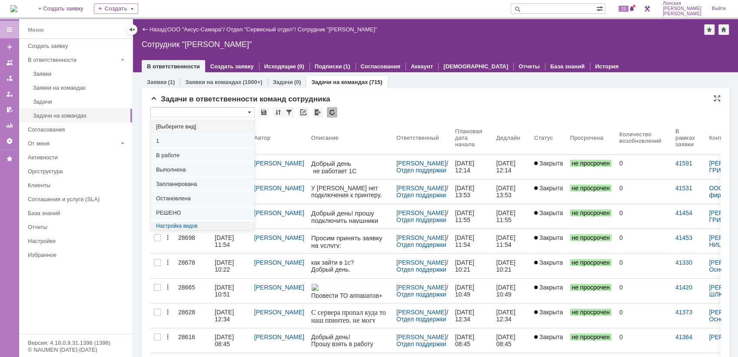
click at [201, 113] on input "text" at bounding box center [202, 112] width 104 height 10
click at [422, 98] on div "Задачи в ответственности команд сотрудника" at bounding box center [435, 99] width 571 height 9
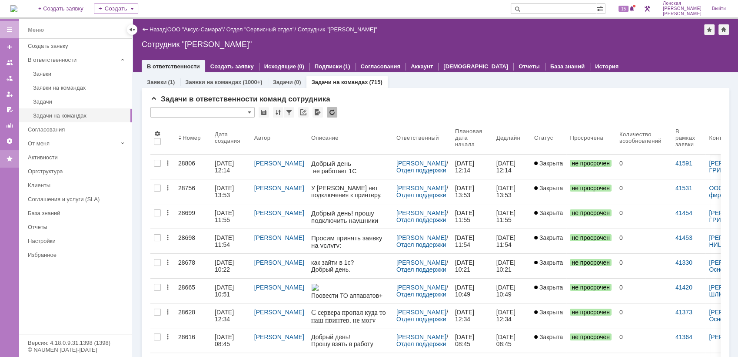
type input "[Выберите вид]"
click at [554, 9] on input "text" at bounding box center [554, 8] width 86 height 10
type input "28798"
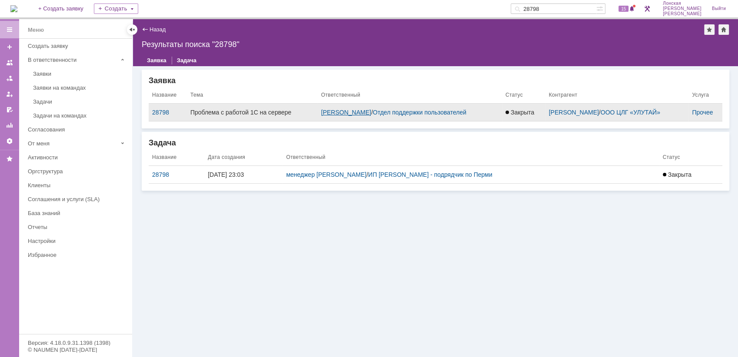
click at [371, 113] on link "[PERSON_NAME]" at bounding box center [346, 112] width 50 height 7
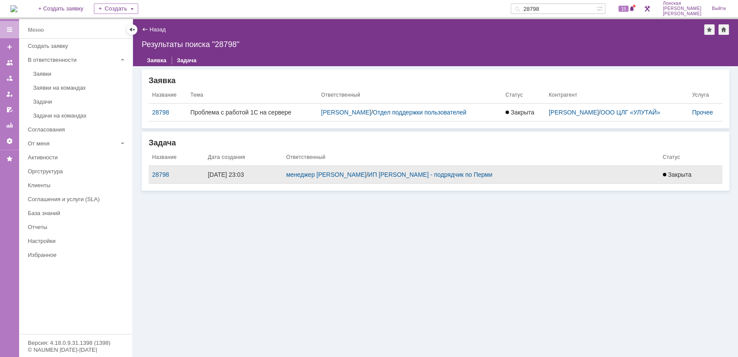
click at [378, 171] on div "менеджер [PERSON_NAME] / ИП [PERSON_NAME] - подрядчик по Перми" at bounding box center [471, 174] width 370 height 7
click at [365, 170] on td "менеджер [PERSON_NAME] / ИП [PERSON_NAME] - подрядчик по Перми" at bounding box center [471, 175] width 377 height 18
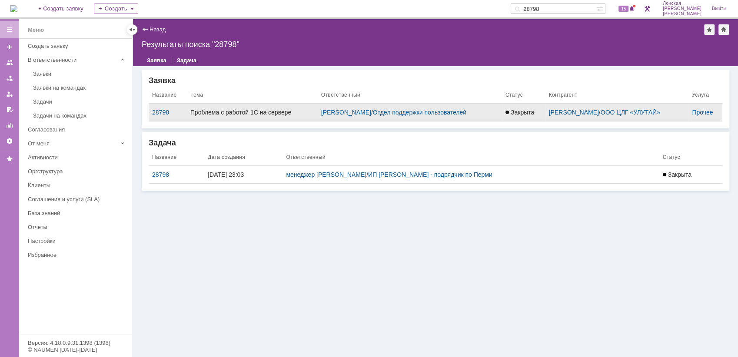
click at [334, 106] on td "[PERSON_NAME] / Отдел поддержки пользователей" at bounding box center [410, 112] width 184 height 18
click at [331, 110] on link "[PERSON_NAME]" at bounding box center [346, 112] width 50 height 7
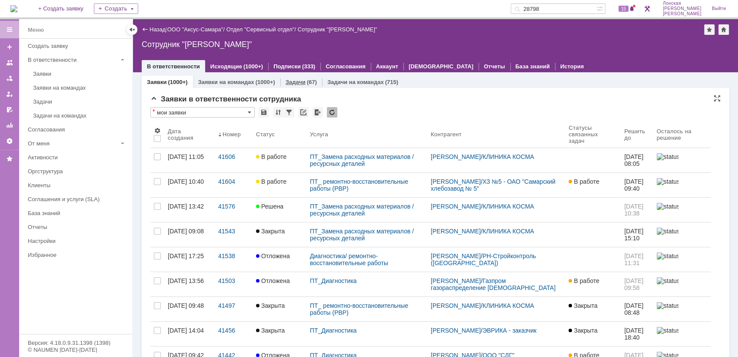
click at [300, 79] on link "Задачи" at bounding box center [296, 82] width 20 height 7
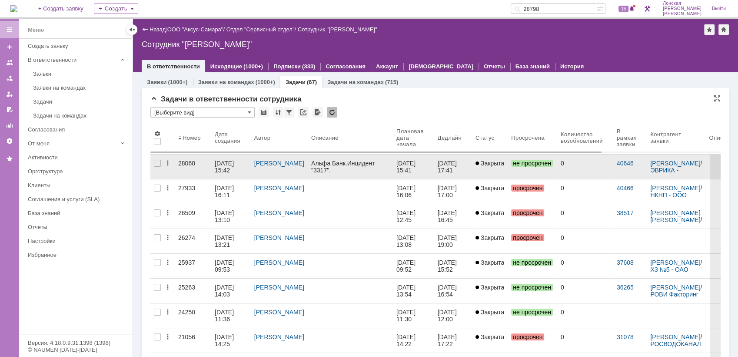
click at [188, 163] on div "28060" at bounding box center [193, 163] width 30 height 7
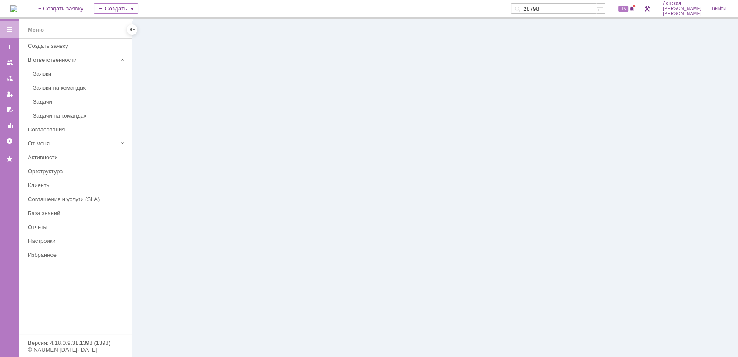
click at [574, 11] on input "28798" at bounding box center [554, 8] width 86 height 10
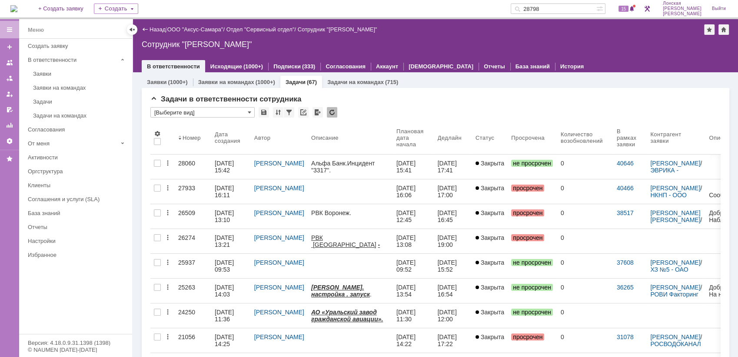
click at [521, 8] on span at bounding box center [516, 8] width 10 height 10
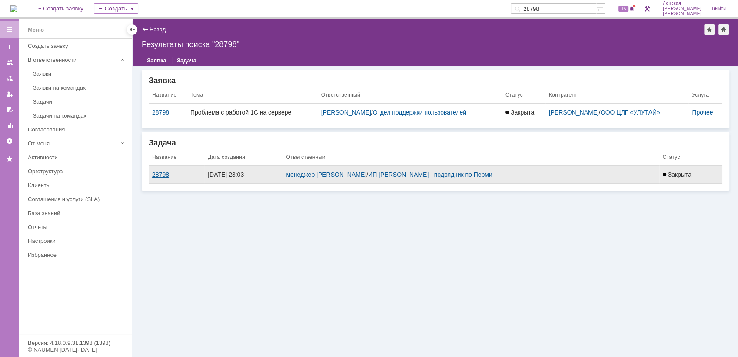
click at [163, 173] on div "28798" at bounding box center [176, 174] width 49 height 7
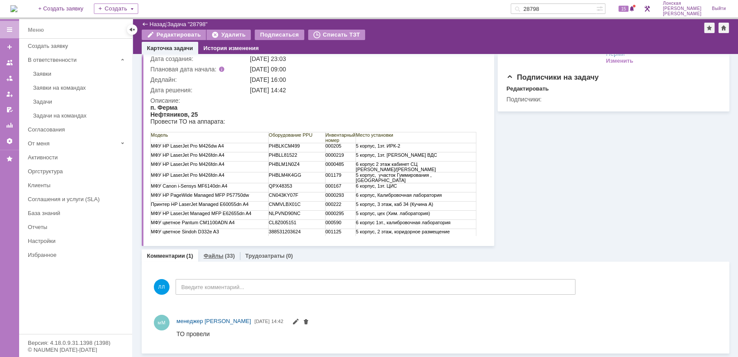
scroll to position [63, 0]
click at [211, 257] on link "Файлы" at bounding box center [214, 256] width 20 height 7
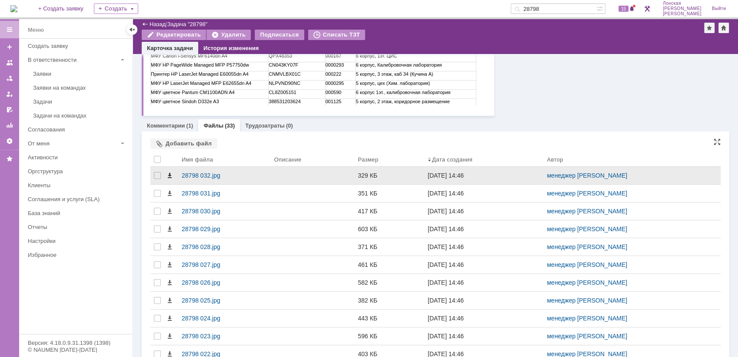
click at [166, 173] on span at bounding box center [169, 175] width 7 height 7
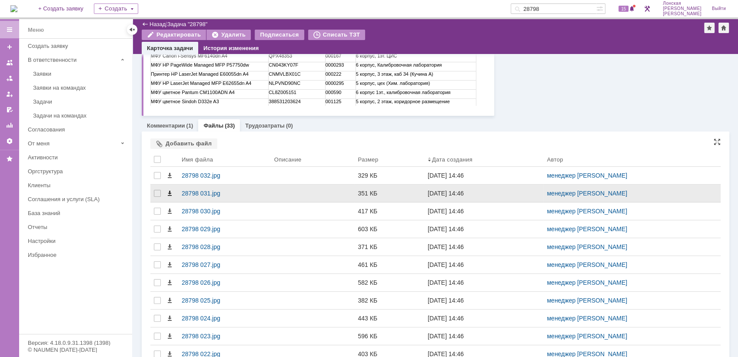
click at [170, 192] on span at bounding box center [169, 193] width 7 height 7
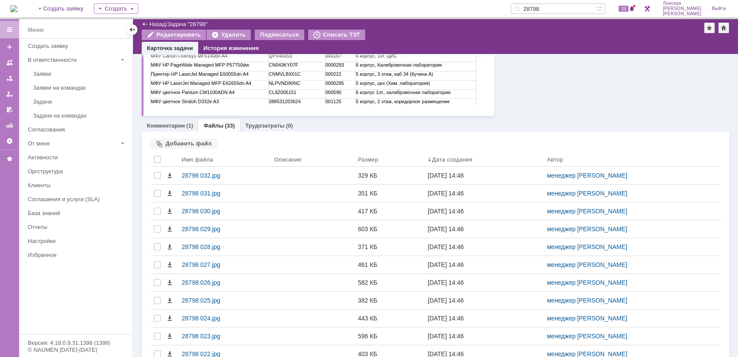
drag, startPoint x: 704, startPoint y: 80, endPoint x: 692, endPoint y: 85, distance: 12.7
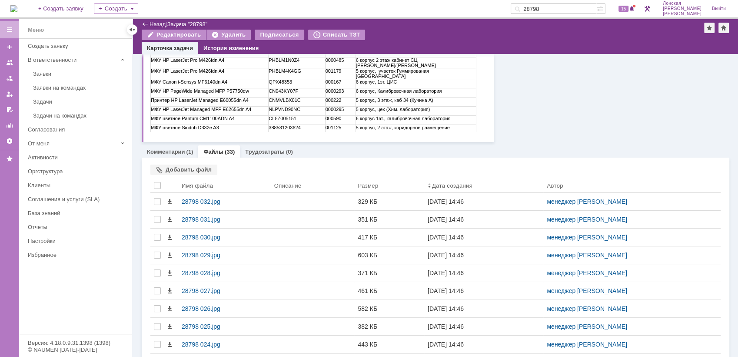
scroll to position [97, 0]
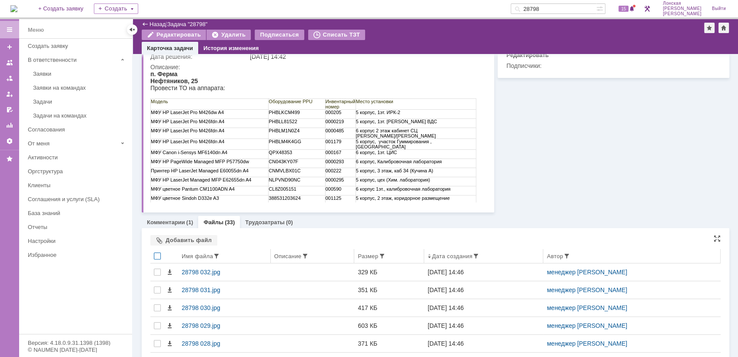
click at [158, 256] on div at bounding box center [157, 255] width 7 height 7
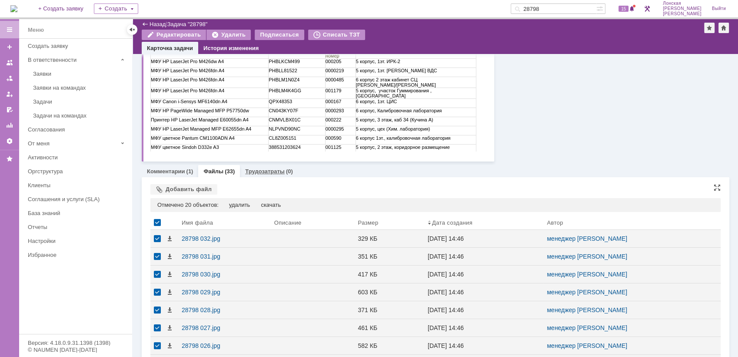
scroll to position [207, 0]
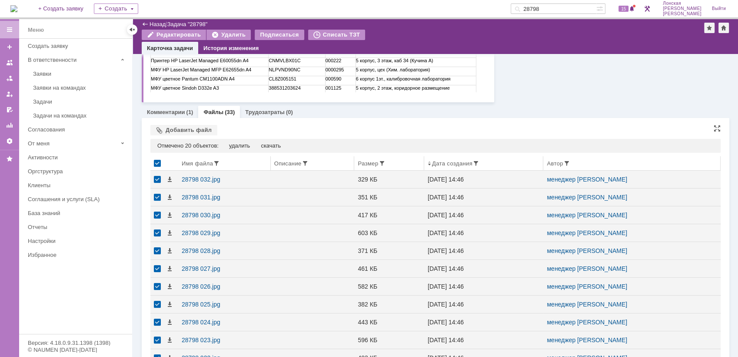
click at [157, 161] on div at bounding box center [157, 163] width 7 height 7
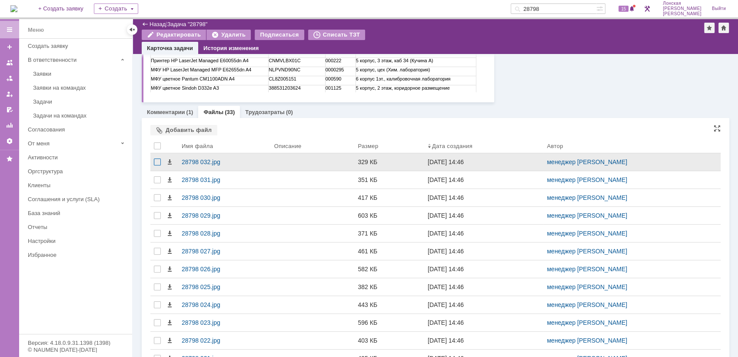
click at [158, 162] on div at bounding box center [157, 161] width 7 height 7
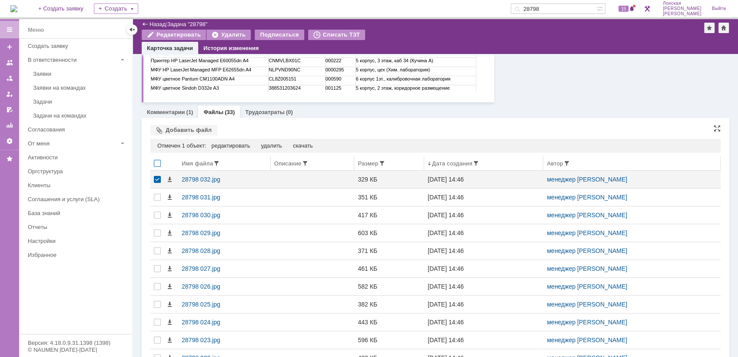
click at [159, 162] on div at bounding box center [157, 163] width 7 height 7
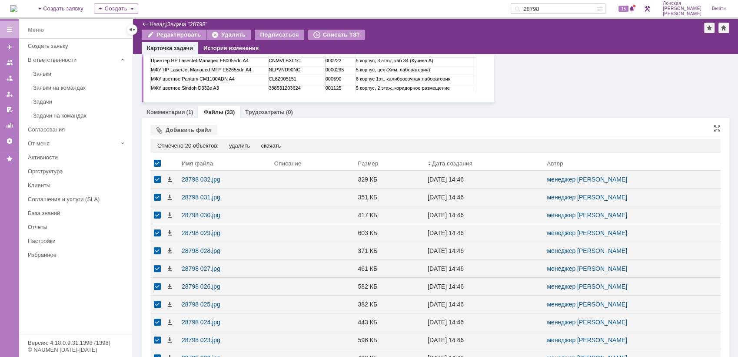
click at [174, 106] on div "Комментарии (1)" at bounding box center [170, 112] width 57 height 13
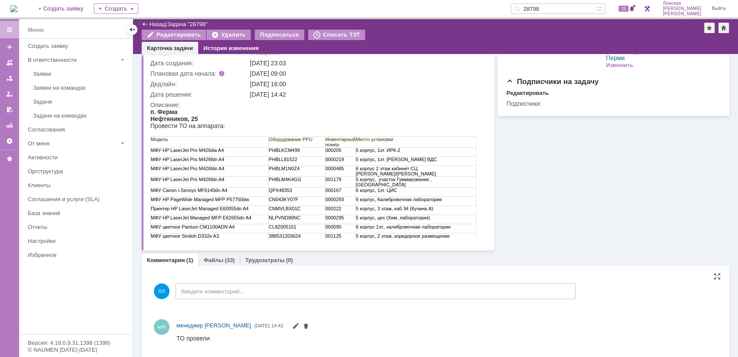
scroll to position [63, 0]
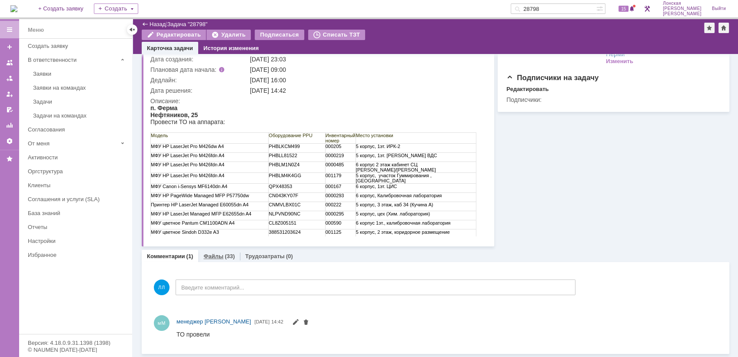
click at [212, 258] on link "Файлы" at bounding box center [214, 256] width 20 height 7
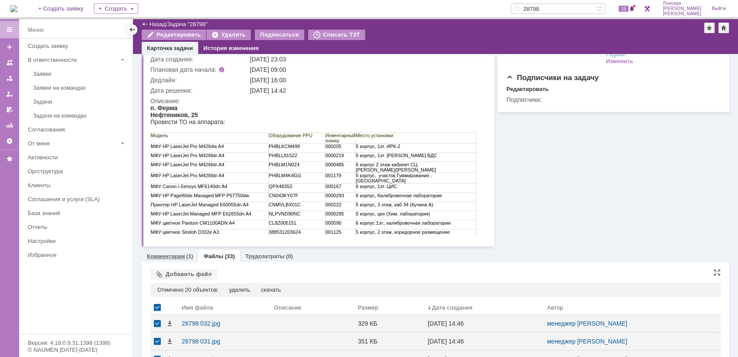
click at [181, 258] on link "Комментарии" at bounding box center [166, 256] width 38 height 7
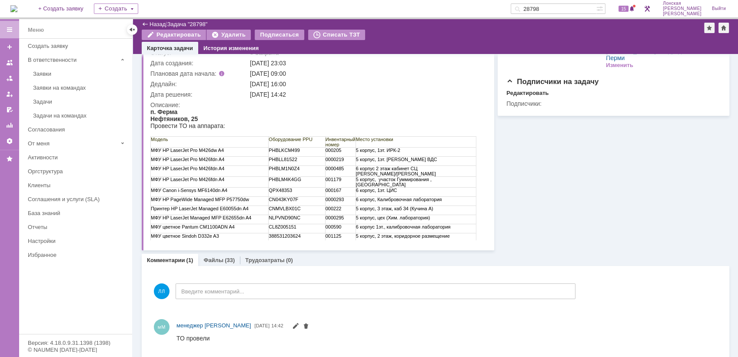
scroll to position [63, 0]
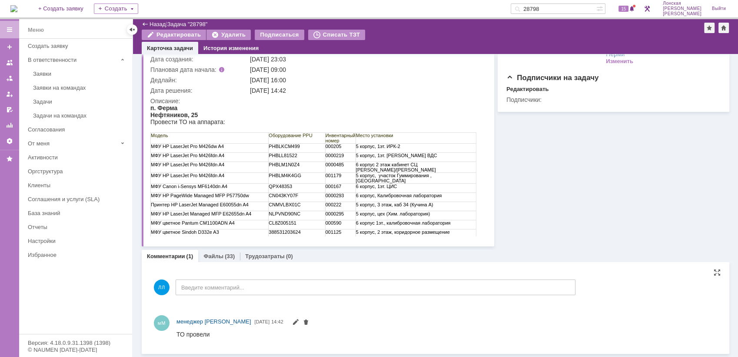
click at [364, 317] on div "мМ менеджер МИКО [DATE] 14:42" at bounding box center [447, 322] width 541 height 10
click at [225, 256] on div "(33)" at bounding box center [230, 256] width 10 height 7
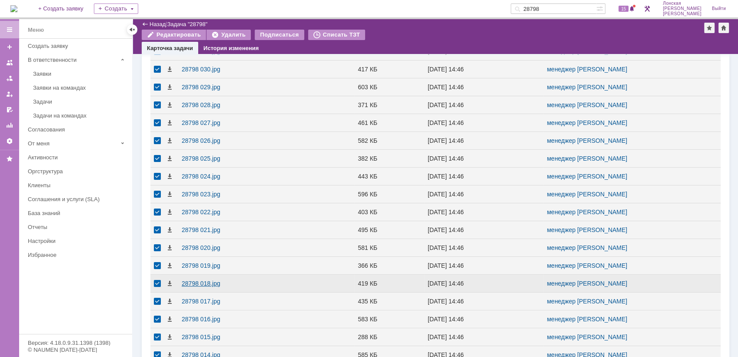
scroll to position [400, 0]
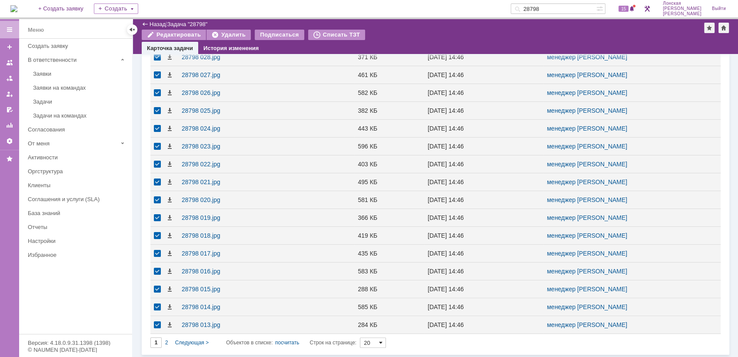
click at [383, 343] on span at bounding box center [380, 342] width 3 height 7
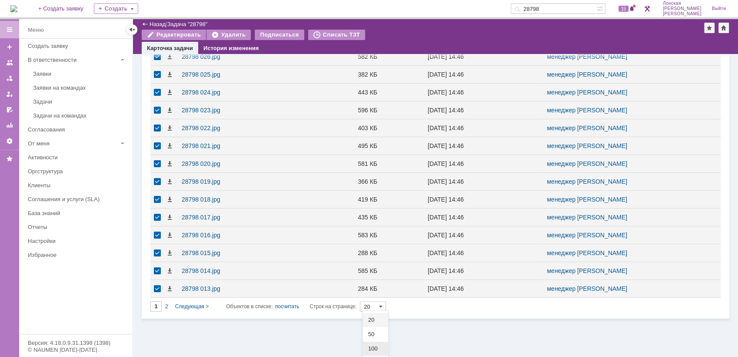
click at [377, 351] on div "100" at bounding box center [375, 348] width 25 height 14
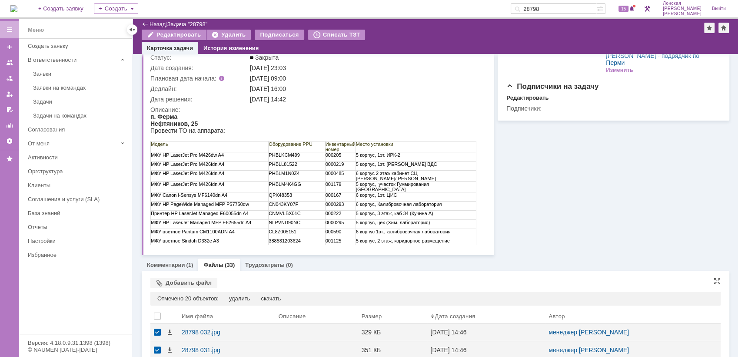
type input "100"
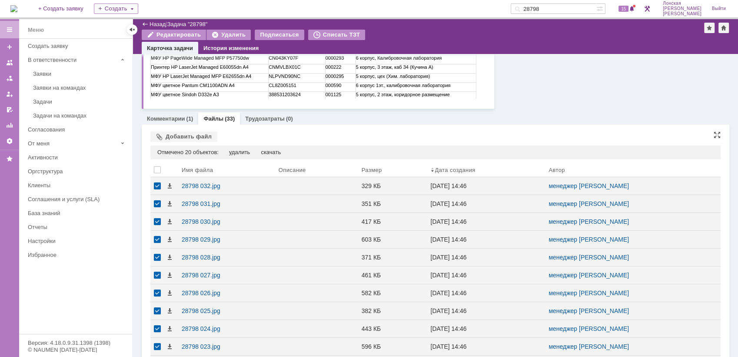
scroll to position [196, 0]
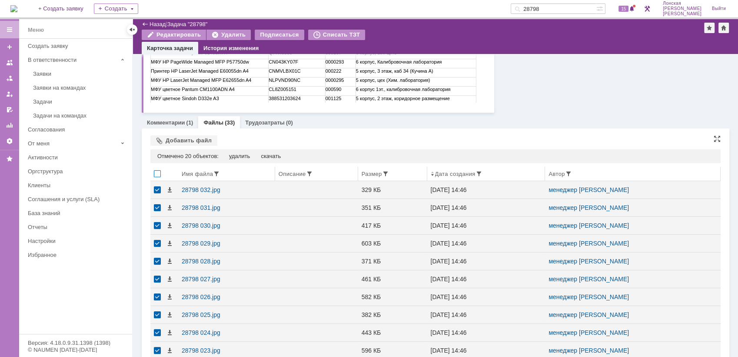
click at [157, 174] on div at bounding box center [157, 173] width 7 height 7
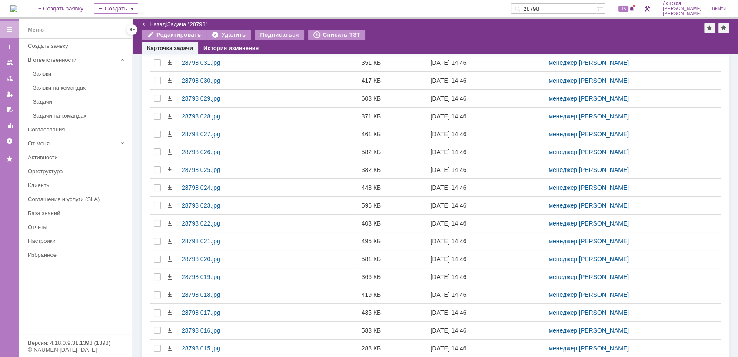
scroll to position [130, 0]
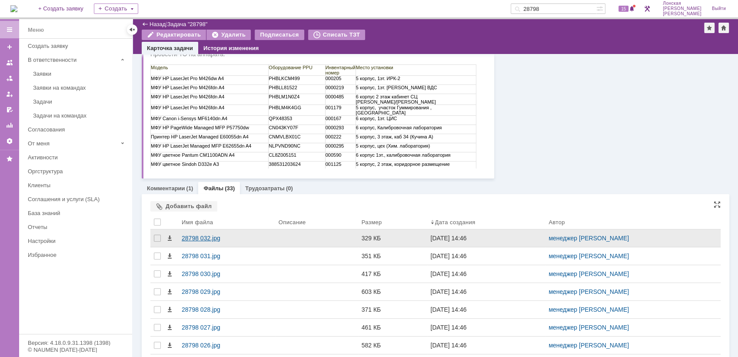
click at [211, 236] on div "28798 032.jpg" at bounding box center [227, 237] width 90 height 7
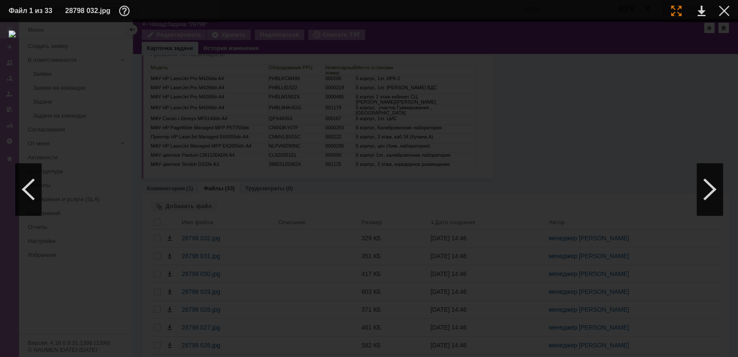
click at [677, 12] on div at bounding box center [676, 11] width 10 height 10
click at [713, 194] on div at bounding box center [710, 189] width 26 height 52
click at [706, 190] on div at bounding box center [710, 189] width 26 height 52
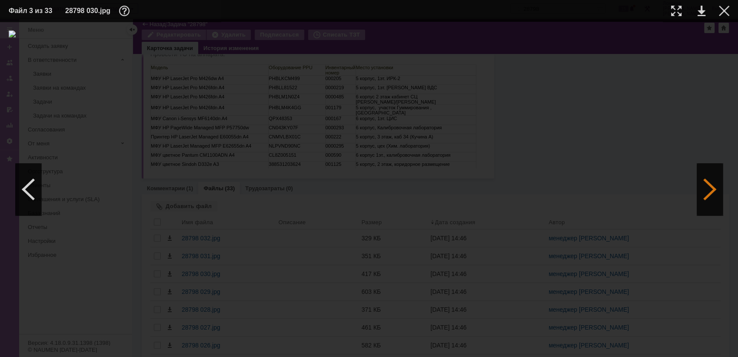
click at [706, 190] on div at bounding box center [710, 189] width 26 height 52
click at [697, 178] on div at bounding box center [710, 189] width 26 height 52
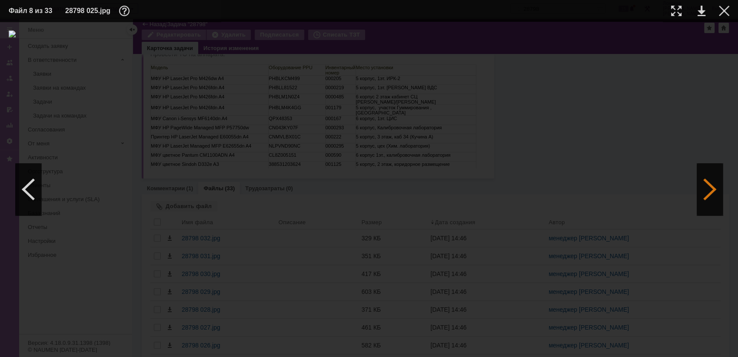
click at [697, 178] on div at bounding box center [710, 189] width 26 height 52
click at [36, 196] on div at bounding box center [28, 189] width 26 height 52
click at [719, 196] on div at bounding box center [710, 189] width 26 height 52
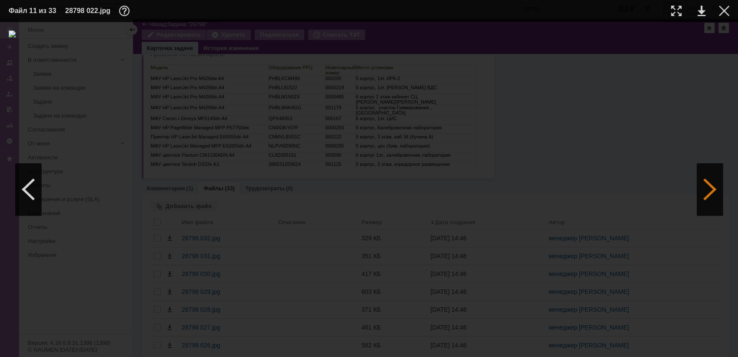
click at [719, 196] on div at bounding box center [710, 189] width 26 height 52
click at [719, 195] on div at bounding box center [710, 189] width 26 height 52
click at [719, 193] on div at bounding box center [710, 189] width 26 height 52
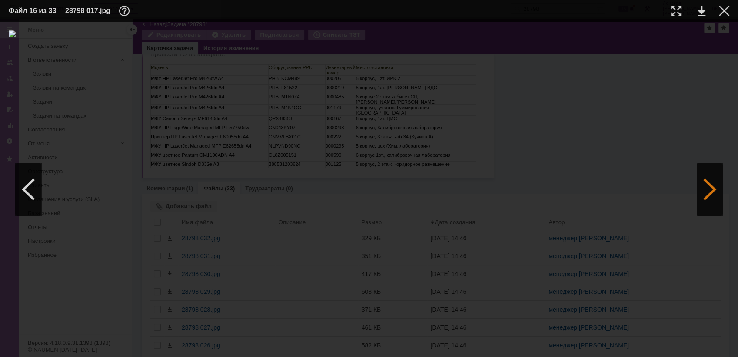
click at [719, 193] on div at bounding box center [710, 189] width 26 height 52
drag, startPoint x: 719, startPoint y: 193, endPoint x: 717, endPoint y: 200, distance: 7.3
click at [717, 200] on div at bounding box center [710, 189] width 26 height 52
click at [705, 189] on div at bounding box center [710, 189] width 26 height 52
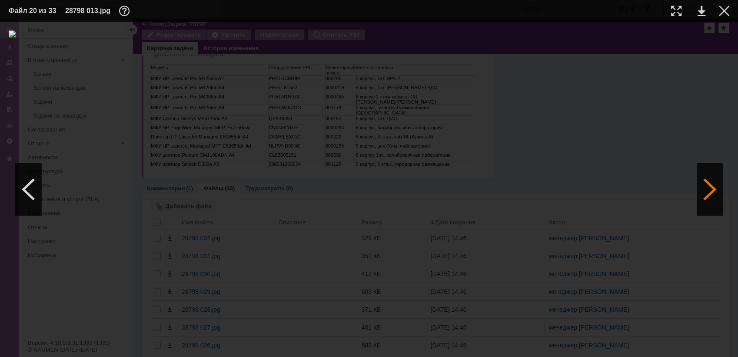
click at [705, 189] on div at bounding box center [710, 189] width 26 height 52
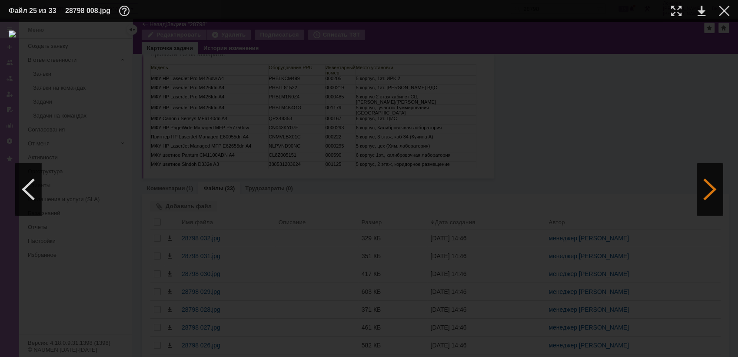
click at [705, 189] on div at bounding box center [710, 189] width 26 height 52
click at [704, 188] on div at bounding box center [710, 189] width 26 height 52
click at [713, 196] on div at bounding box center [710, 189] width 26 height 52
click at [715, 215] on div at bounding box center [710, 189] width 26 height 52
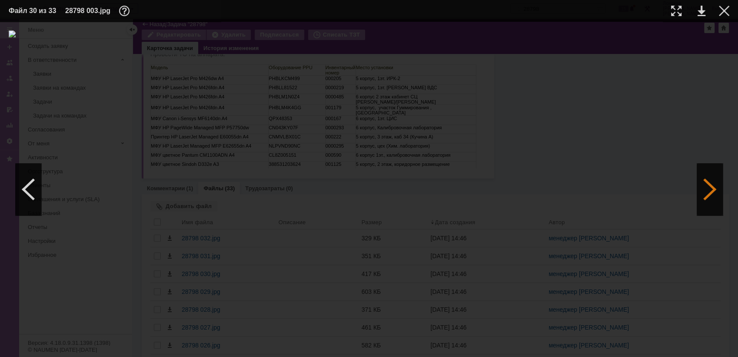
click at [715, 215] on div at bounding box center [710, 189] width 26 height 52
click at [370, 101] on img at bounding box center [369, 188] width 721 height 317
click at [29, 188] on div at bounding box center [28, 189] width 26 height 52
click at [711, 193] on div at bounding box center [710, 189] width 26 height 52
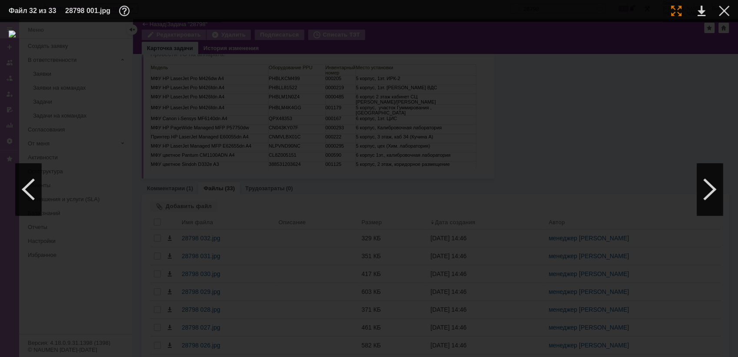
click at [677, 7] on div at bounding box center [676, 11] width 10 height 10
click at [32, 183] on div at bounding box center [28, 189] width 26 height 52
click at [331, 261] on img at bounding box center [369, 188] width 721 height 317
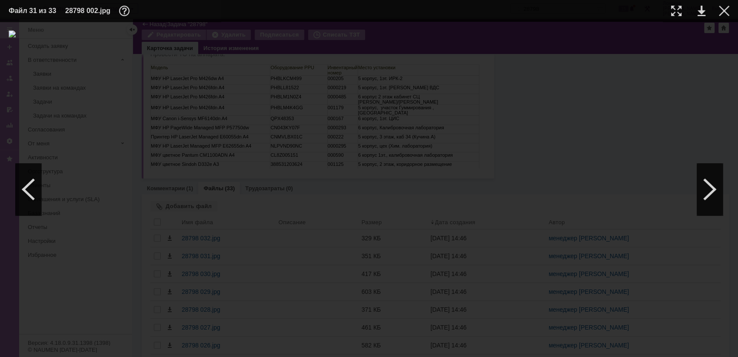
click at [347, 252] on img at bounding box center [369, 188] width 721 height 317
click at [25, 182] on div at bounding box center [28, 189] width 26 height 52
click at [715, 194] on div at bounding box center [710, 189] width 26 height 52
click at [710, 195] on div at bounding box center [710, 189] width 26 height 52
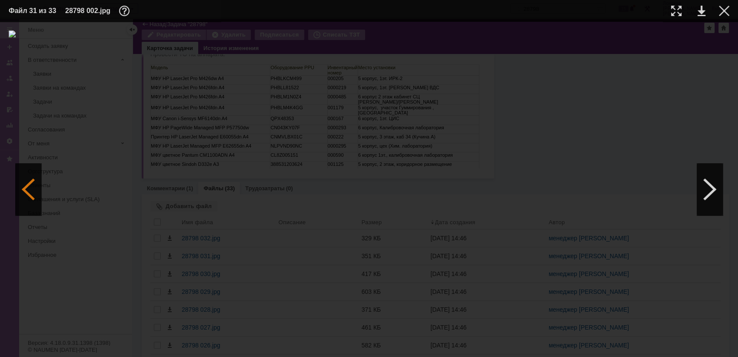
click at [32, 180] on div at bounding box center [28, 189] width 26 height 52
click at [714, 195] on div at bounding box center [710, 189] width 26 height 52
click at [712, 182] on div at bounding box center [710, 189] width 26 height 52
click at [31, 182] on div at bounding box center [28, 189] width 26 height 52
click at [678, 12] on div at bounding box center [676, 11] width 10 height 10
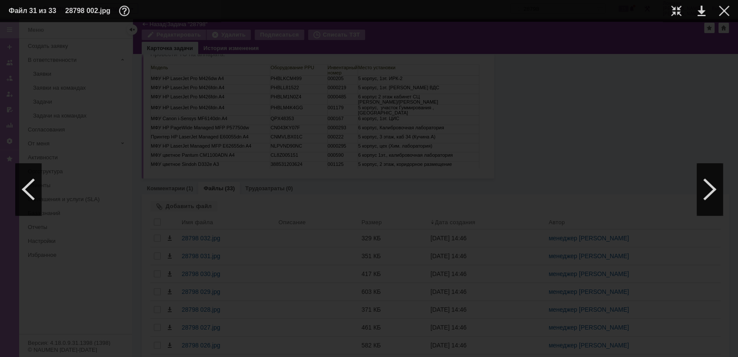
scroll to position [534, 0]
click at [676, 10] on div at bounding box center [676, 11] width 10 height 10
click at [348, 149] on img at bounding box center [369, 188] width 721 height 317
click at [377, 70] on img at bounding box center [369, 188] width 721 height 317
click at [648, 90] on div at bounding box center [369, 188] width 721 height 317
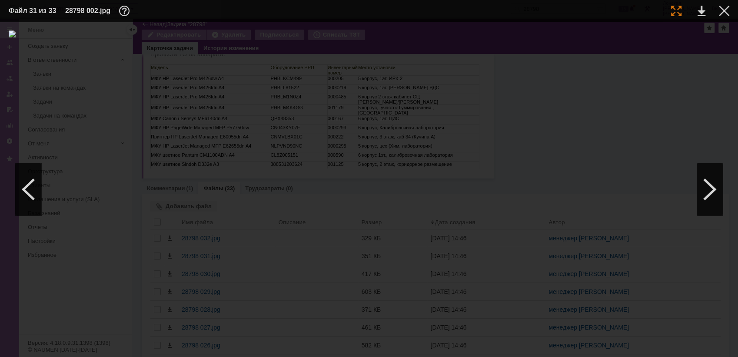
click at [676, 10] on div at bounding box center [676, 11] width 10 height 10
click at [717, 189] on div at bounding box center [710, 189] width 26 height 52
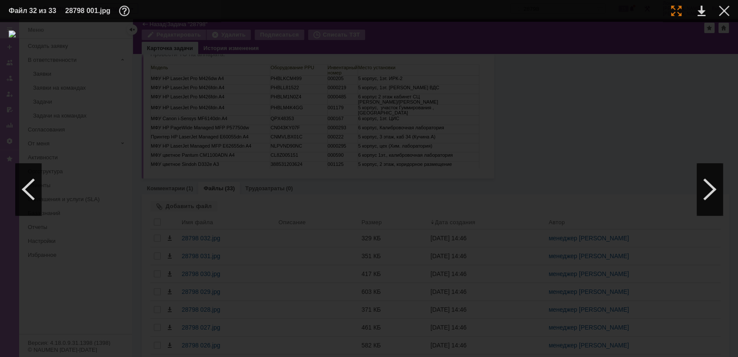
click at [677, 8] on div at bounding box center [676, 11] width 10 height 10
click at [678, 9] on div at bounding box center [676, 11] width 10 height 10
click at [30, 190] on div at bounding box center [28, 189] width 26 height 52
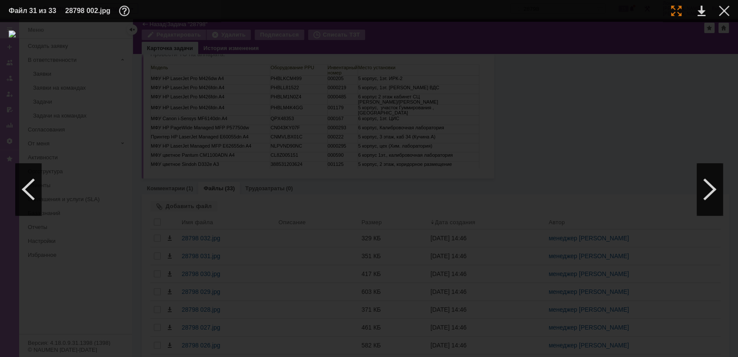
click at [678, 7] on div at bounding box center [676, 11] width 10 height 10
click at [708, 177] on div at bounding box center [710, 189] width 26 height 52
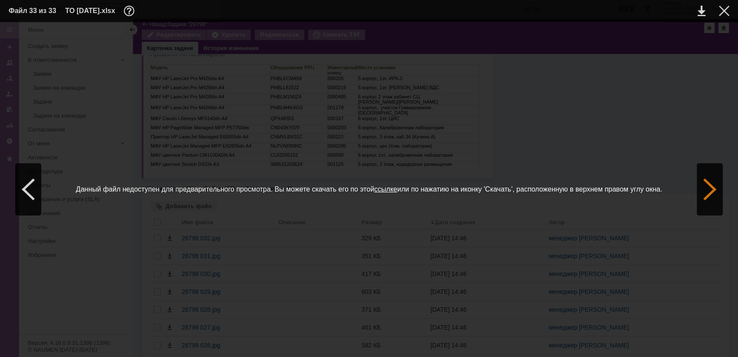
click at [710, 179] on div at bounding box center [710, 189] width 26 height 52
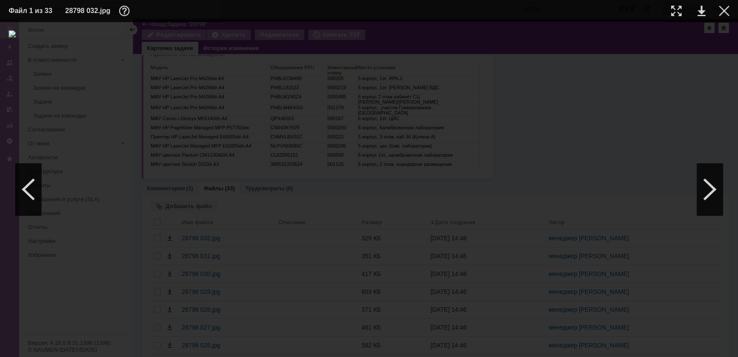
click at [394, 109] on img at bounding box center [369, 188] width 721 height 317
click at [677, 12] on div at bounding box center [676, 11] width 10 height 10
click at [713, 186] on div at bounding box center [710, 189] width 26 height 52
click at [680, 10] on div at bounding box center [676, 11] width 10 height 10
click at [708, 185] on div at bounding box center [710, 189] width 26 height 52
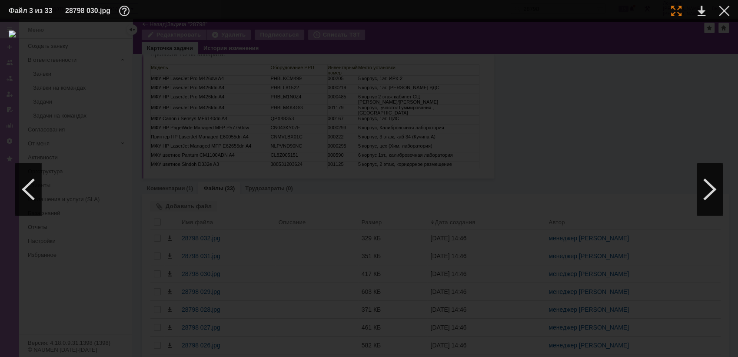
click at [678, 10] on div at bounding box center [676, 11] width 10 height 10
click at [704, 193] on div at bounding box center [710, 189] width 26 height 52
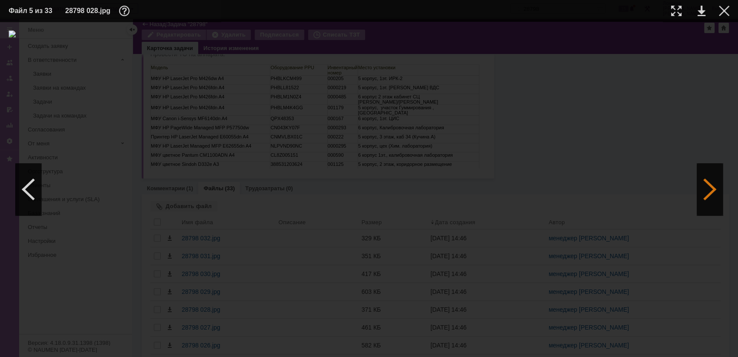
click at [704, 193] on div at bounding box center [710, 189] width 26 height 52
click at [676, 8] on div at bounding box center [676, 11] width 10 height 10
click at [700, 180] on div at bounding box center [710, 189] width 26 height 52
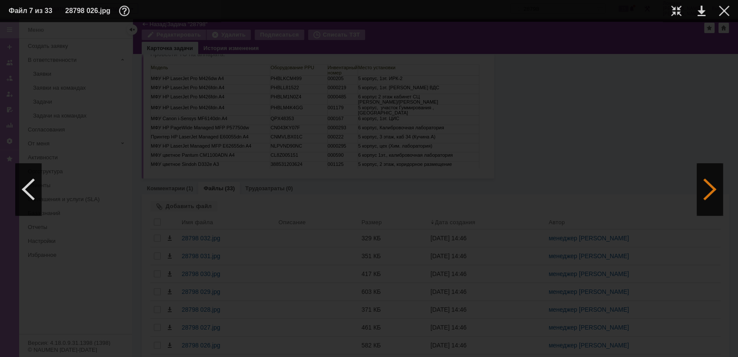
scroll to position [0, 0]
click at [700, 180] on div at bounding box center [710, 189] width 26 height 52
click at [712, 190] on div at bounding box center [710, 189] width 26 height 52
click at [711, 190] on div at bounding box center [710, 189] width 26 height 52
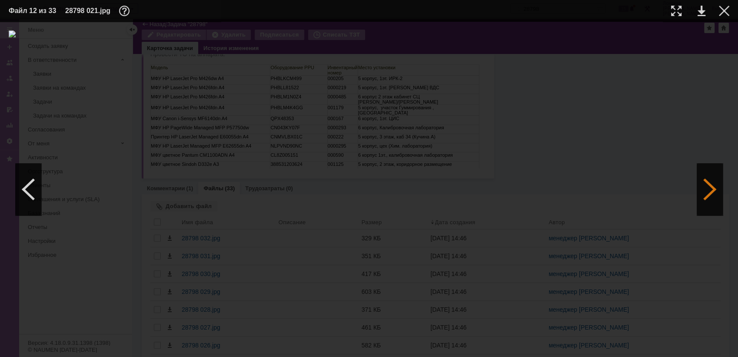
click at [711, 190] on div at bounding box center [710, 189] width 26 height 52
click at [710, 193] on div at bounding box center [710, 189] width 26 height 52
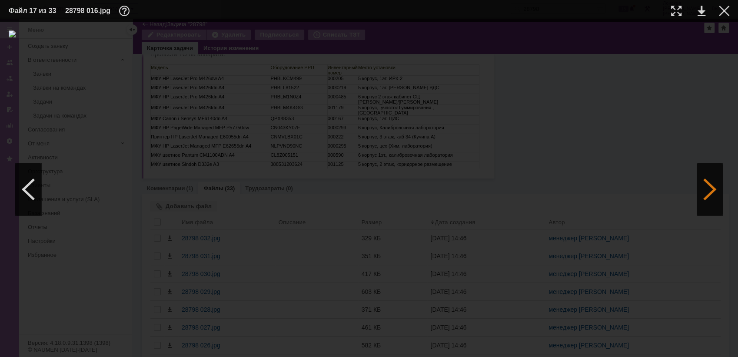
click at [710, 193] on div at bounding box center [710, 189] width 26 height 52
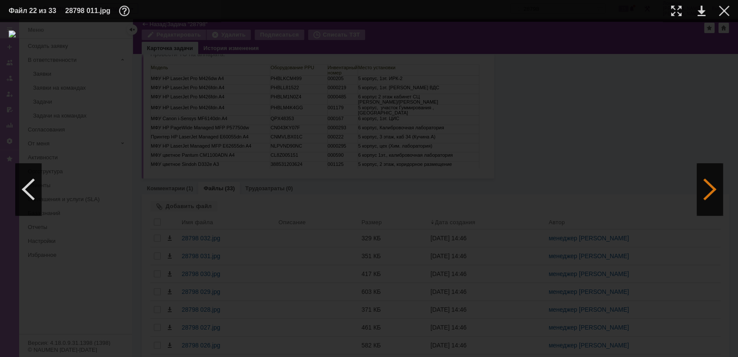
click at [710, 193] on div at bounding box center [710, 189] width 26 height 52
click at [710, 194] on div at bounding box center [710, 189] width 26 height 52
click at [709, 196] on div at bounding box center [710, 189] width 26 height 52
click at [709, 193] on div at bounding box center [710, 189] width 26 height 52
click at [31, 190] on div at bounding box center [28, 189] width 26 height 52
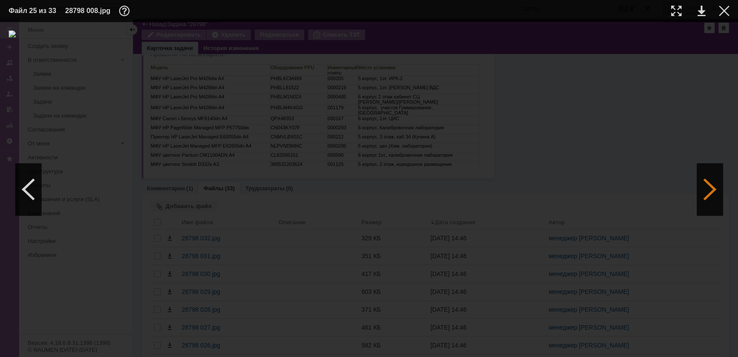
click at [706, 173] on div at bounding box center [710, 189] width 26 height 52
click at [705, 172] on div at bounding box center [710, 189] width 26 height 52
click at [701, 179] on div at bounding box center [710, 189] width 26 height 52
click at [703, 181] on div at bounding box center [710, 189] width 26 height 52
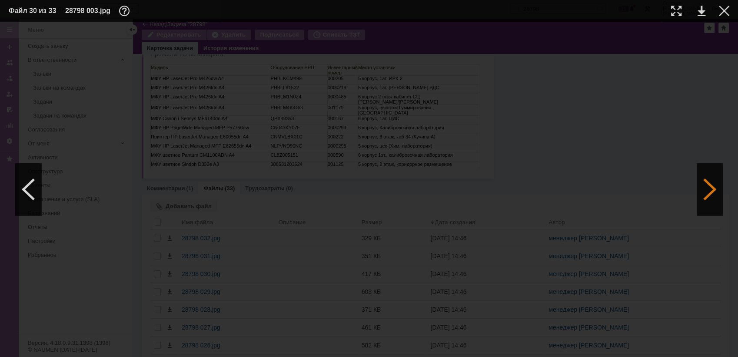
click at [703, 181] on div at bounding box center [710, 189] width 26 height 52
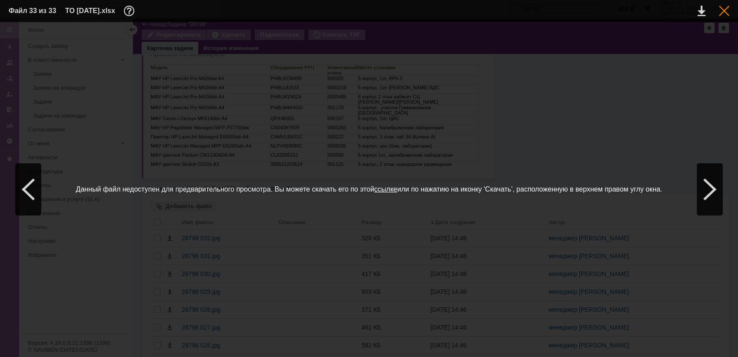
click at [724, 9] on div at bounding box center [724, 11] width 10 height 10
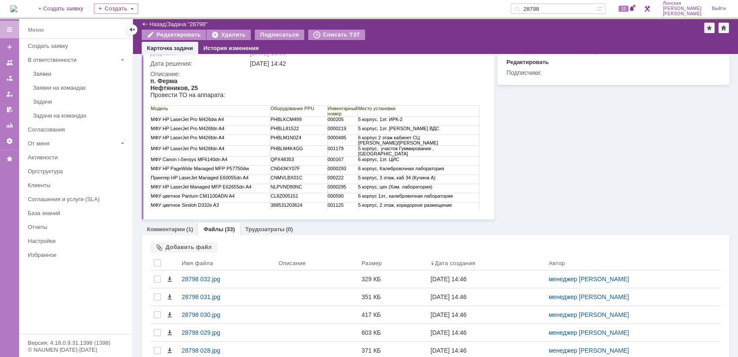
scroll to position [48, 0]
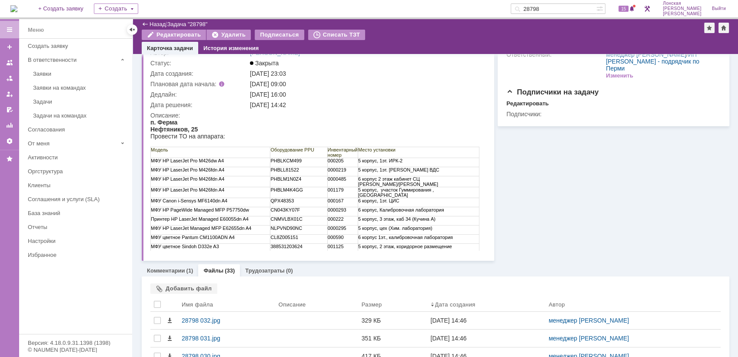
click at [270, 180] on td "МФУ HP LaserJet Pro M426fdn A4" at bounding box center [211, 181] width 120 height 11
click at [270, 181] on td "МФУ HP LaserJet Pro M426fdn A4" at bounding box center [211, 181] width 120 height 11
drag, startPoint x: 270, startPoint y: 181, endPoint x: 313, endPoint y: 177, distance: 42.8
click at [313, 177] on tr "МФУ HP LaserJet Pro M426fdn A4 PHBLM1N0Z4 0000485 6 корпус 2 этаж кабинет СЦ Не…" at bounding box center [315, 181] width 329 height 11
copy tr "МФУ HP LaserJet Pro M426fdn A4 PHBLM1N0Z4"
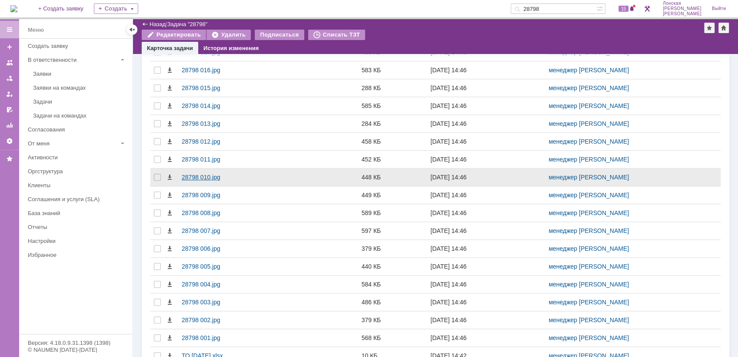
scroll to position [614, 0]
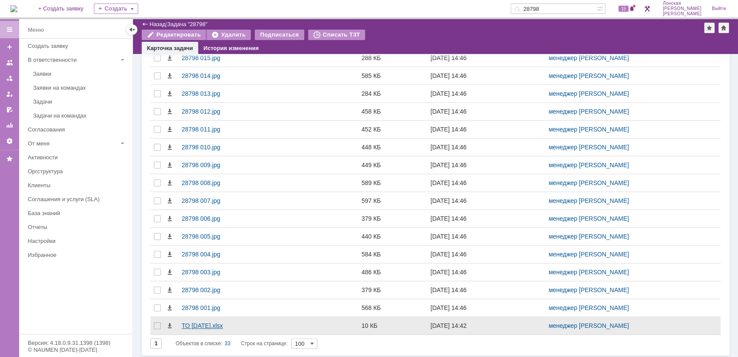
click at [191, 322] on div "ТО [DATE].xlsx" at bounding box center [227, 325] width 90 height 7
